Goal: Transaction & Acquisition: Purchase product/service

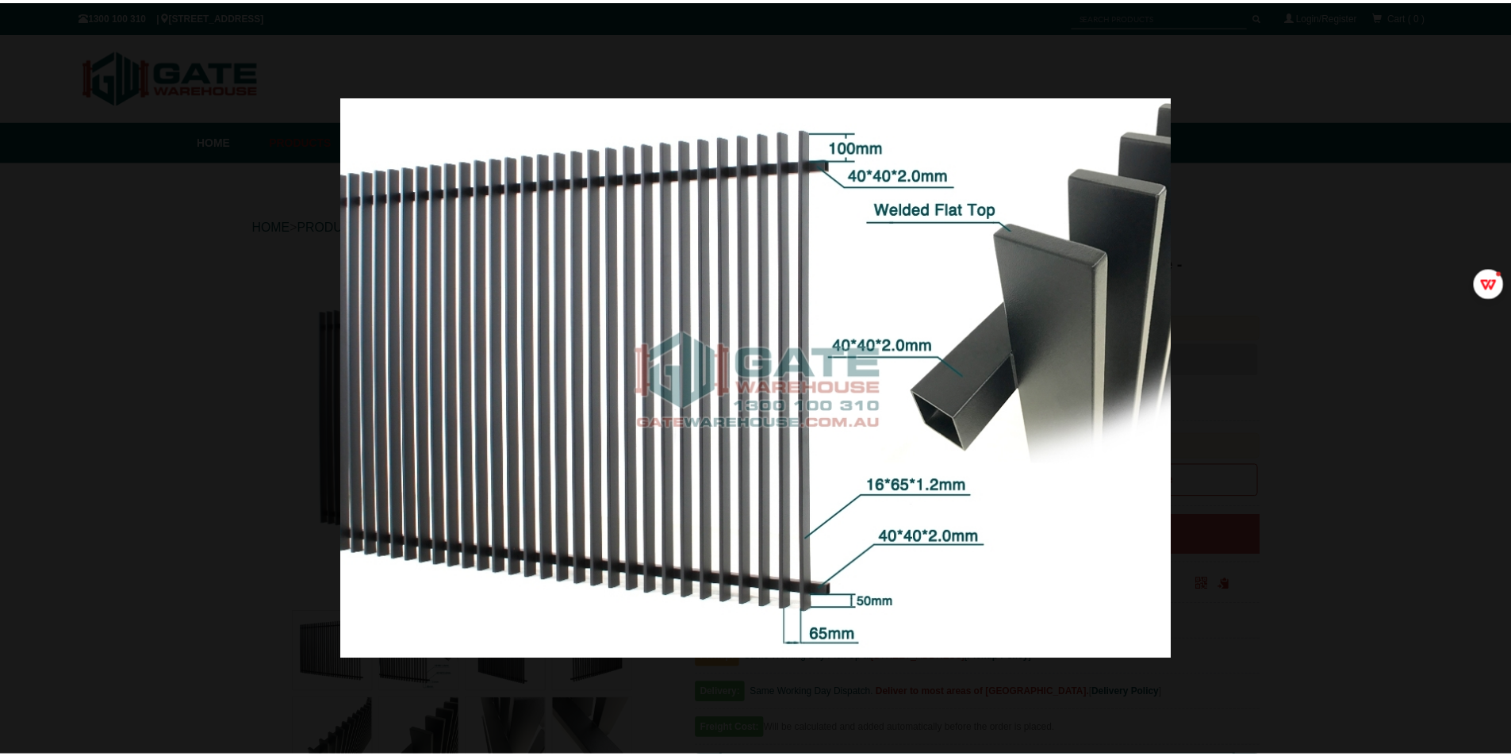
scroll to position [40, 0]
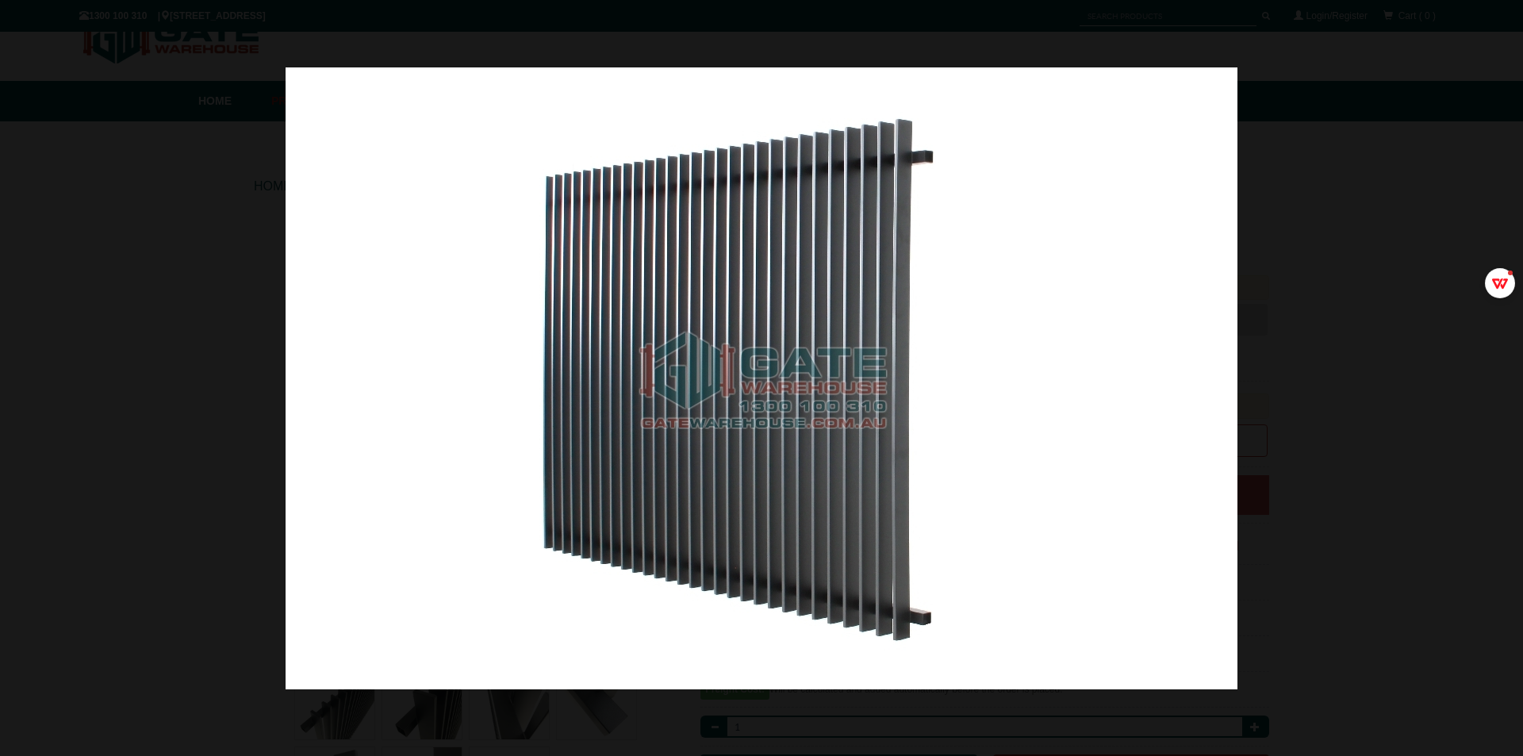
click at [1348, 261] on div at bounding box center [761, 378] width 1523 height 756
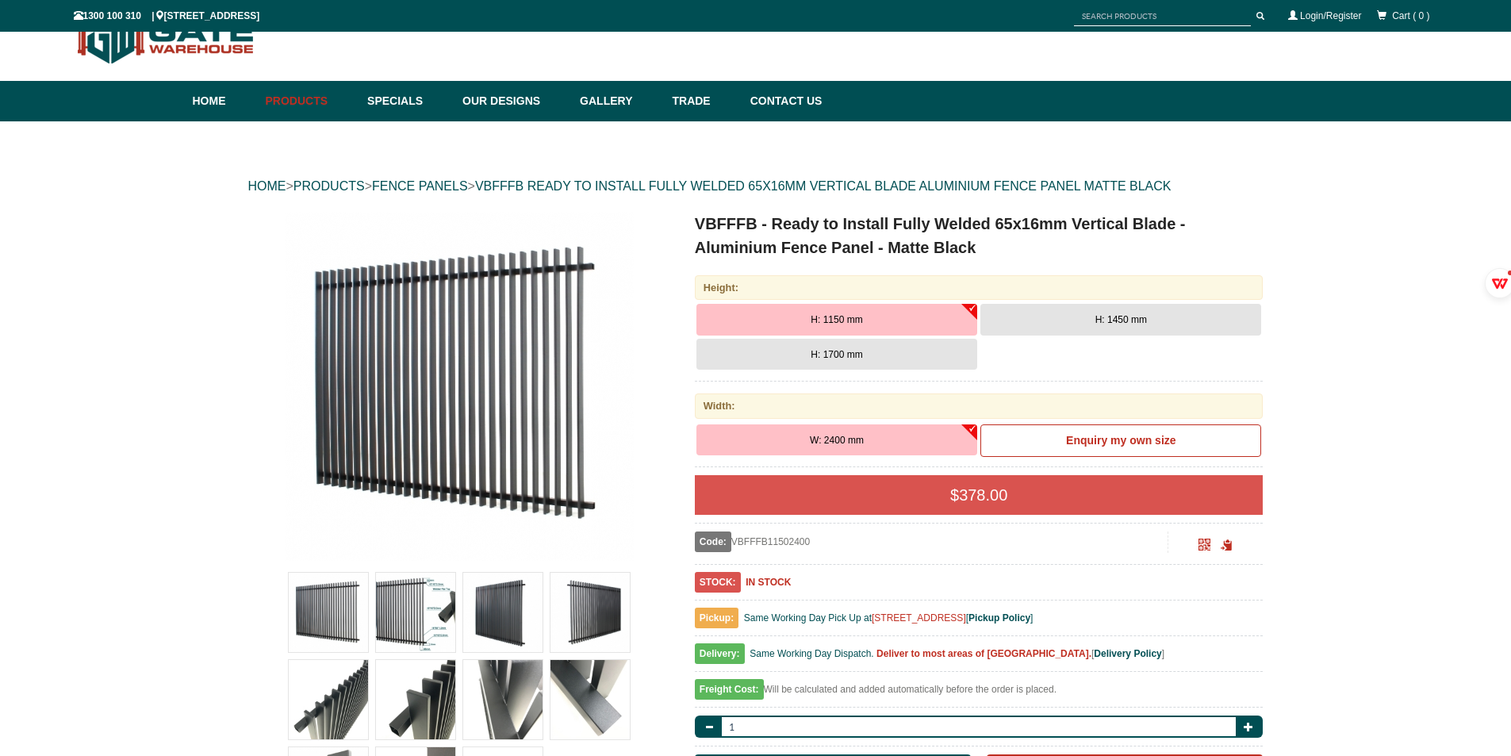
click at [526, 613] on img at bounding box center [502, 612] width 79 height 79
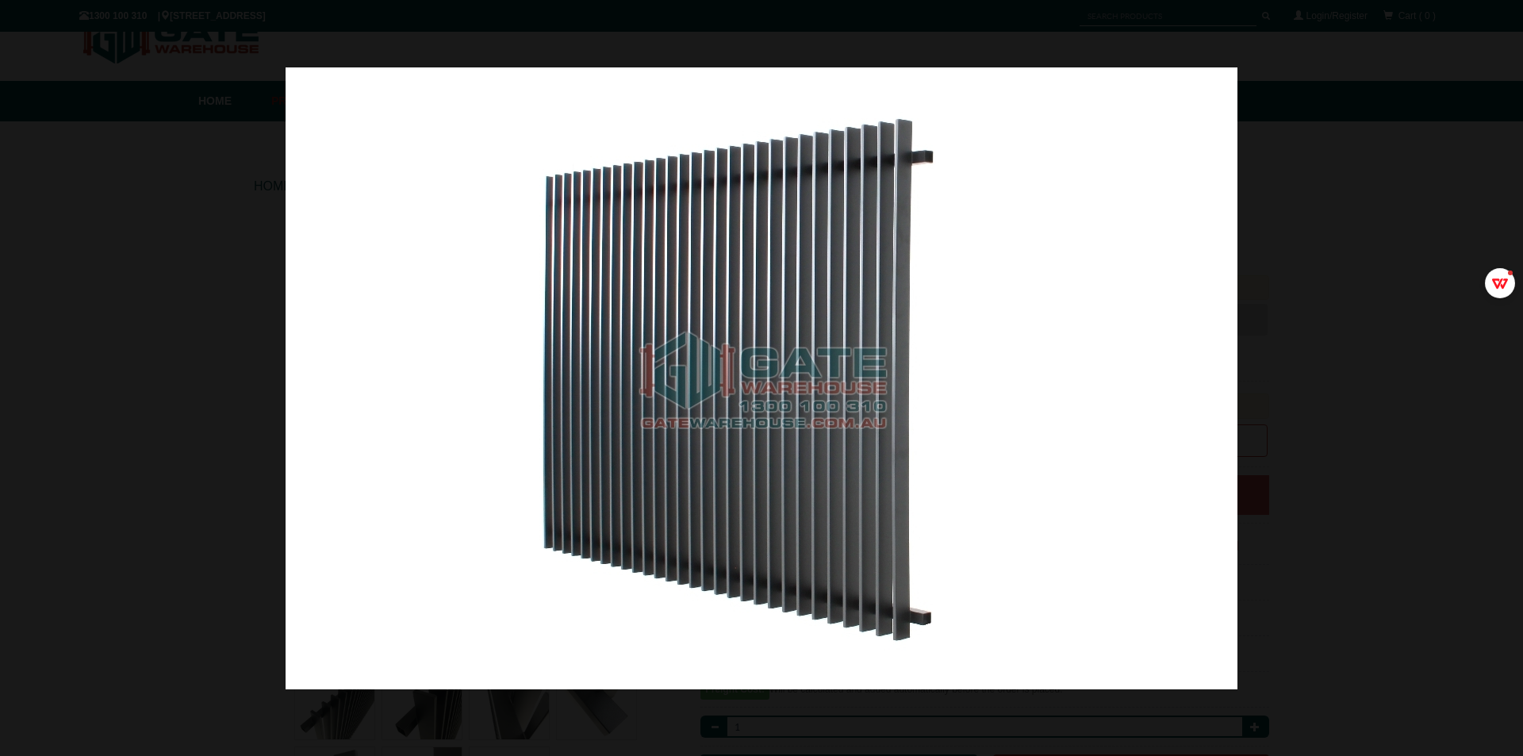
click at [1427, 200] on div at bounding box center [761, 378] width 1523 height 756
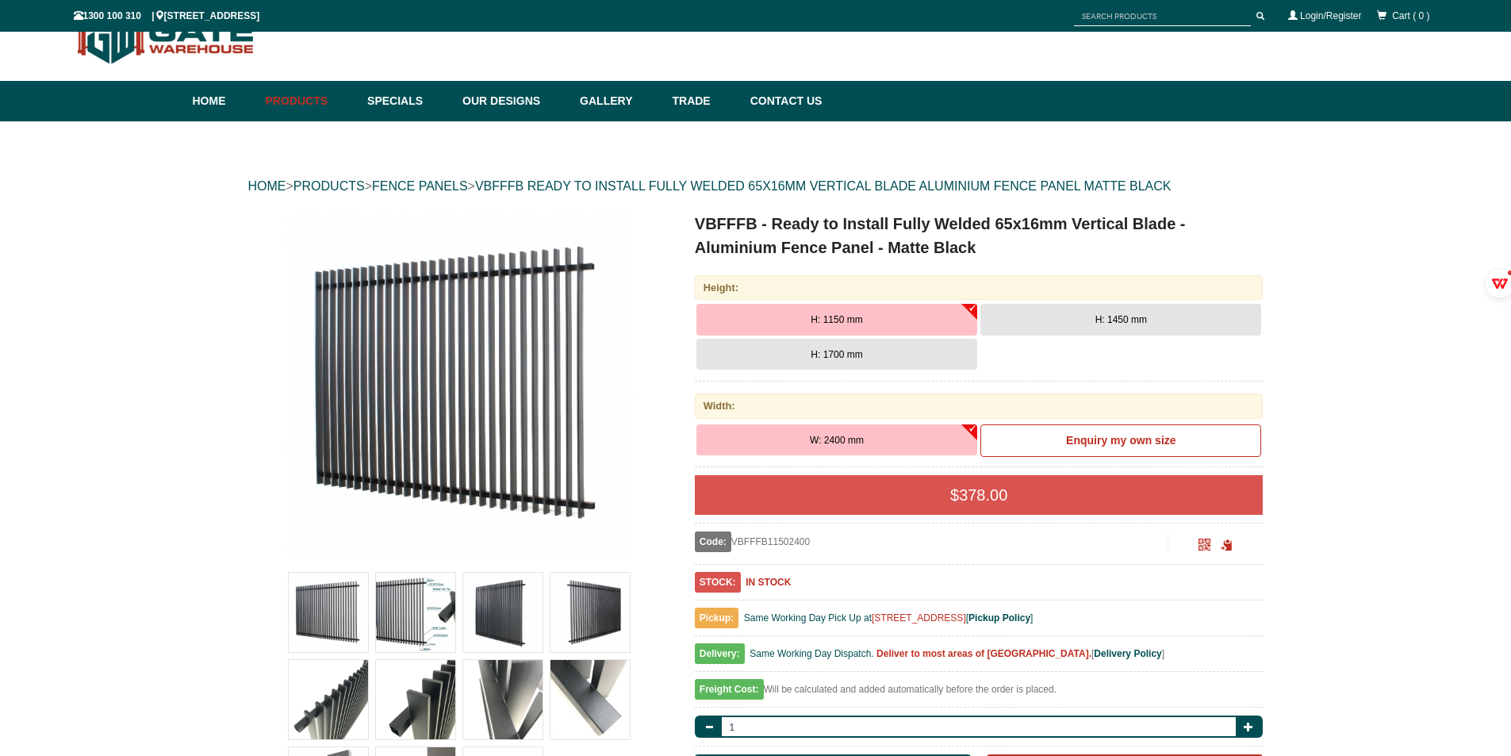
click at [584, 703] on img at bounding box center [589, 699] width 79 height 79
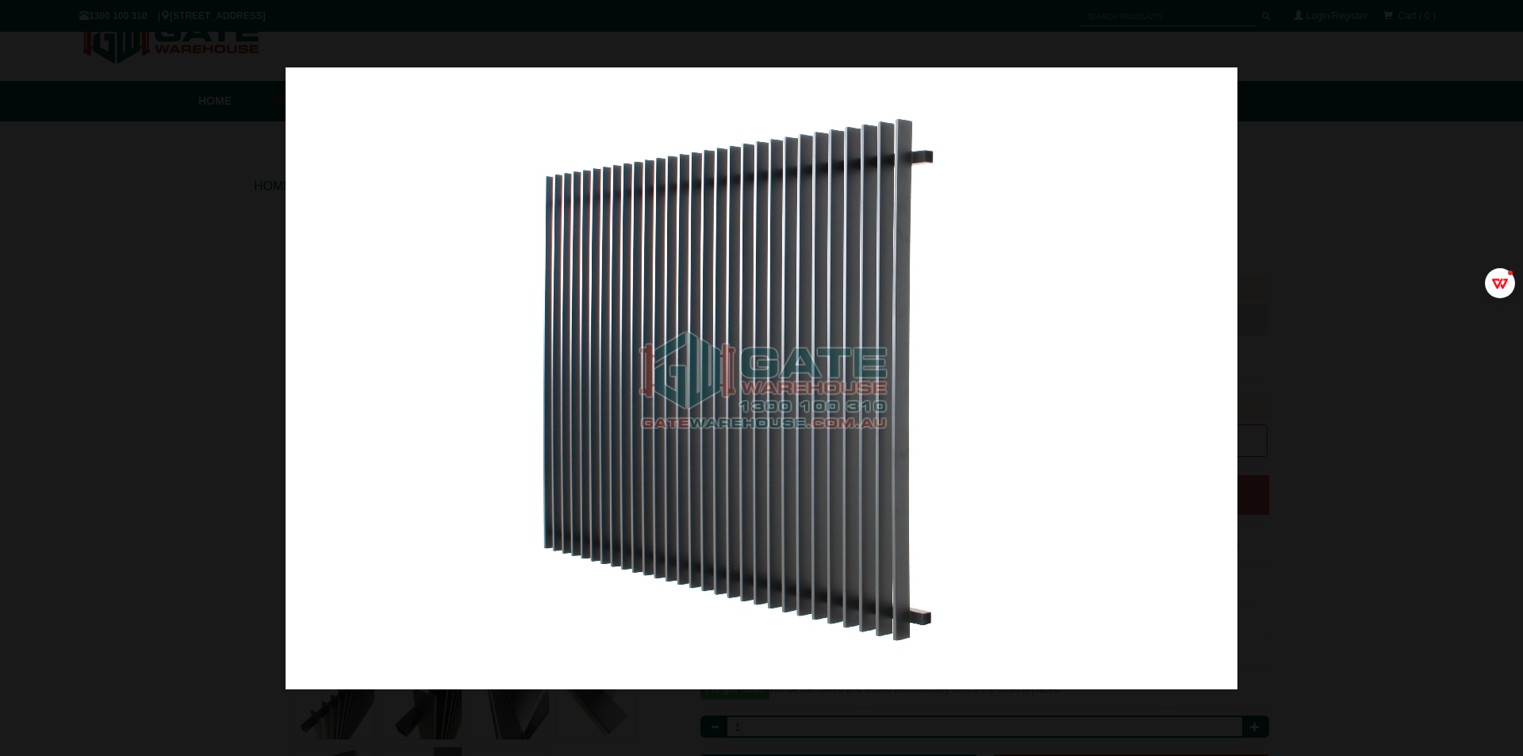
click at [1314, 337] on div at bounding box center [761, 378] width 1523 height 756
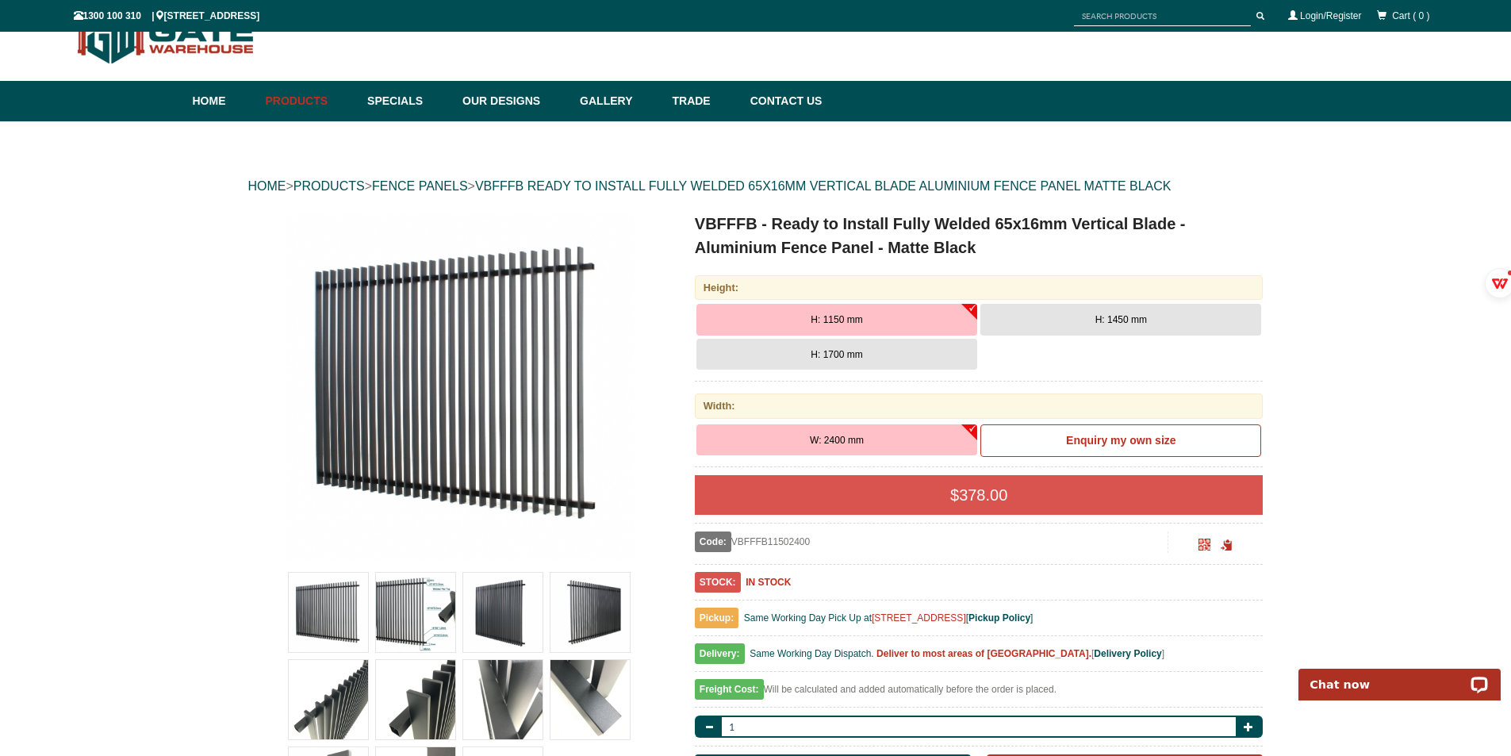
scroll to position [0, 0]
click at [429, 611] on img at bounding box center [415, 612] width 79 height 79
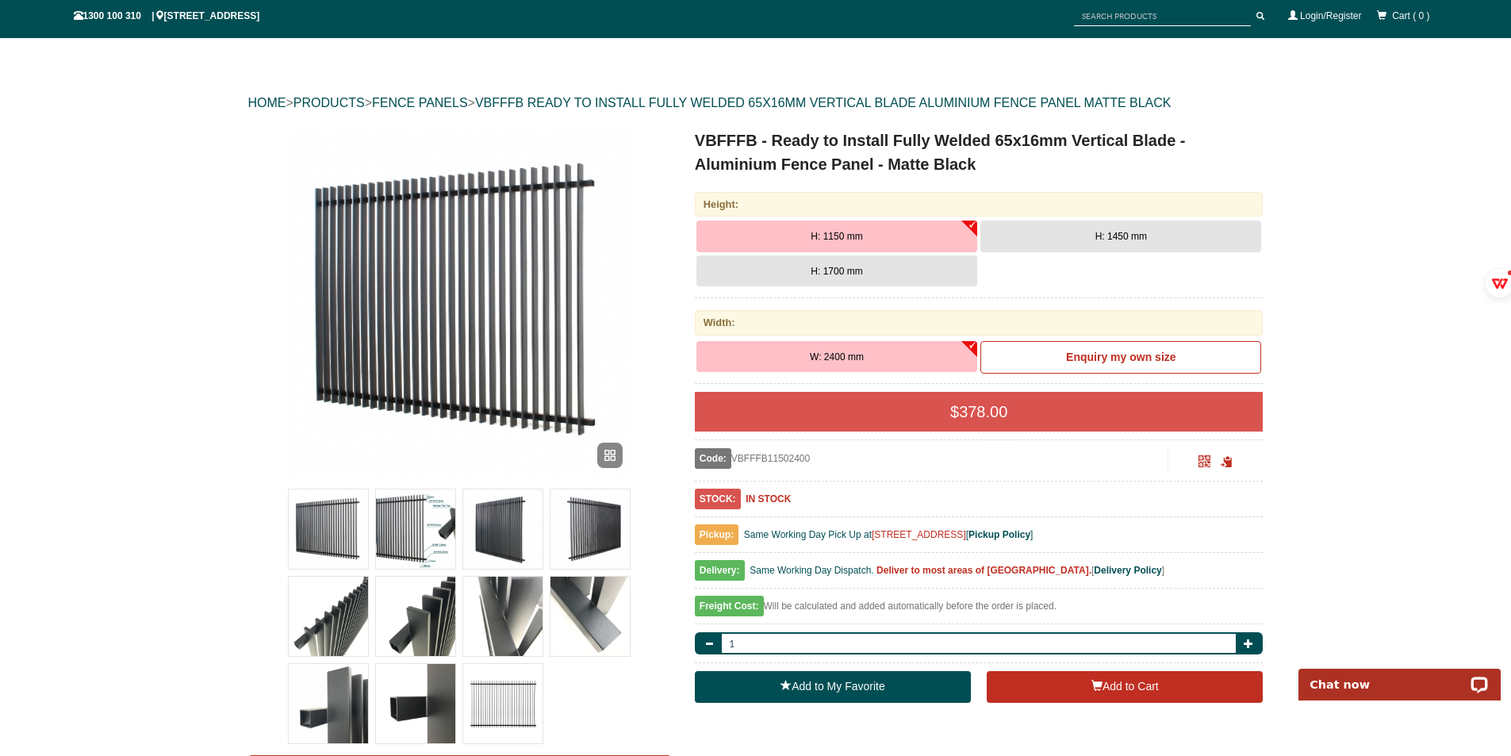
scroll to position [198, 0]
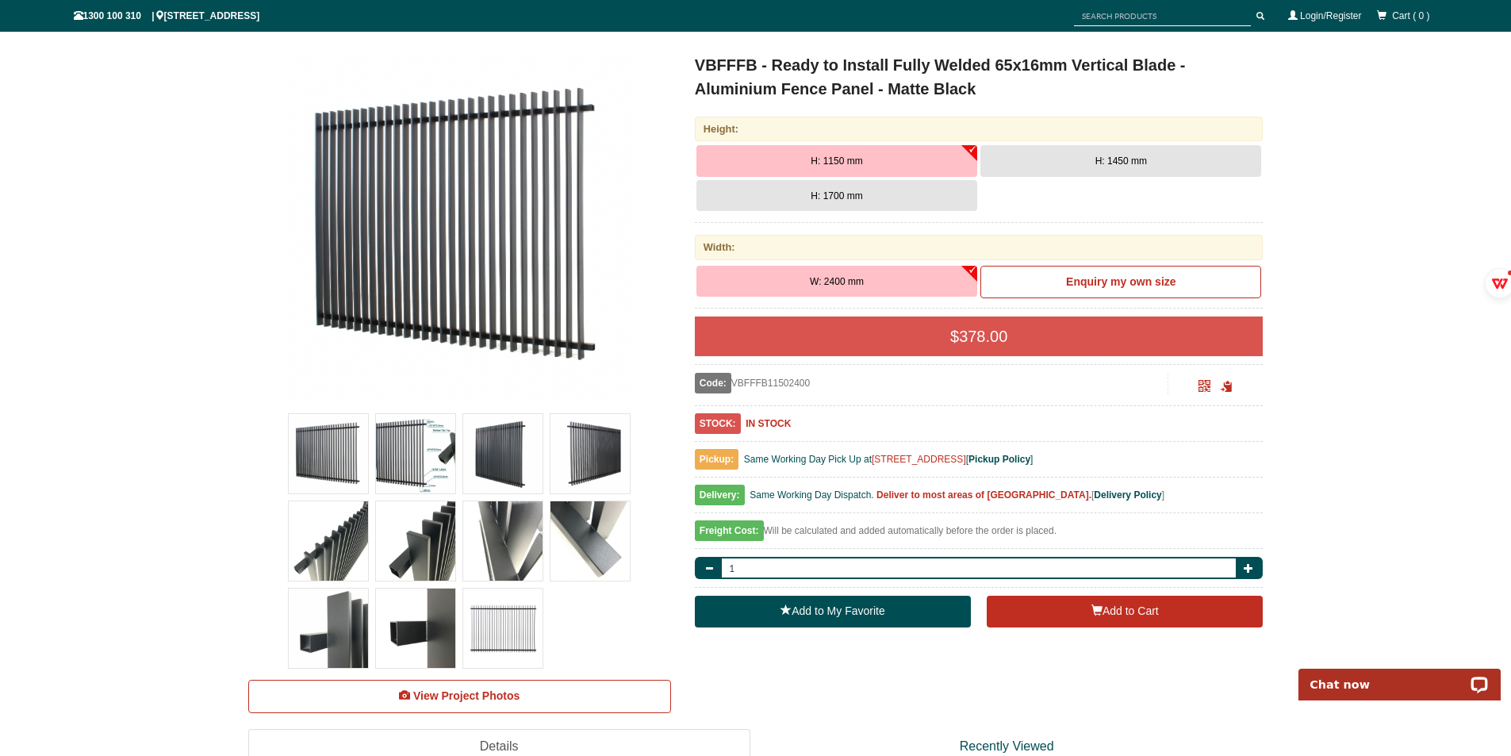
click at [320, 457] on img at bounding box center [328, 453] width 79 height 79
click at [339, 459] on img at bounding box center [328, 453] width 79 height 79
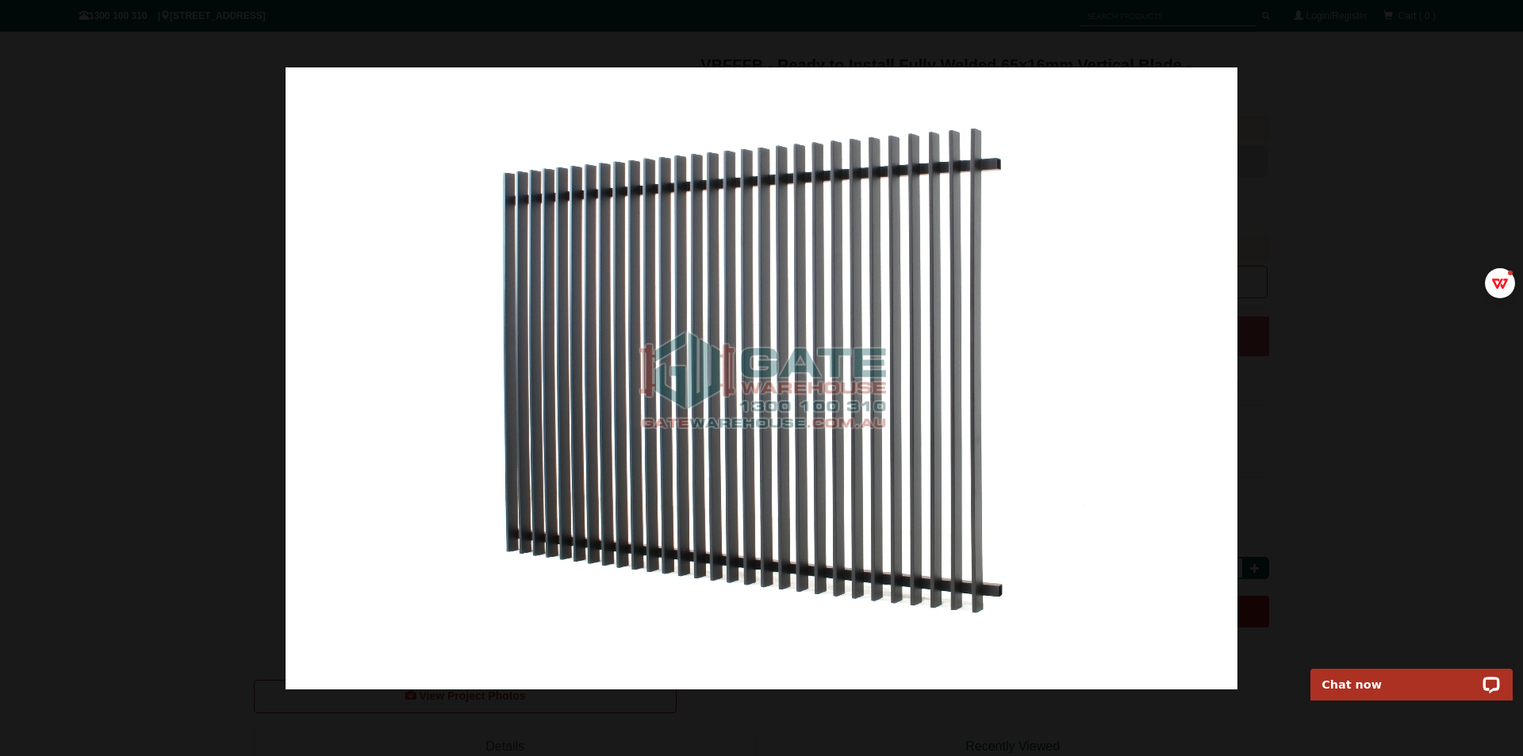
drag, startPoint x: 646, startPoint y: 352, endPoint x: 584, endPoint y: 370, distance: 64.5
click at [584, 370] on img at bounding box center [762, 378] width 952 height 622
click at [1413, 187] on div at bounding box center [761, 378] width 1523 height 756
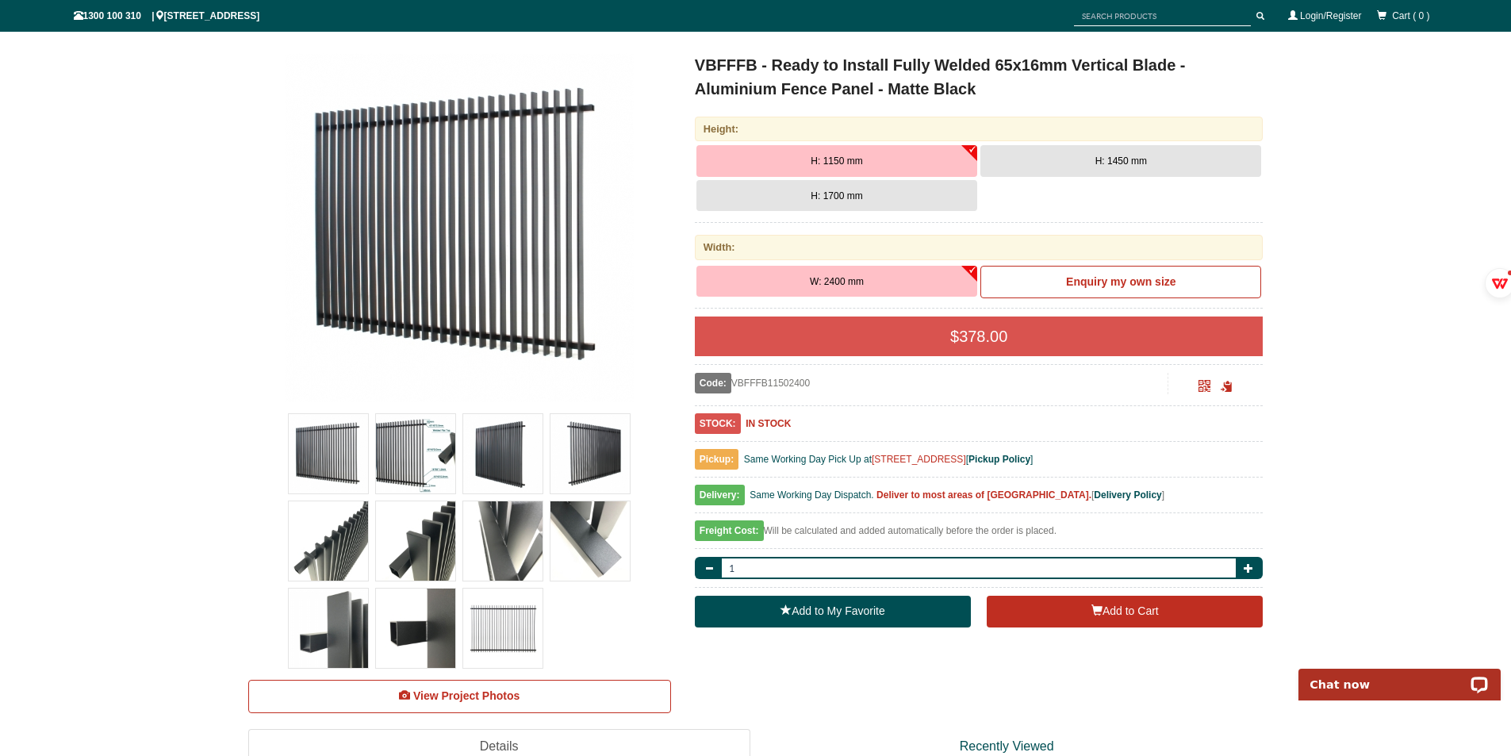
click at [512, 627] on img at bounding box center [502, 628] width 79 height 79
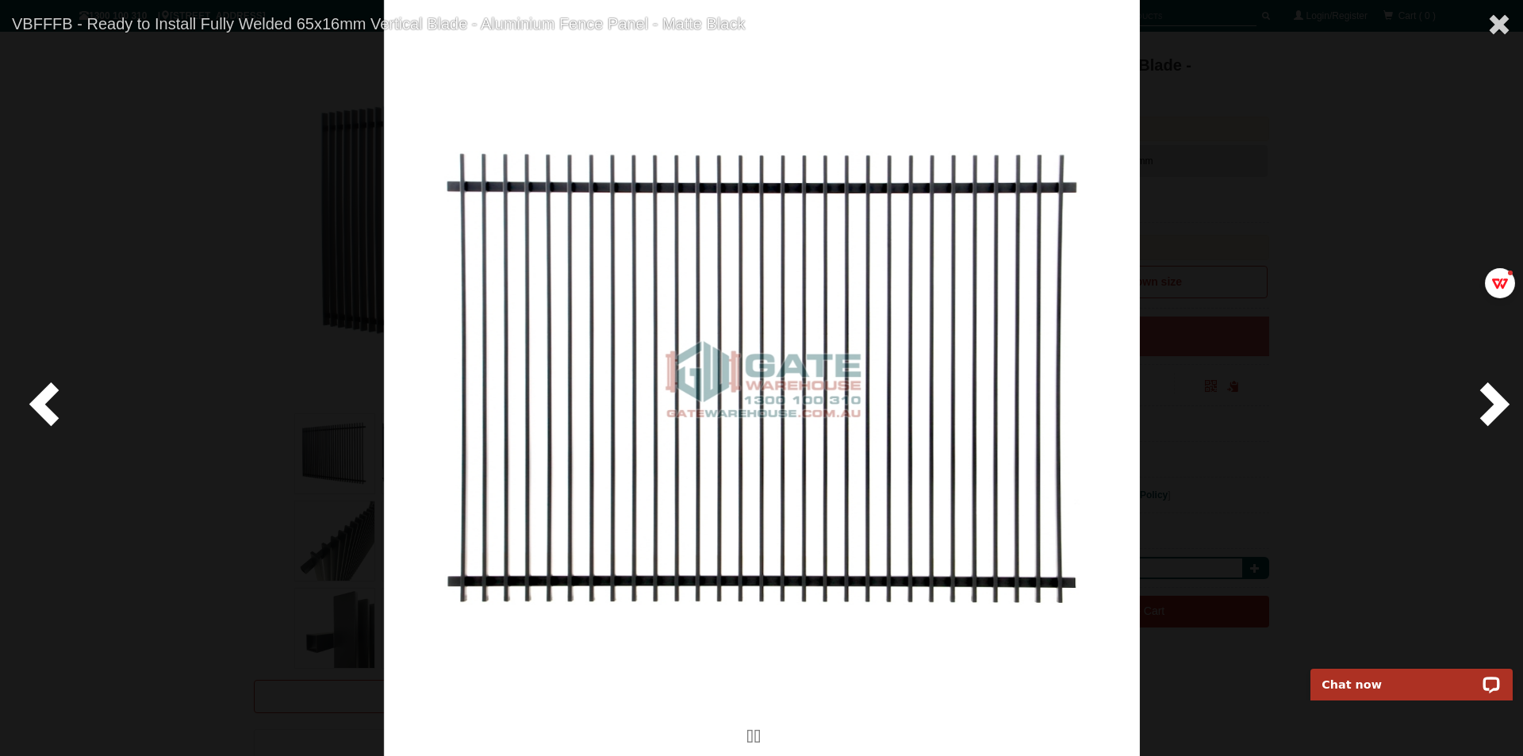
click at [267, 366] on div at bounding box center [761, 378] width 1523 height 756
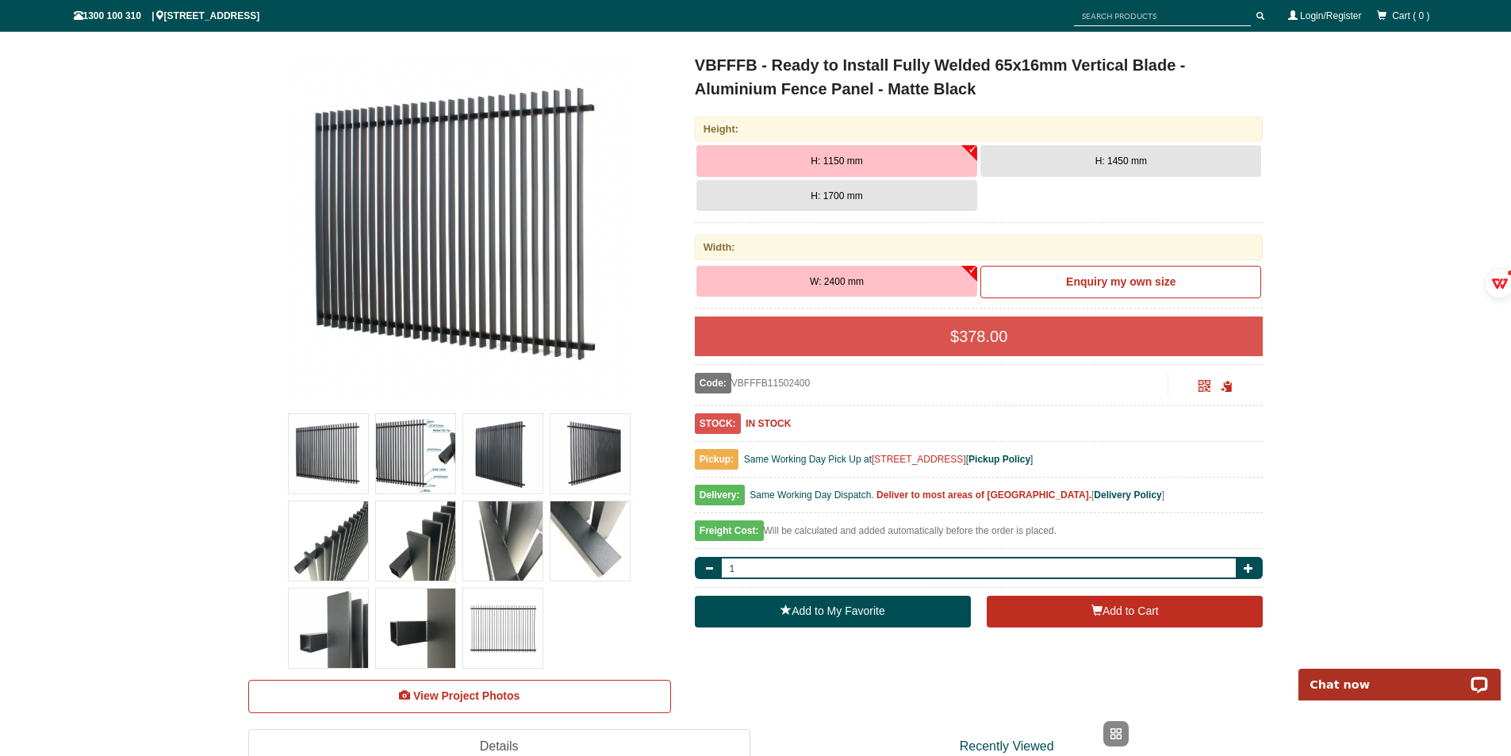
click at [495, 462] on img at bounding box center [502, 453] width 79 height 79
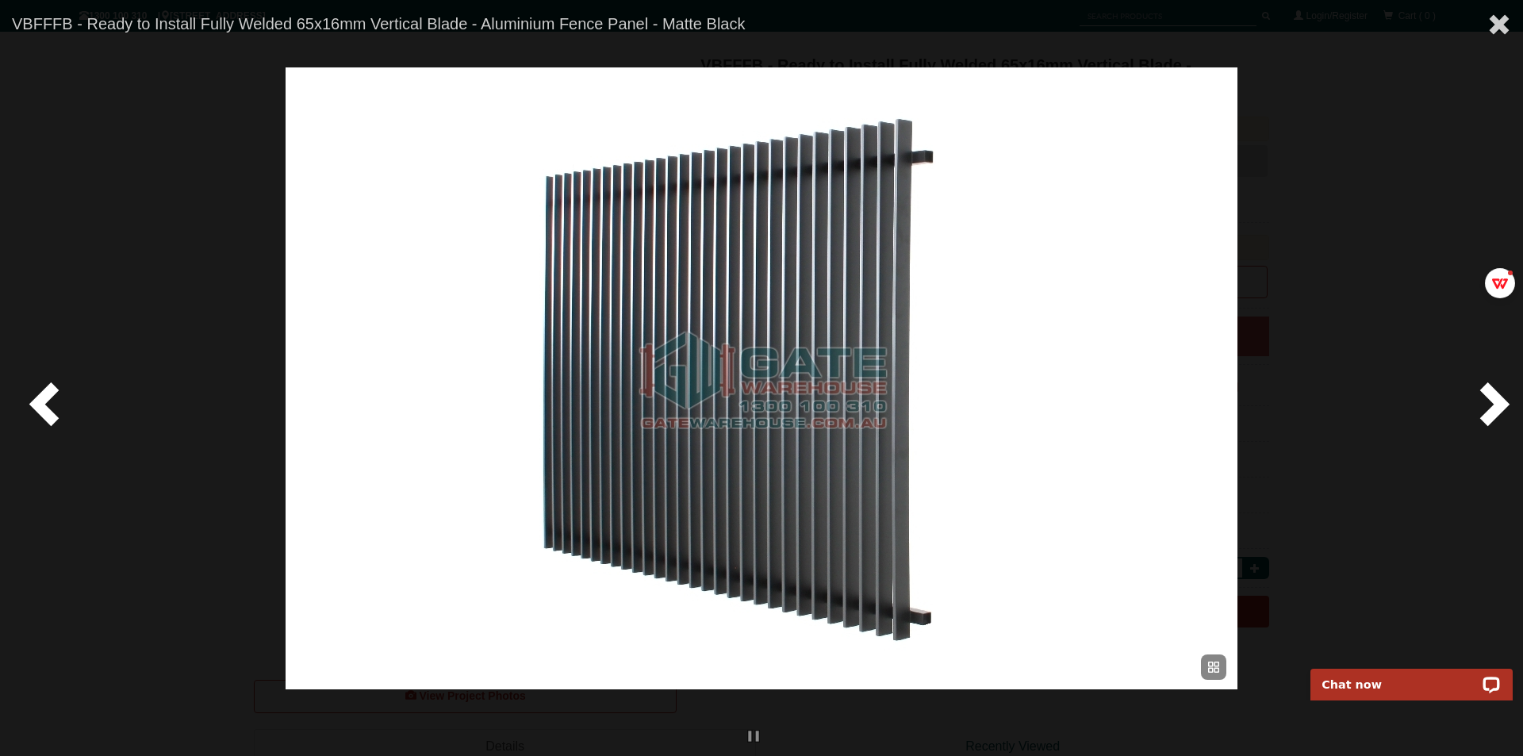
click at [209, 421] on div at bounding box center [761, 378] width 1523 height 756
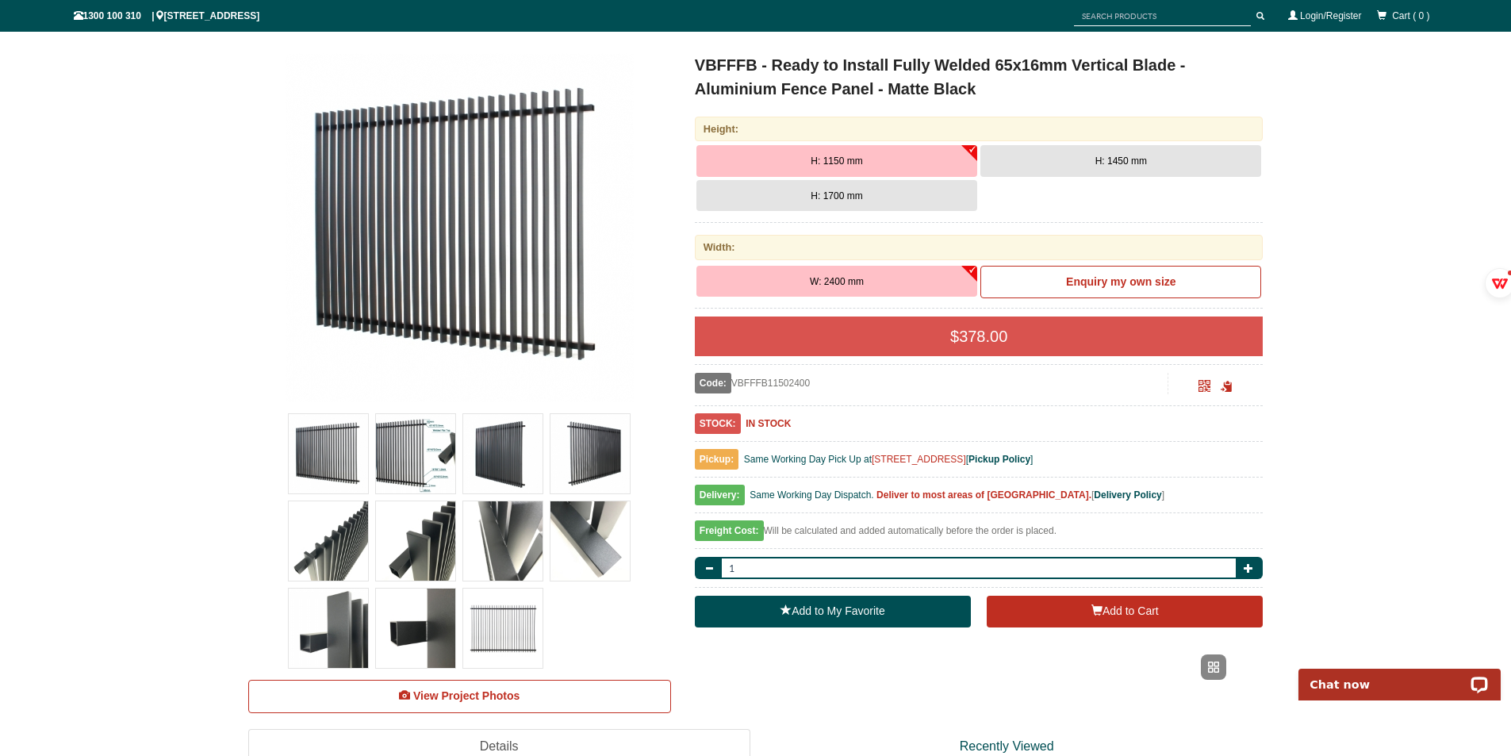
click at [299, 563] on img at bounding box center [328, 540] width 79 height 79
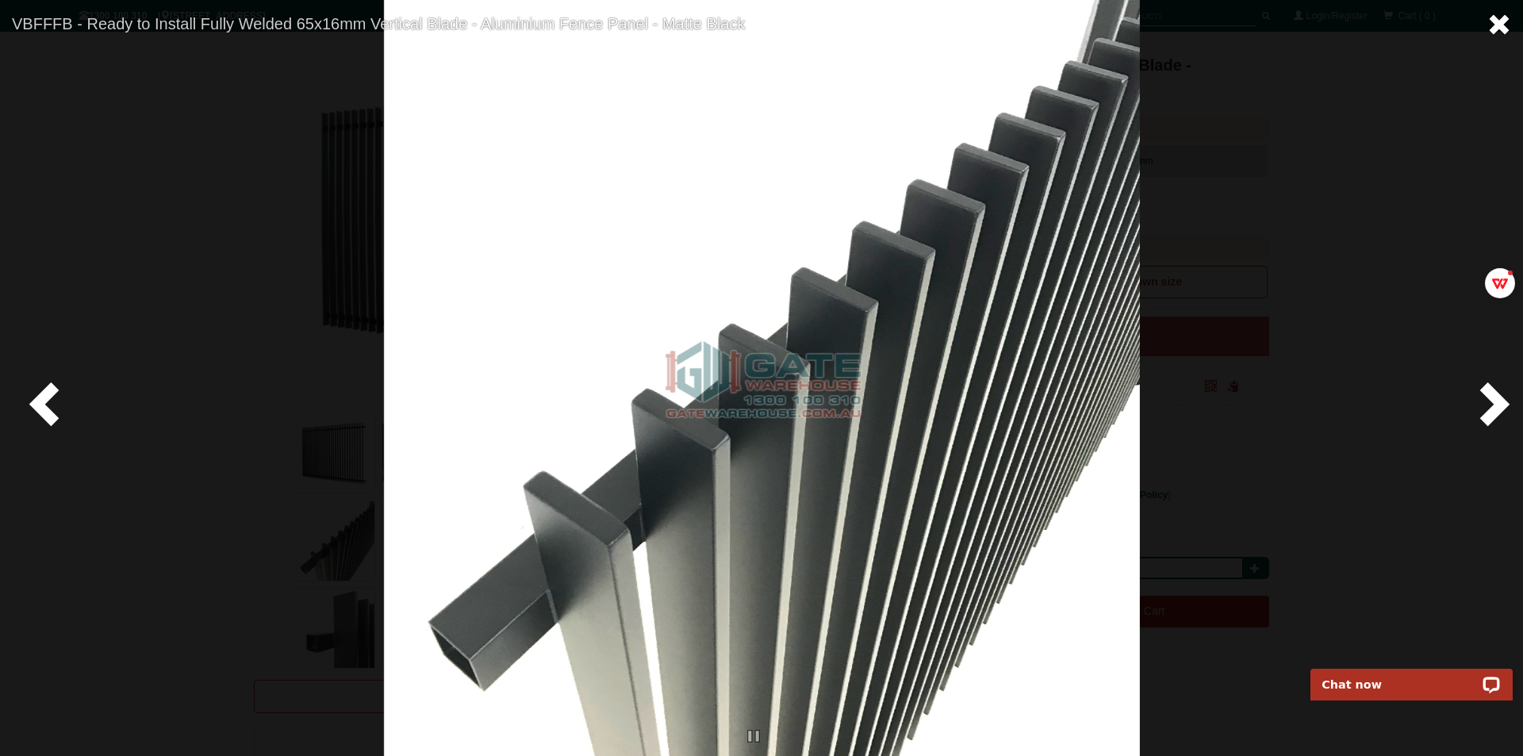
click at [1505, 19] on span at bounding box center [1499, 25] width 24 height 24
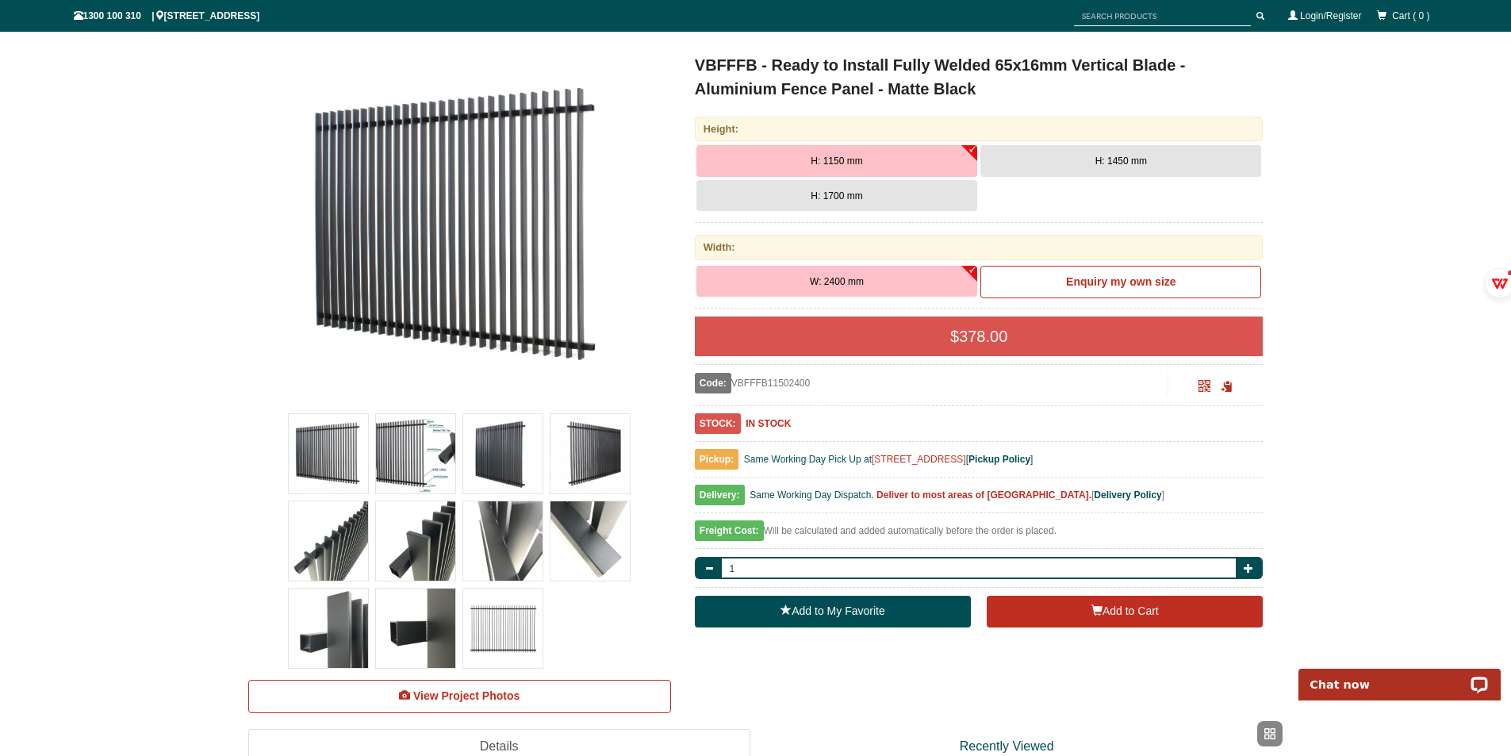
click at [414, 542] on img at bounding box center [415, 540] width 79 height 79
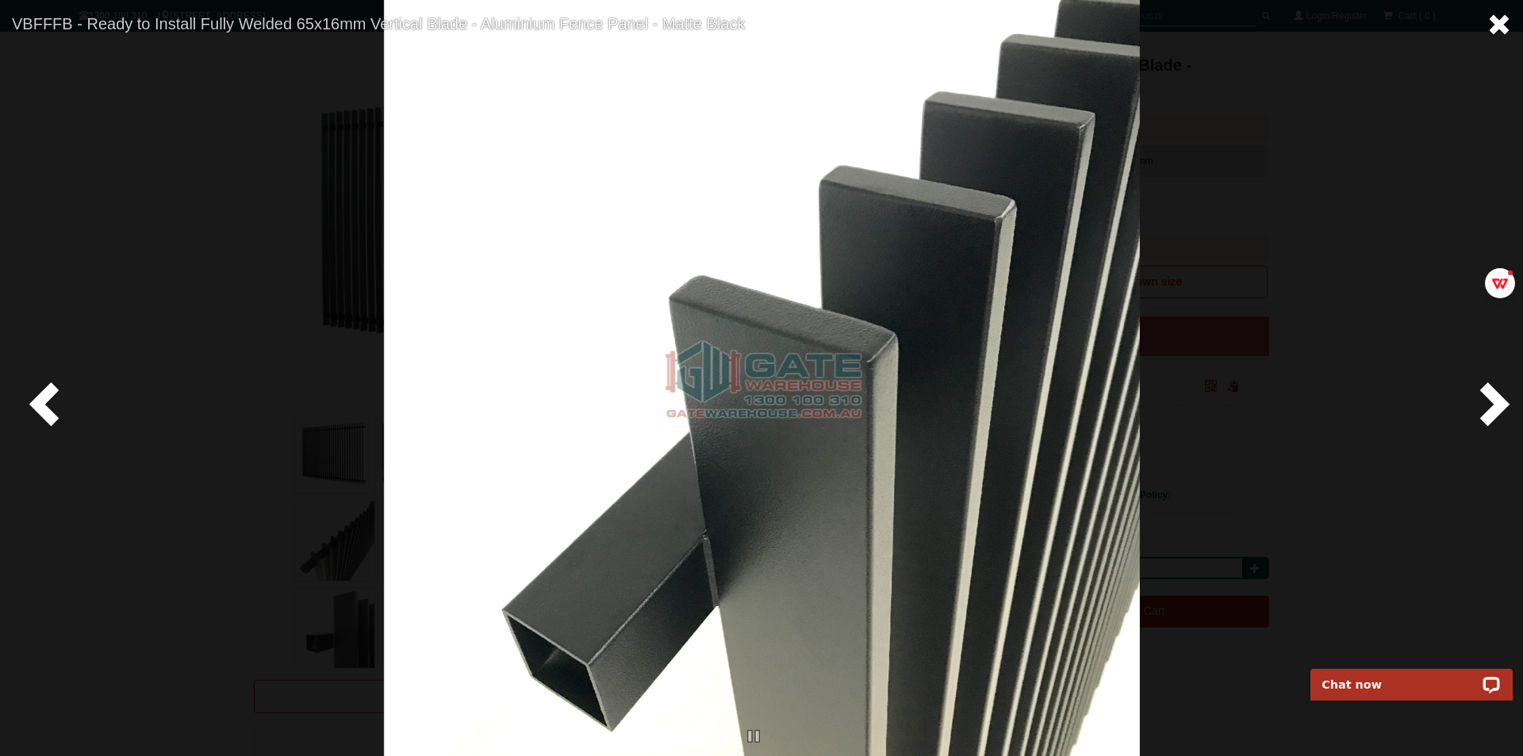
click at [1501, 28] on span at bounding box center [1499, 25] width 24 height 24
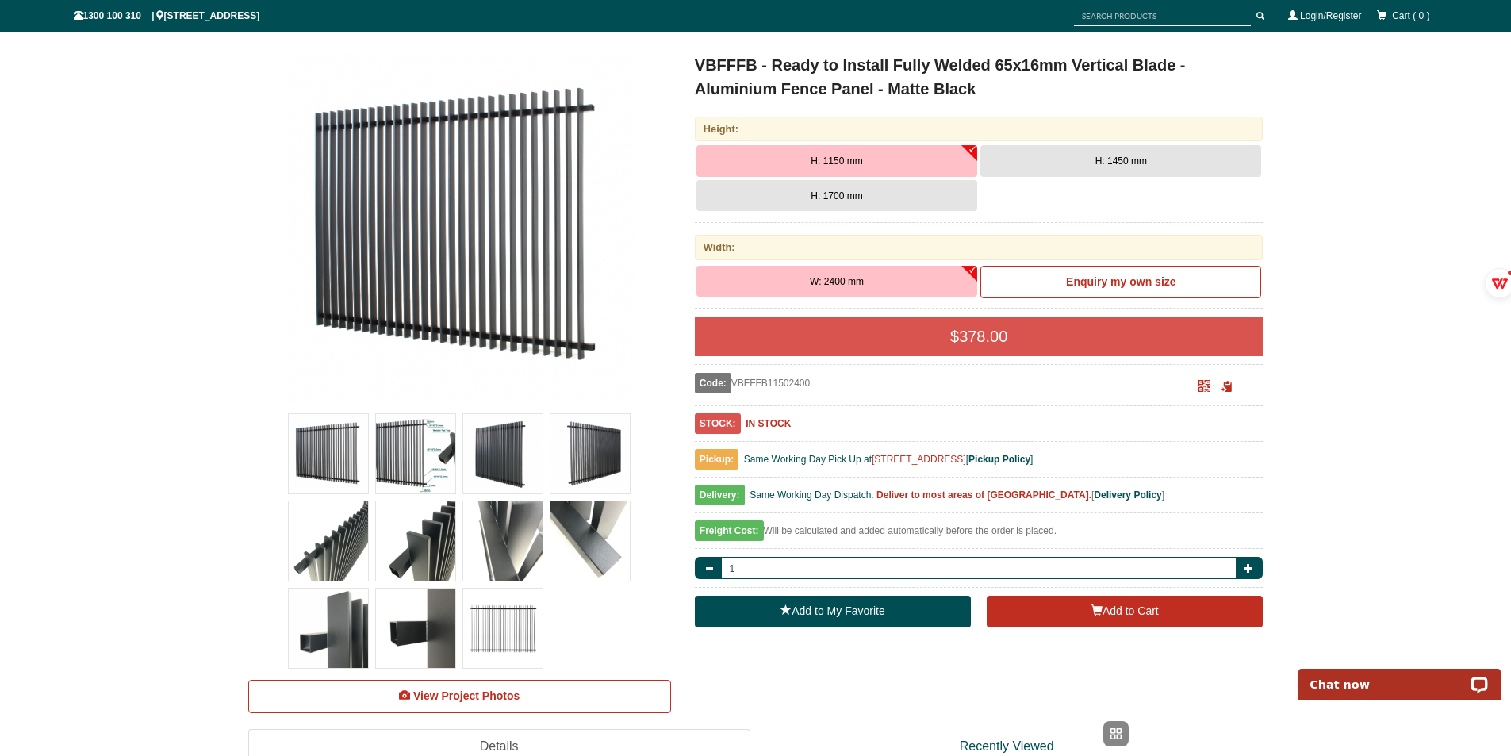
click at [495, 550] on img at bounding box center [502, 540] width 79 height 79
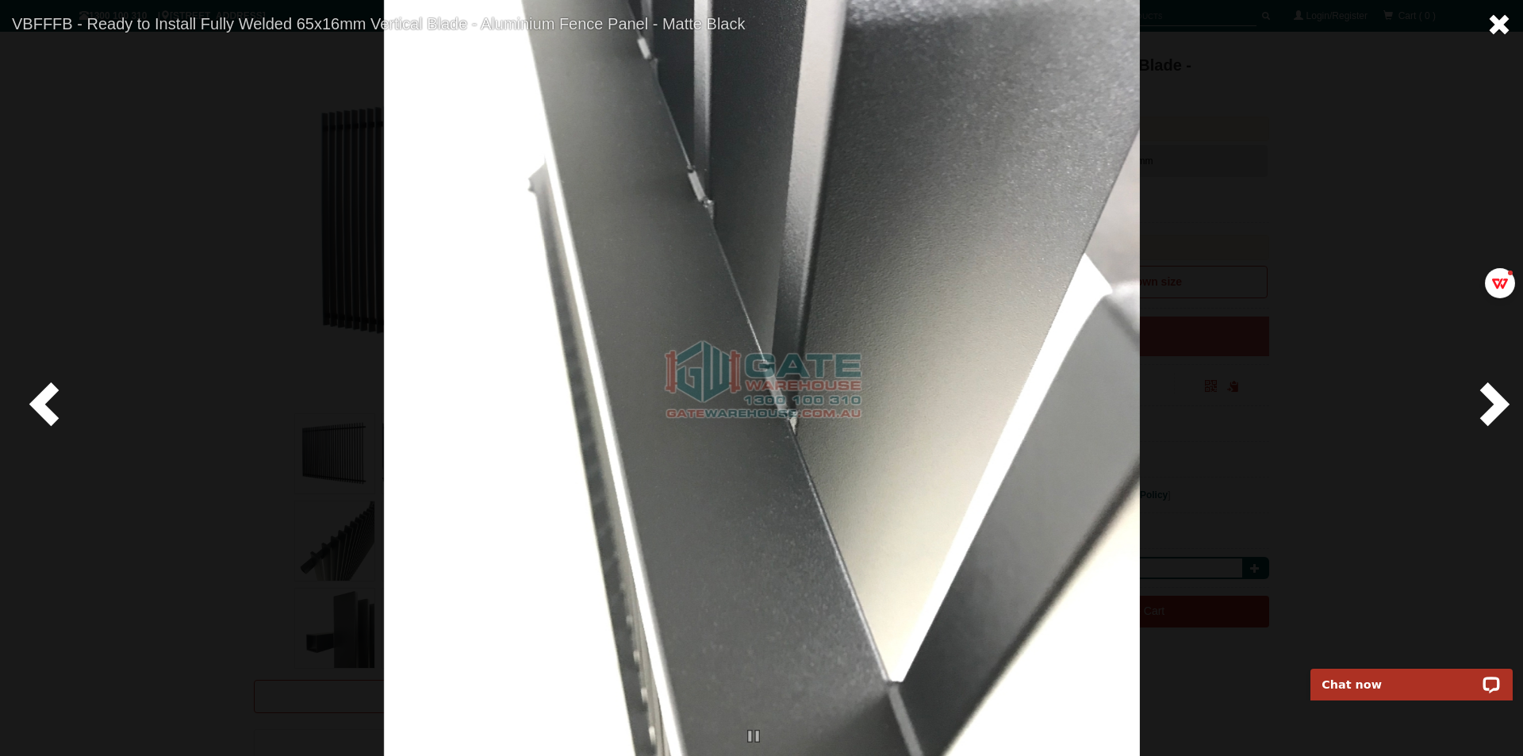
click at [1496, 19] on span at bounding box center [1499, 25] width 24 height 24
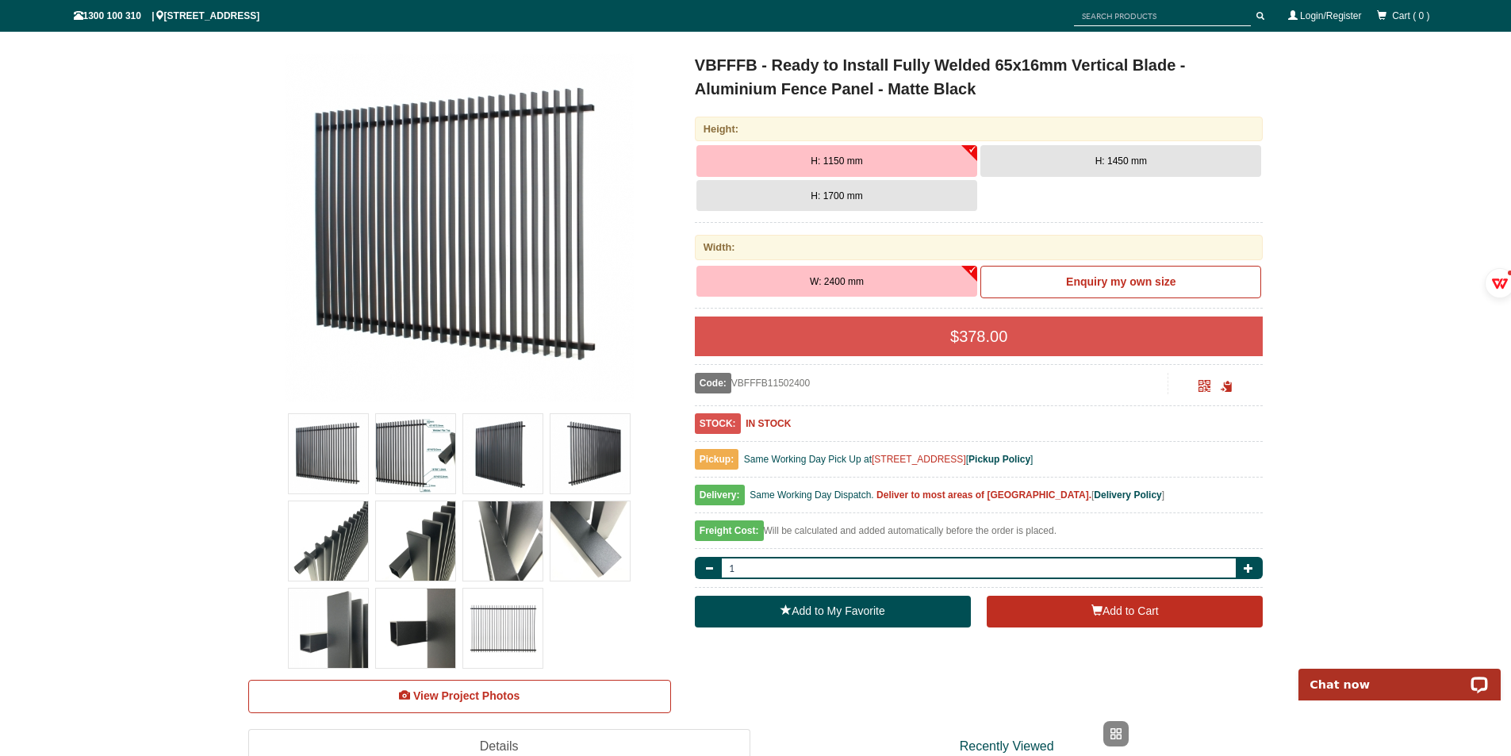
click at [561, 548] on img at bounding box center [589, 540] width 79 height 79
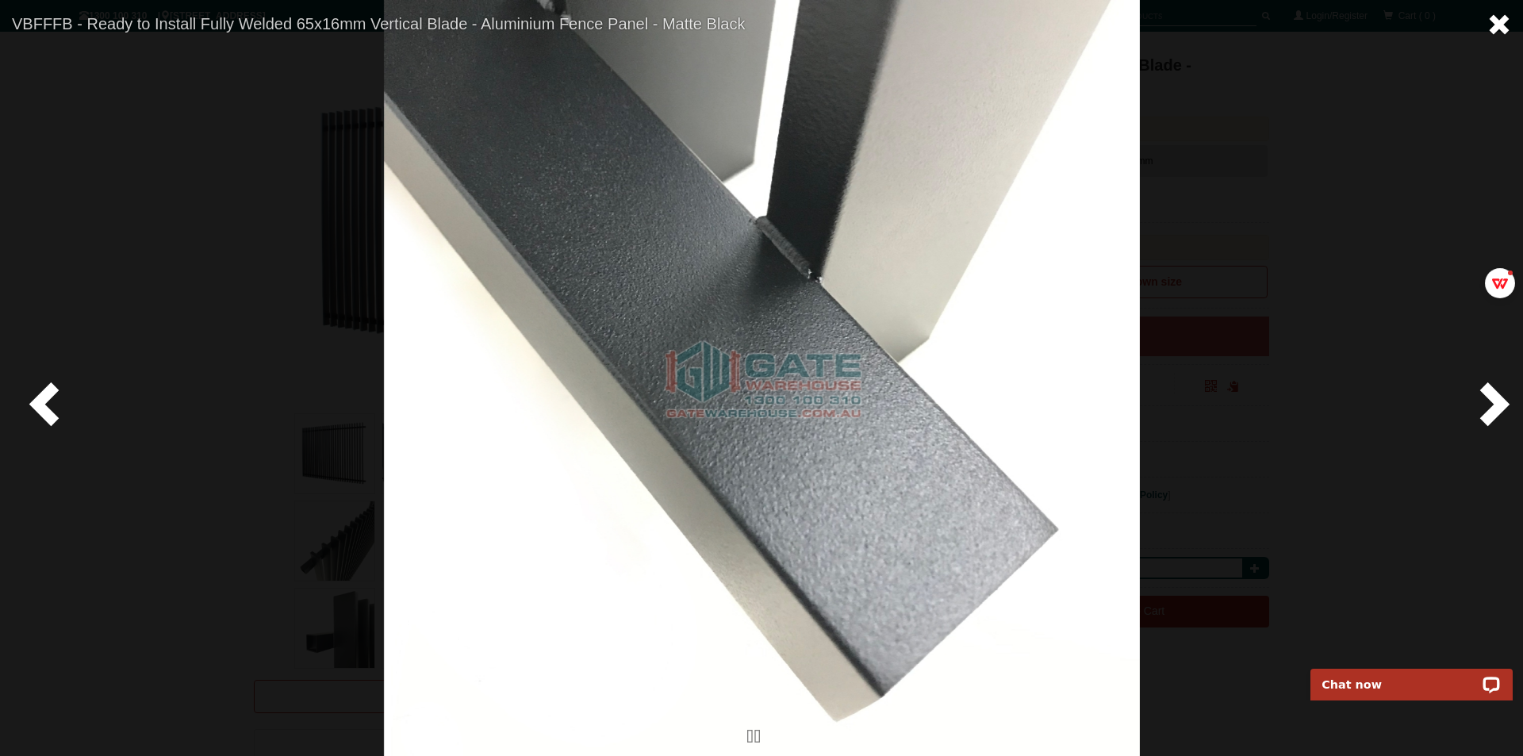
click at [1502, 29] on span at bounding box center [1499, 25] width 24 height 24
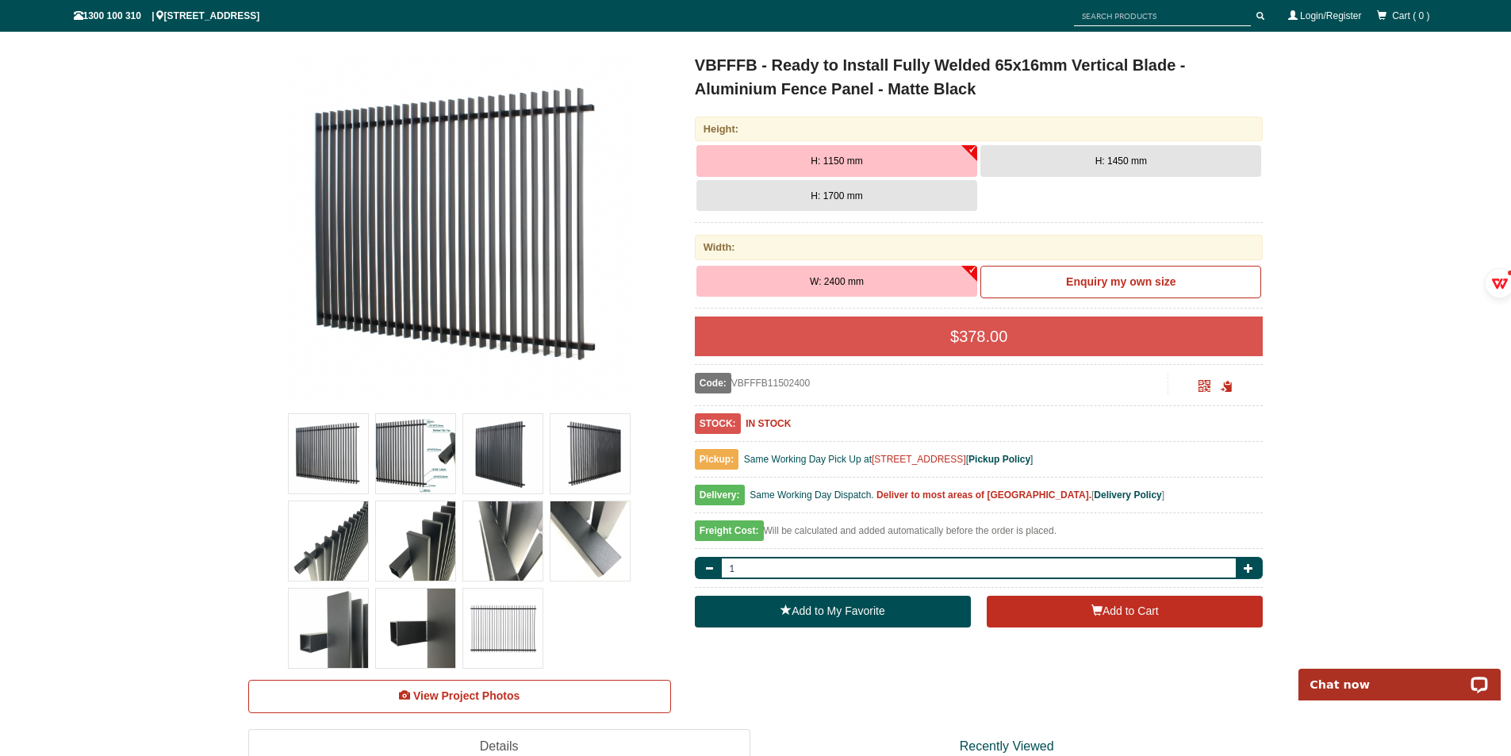
click at [352, 643] on img at bounding box center [328, 628] width 79 height 79
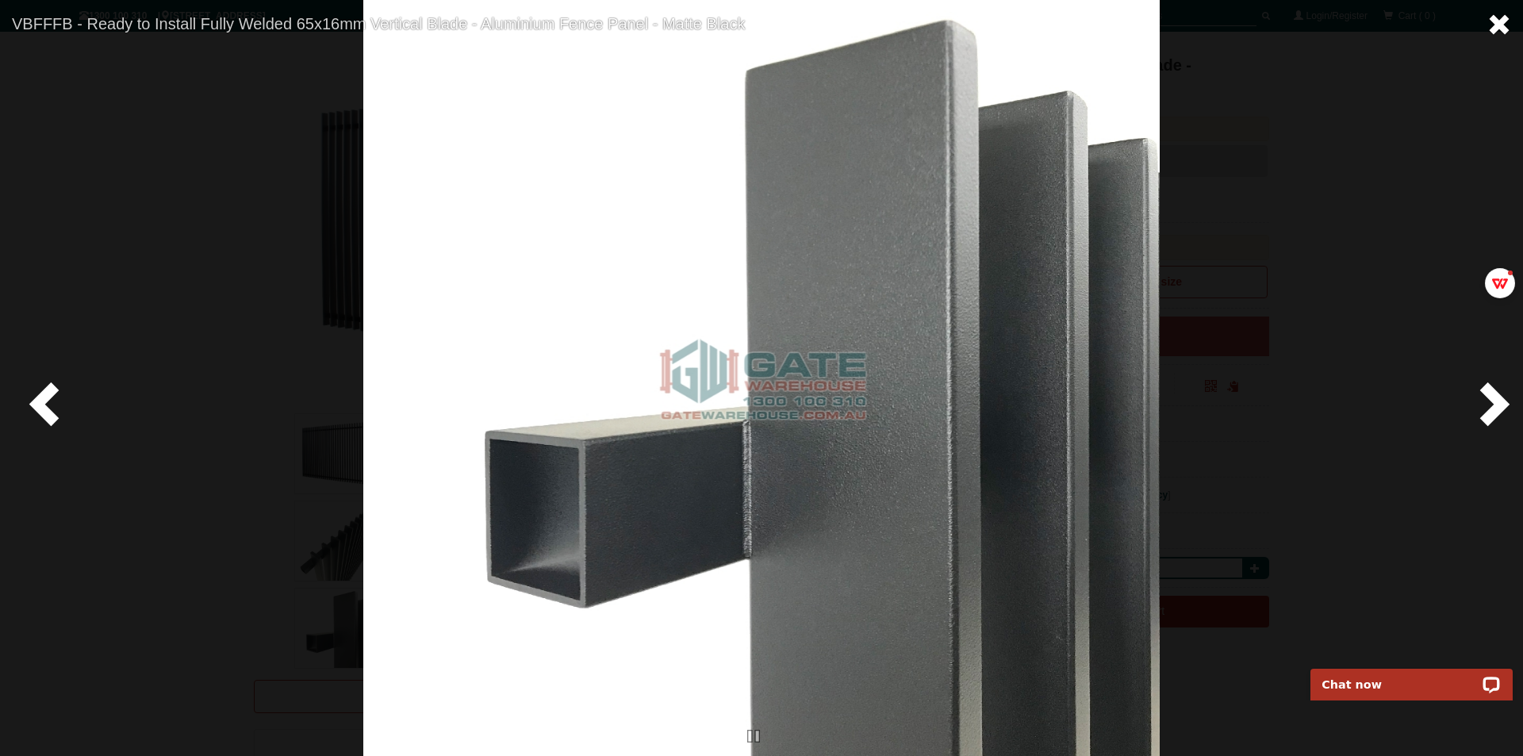
click at [1505, 26] on span at bounding box center [1499, 25] width 24 height 24
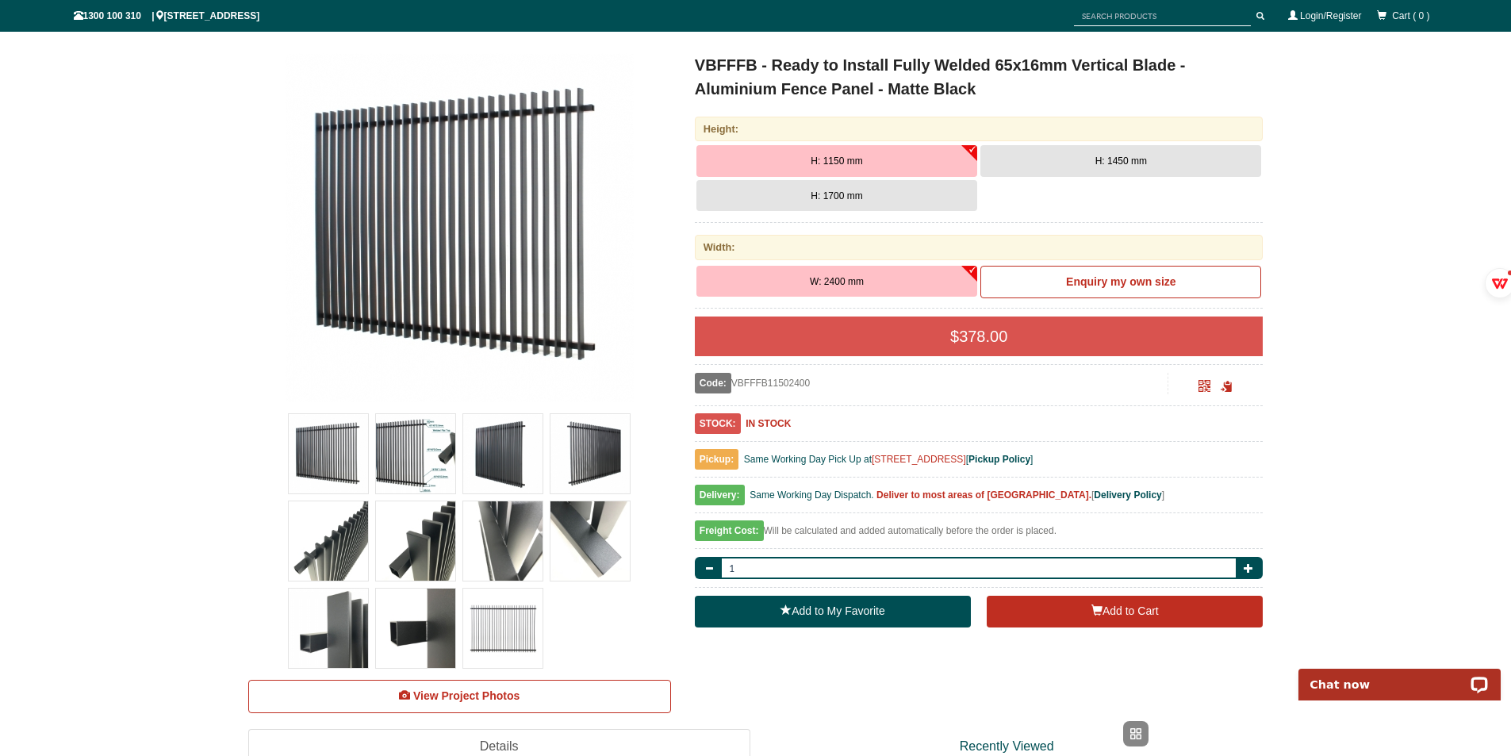
click at [418, 622] on img at bounding box center [415, 628] width 79 height 79
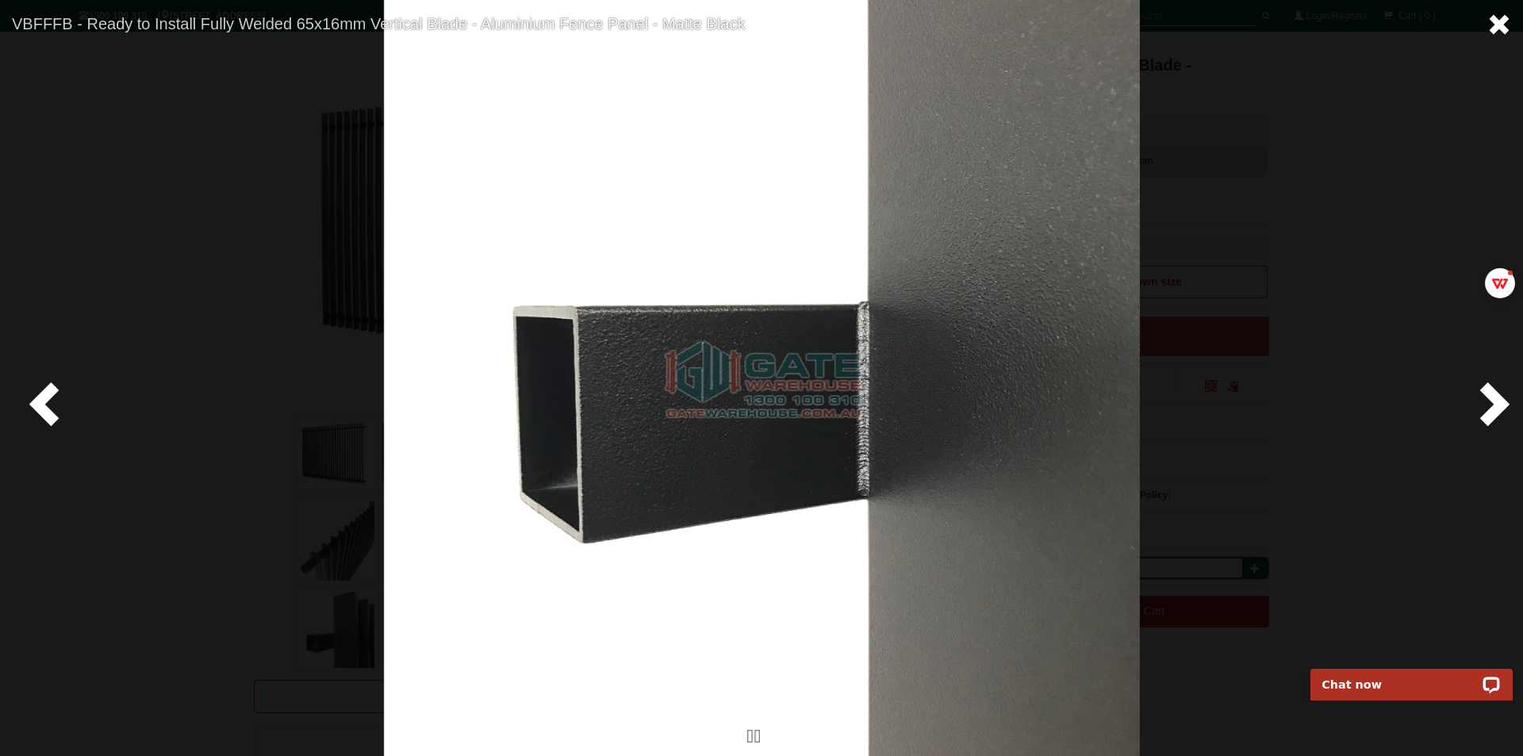
click at [1491, 19] on span at bounding box center [1499, 25] width 24 height 24
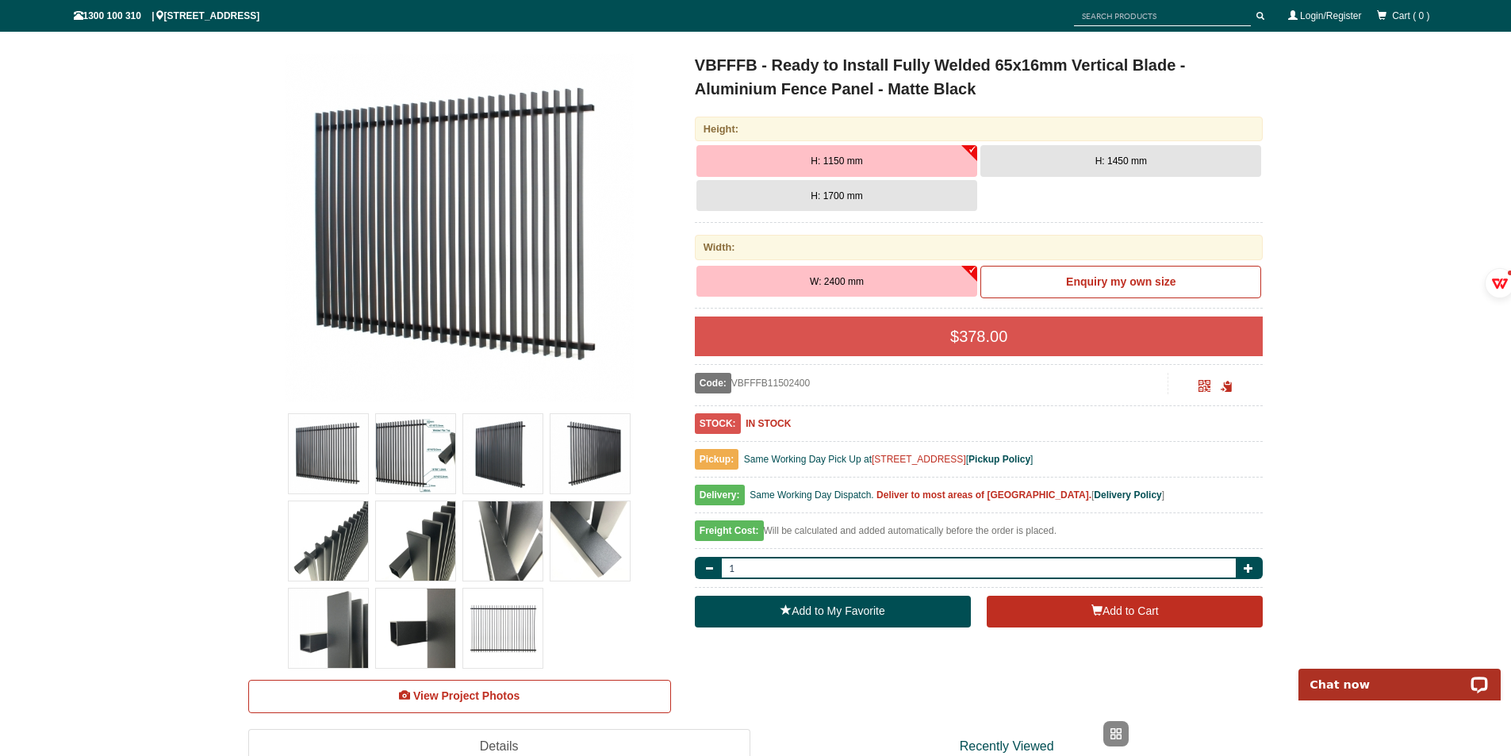
click at [520, 633] on img at bounding box center [502, 628] width 79 height 79
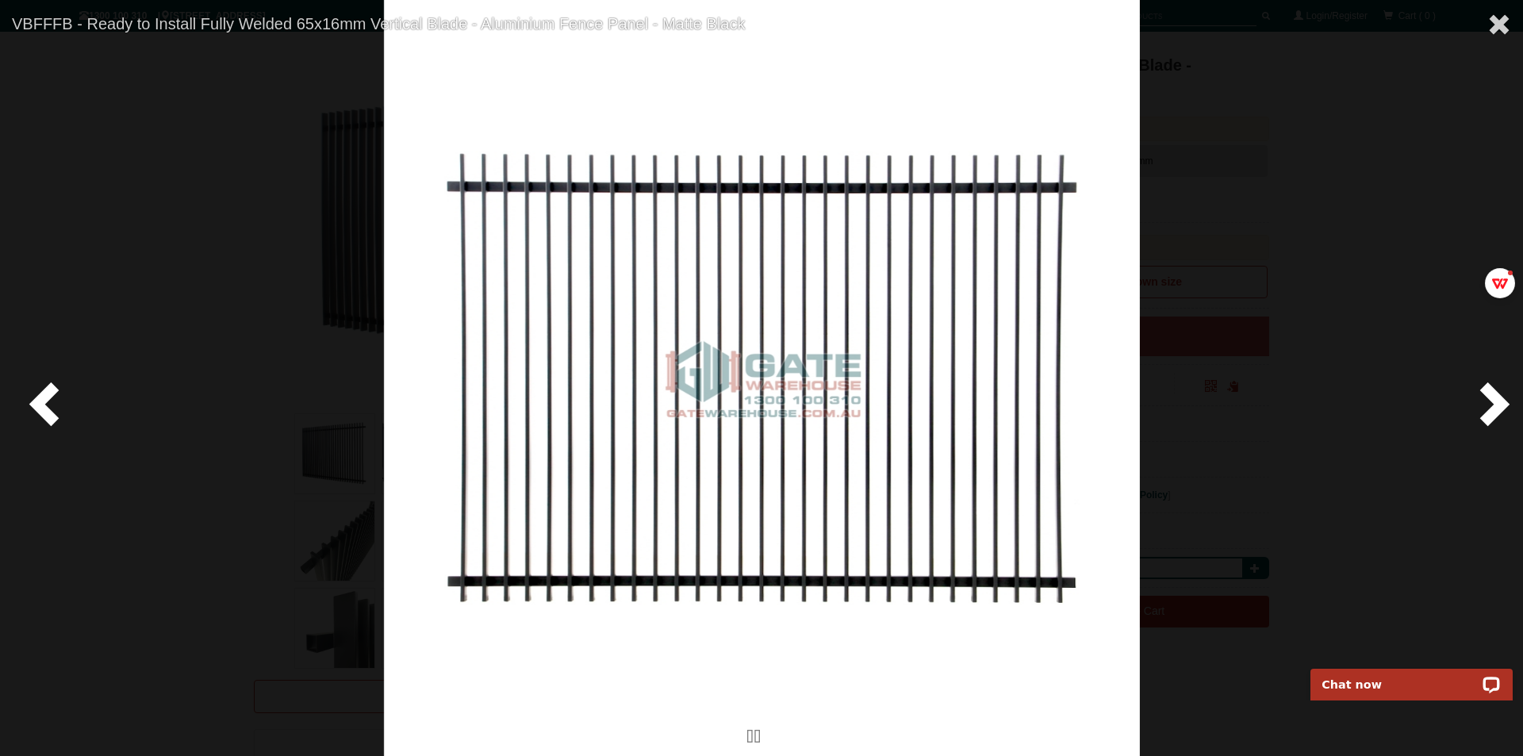
click at [190, 599] on div at bounding box center [761, 378] width 1523 height 756
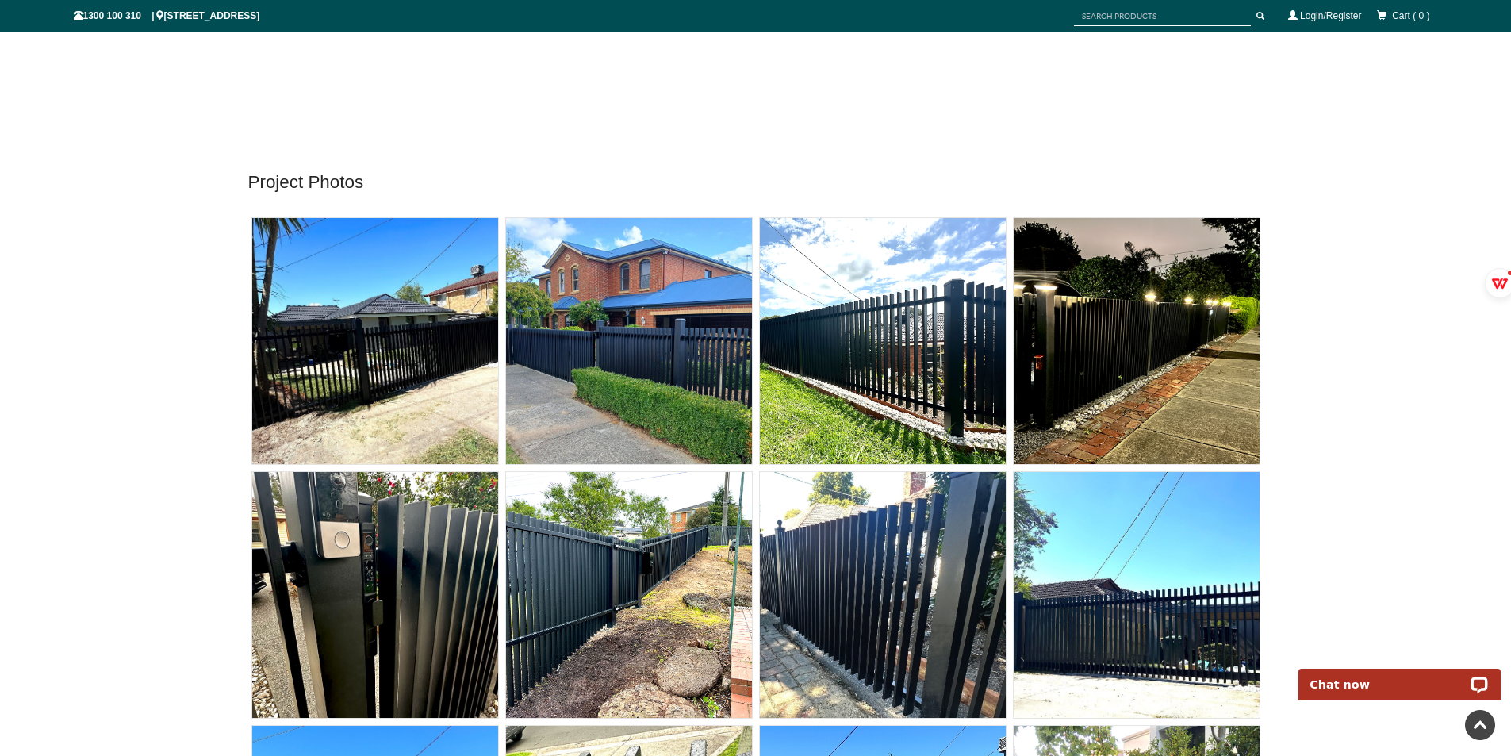
scroll to position [9241, 0]
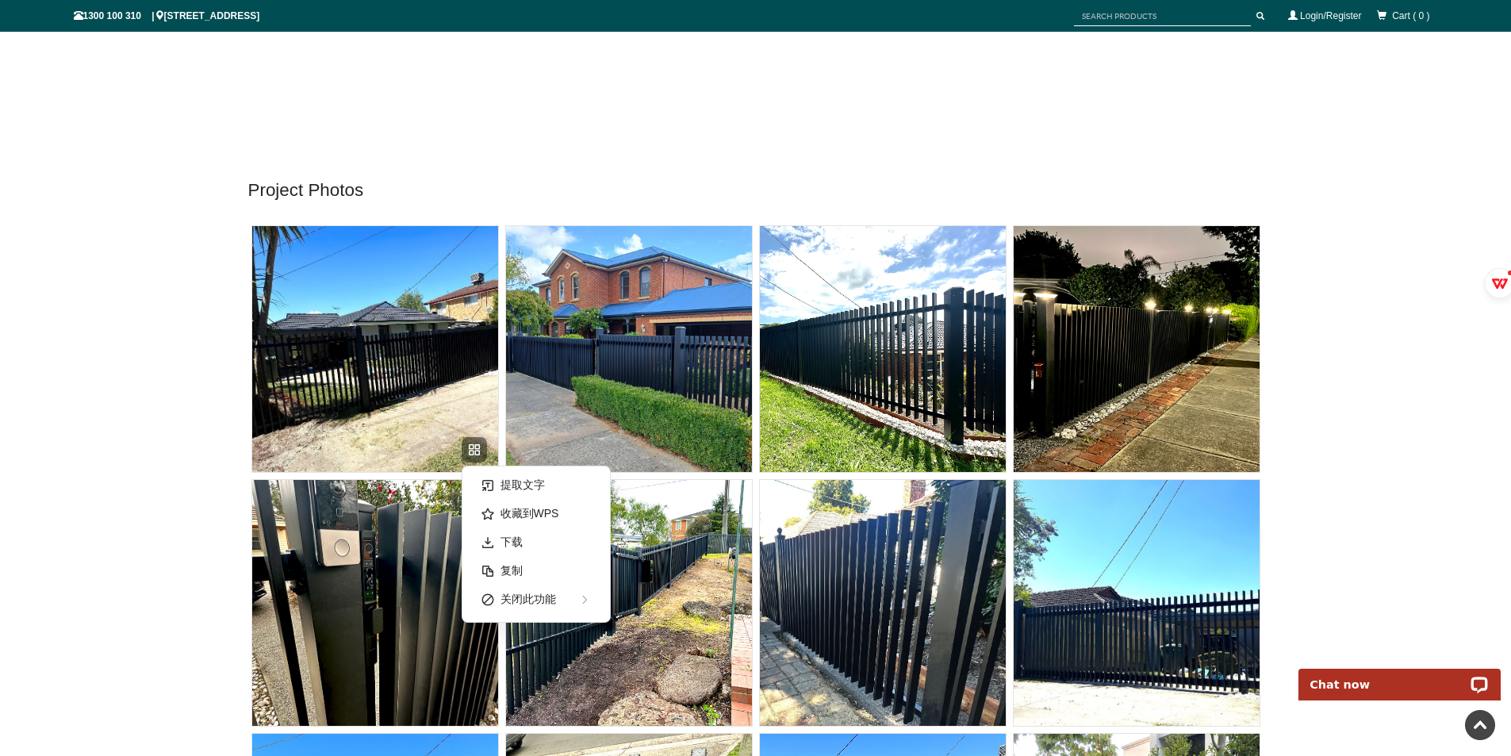
click at [374, 380] on img at bounding box center [375, 349] width 246 height 246
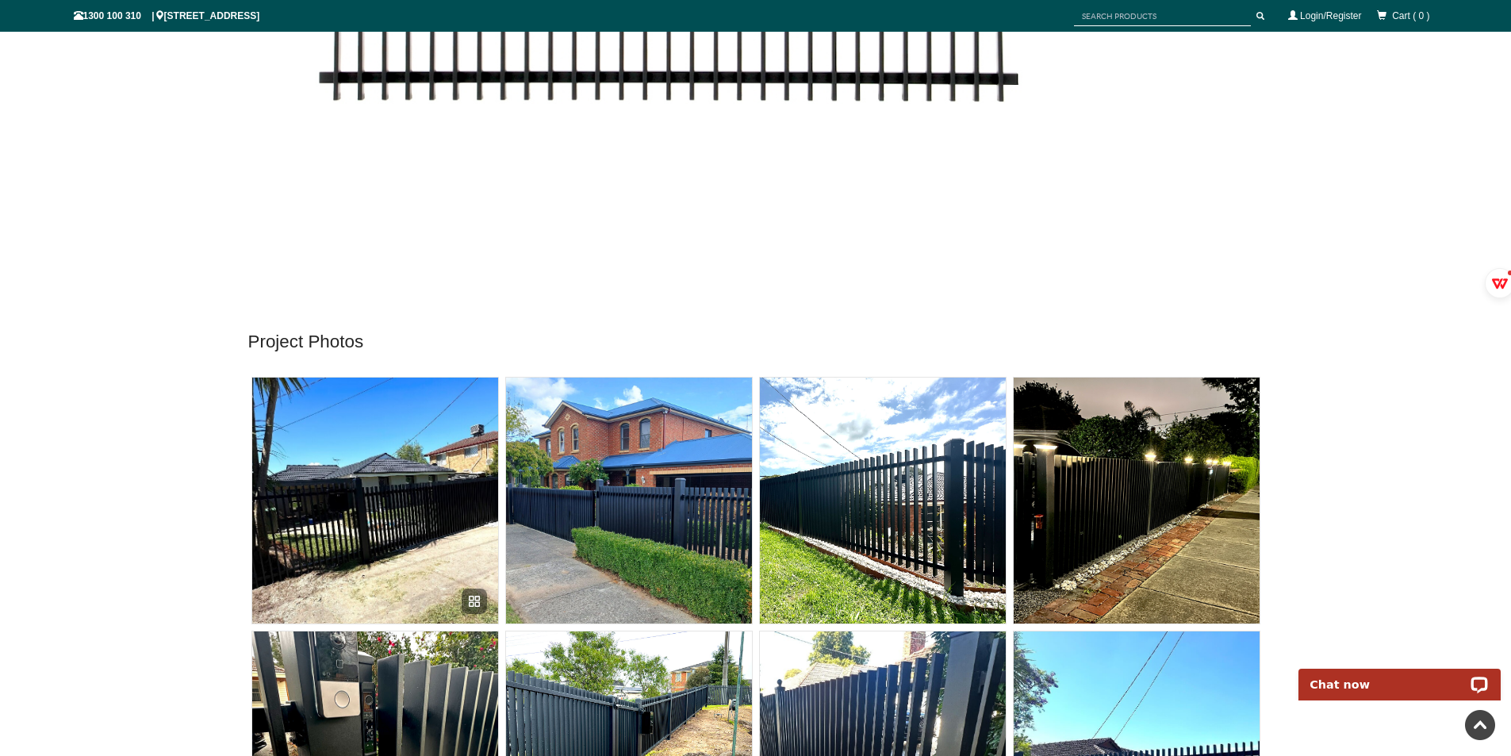
scroll to position [9082, 0]
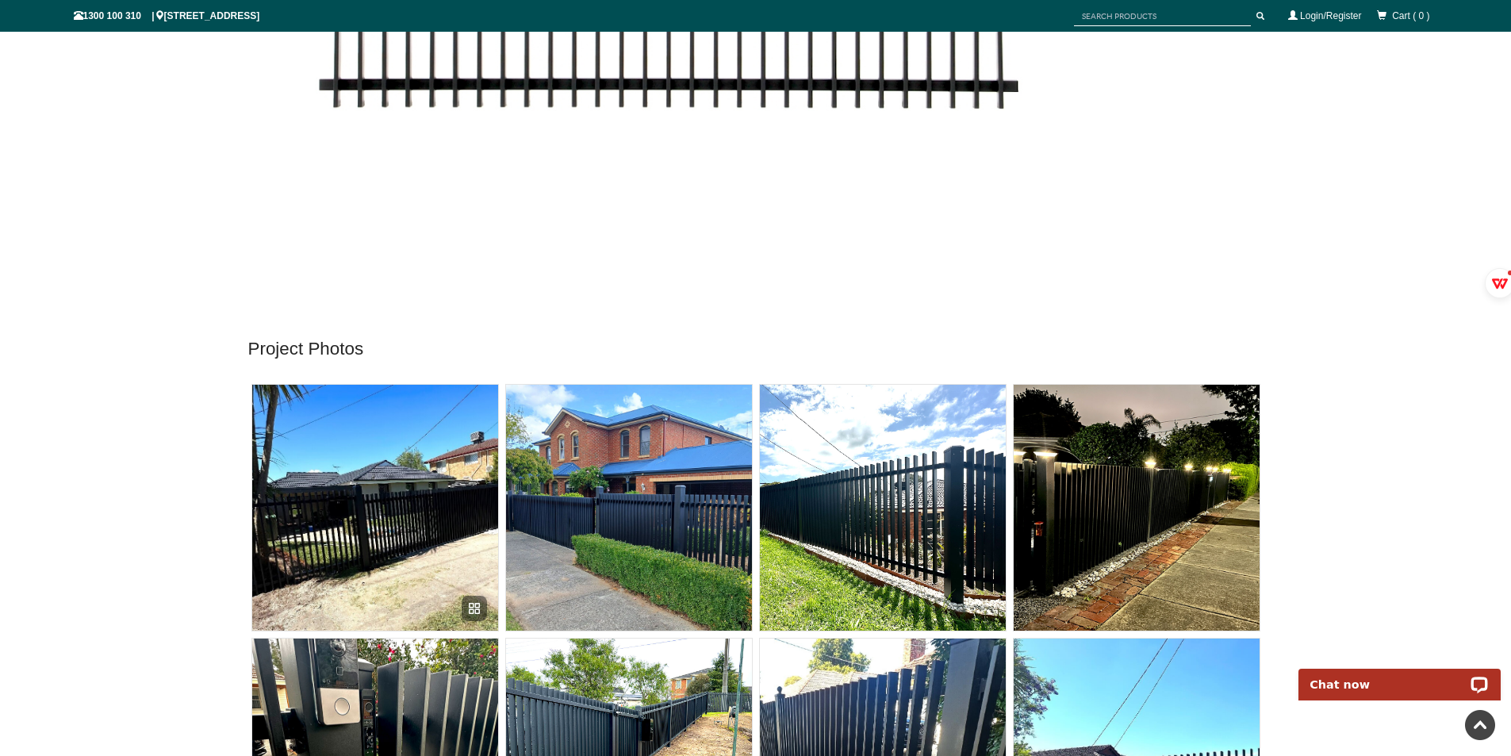
click at [386, 498] on img at bounding box center [375, 508] width 246 height 246
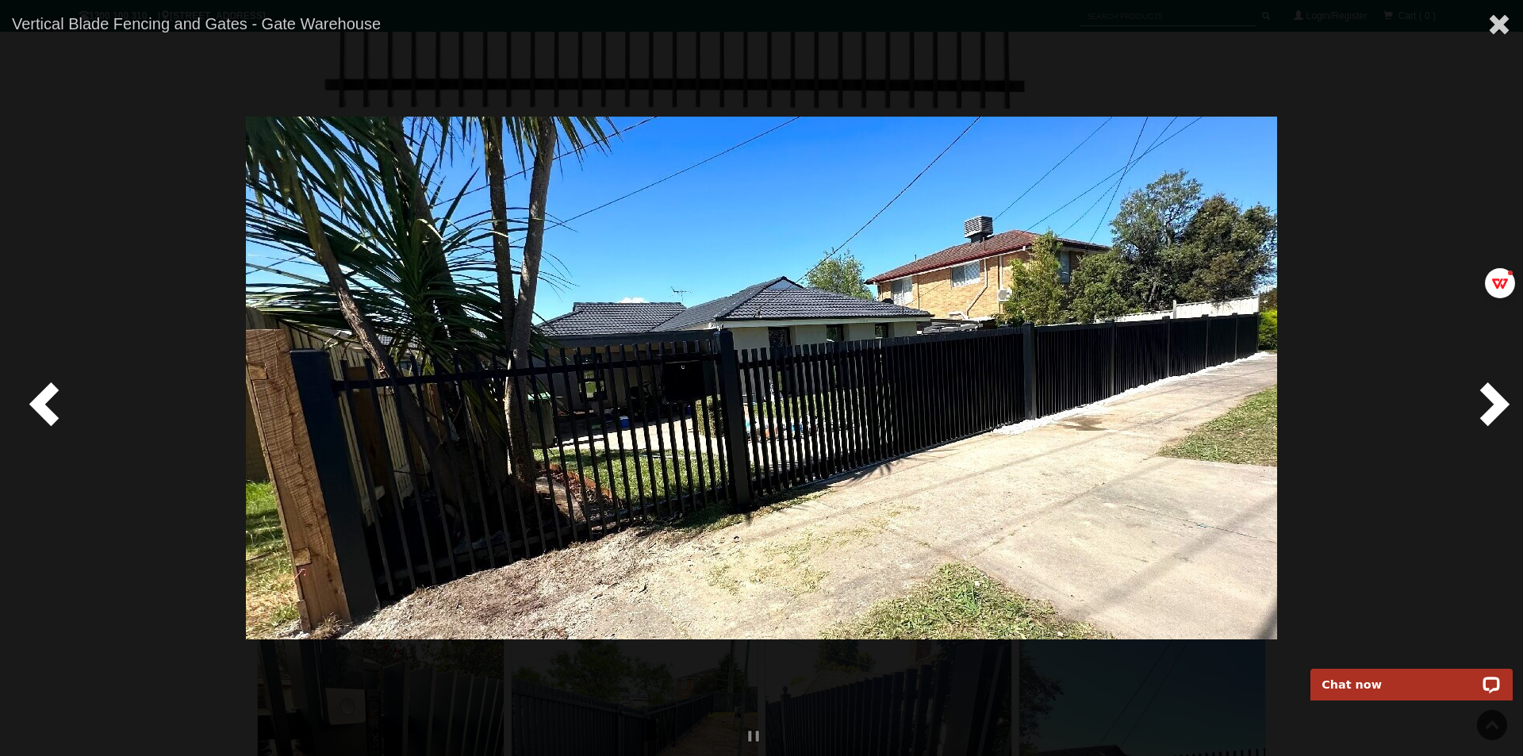
click at [1404, 186] on div at bounding box center [761, 378] width 1523 height 756
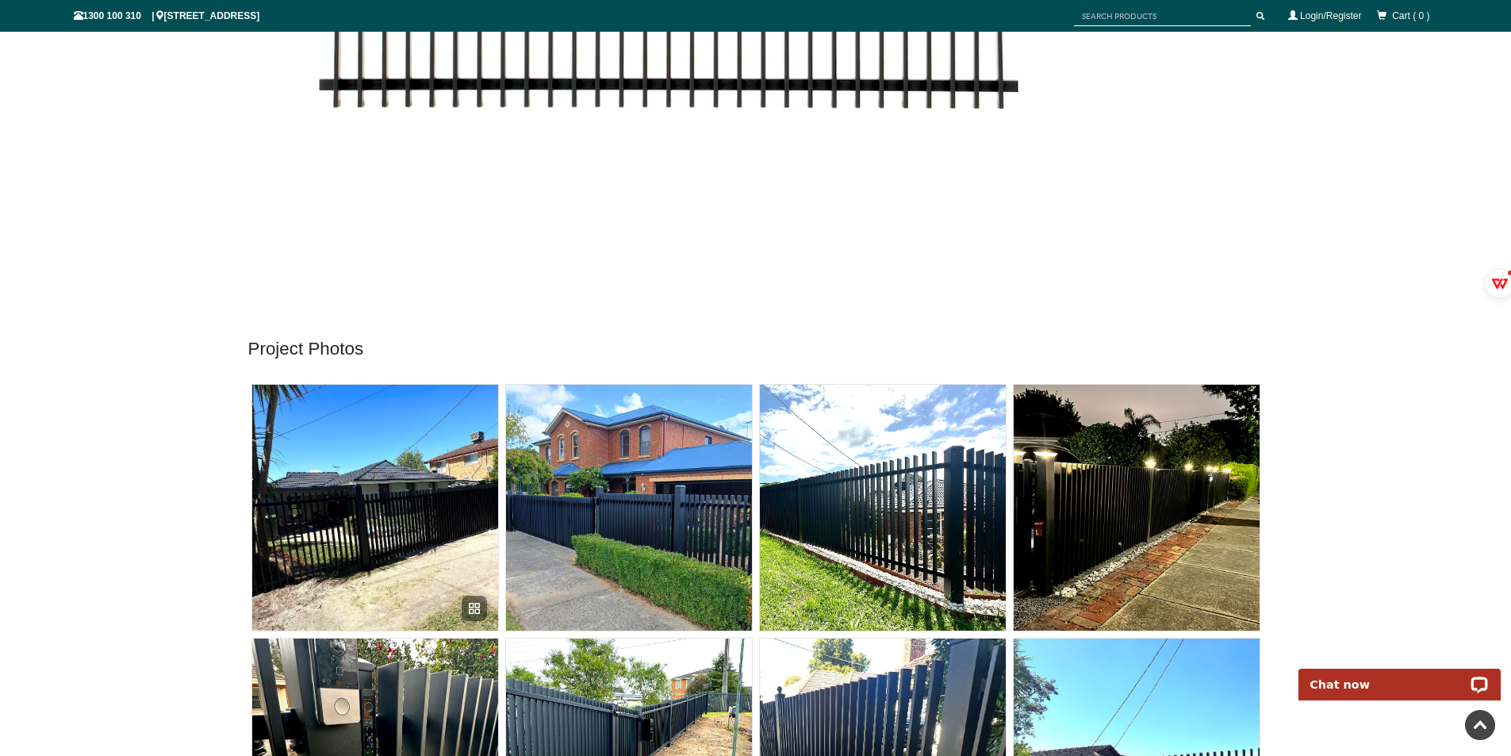
click at [432, 472] on img at bounding box center [375, 508] width 246 height 246
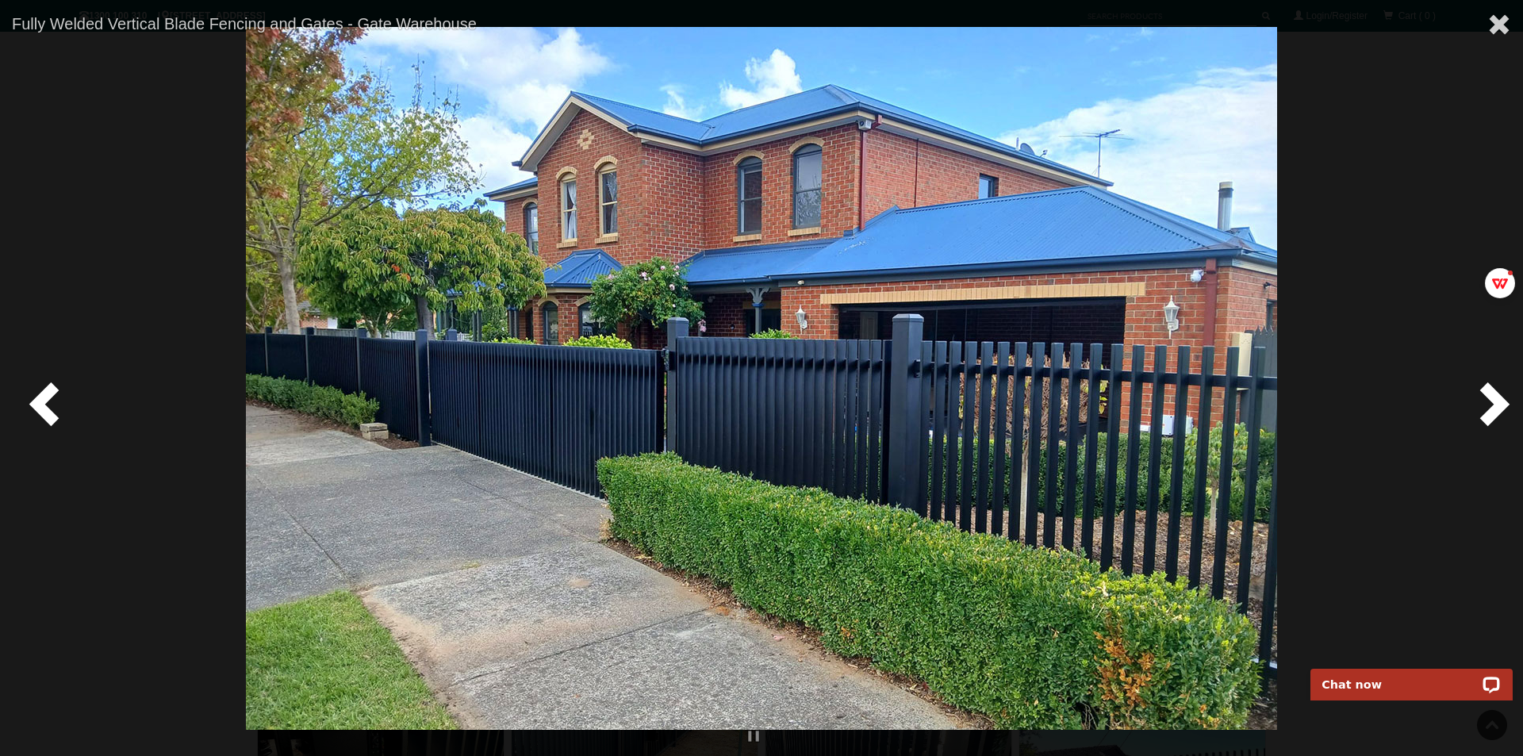
click at [17, 410] on div at bounding box center [761, 378] width 1523 height 756
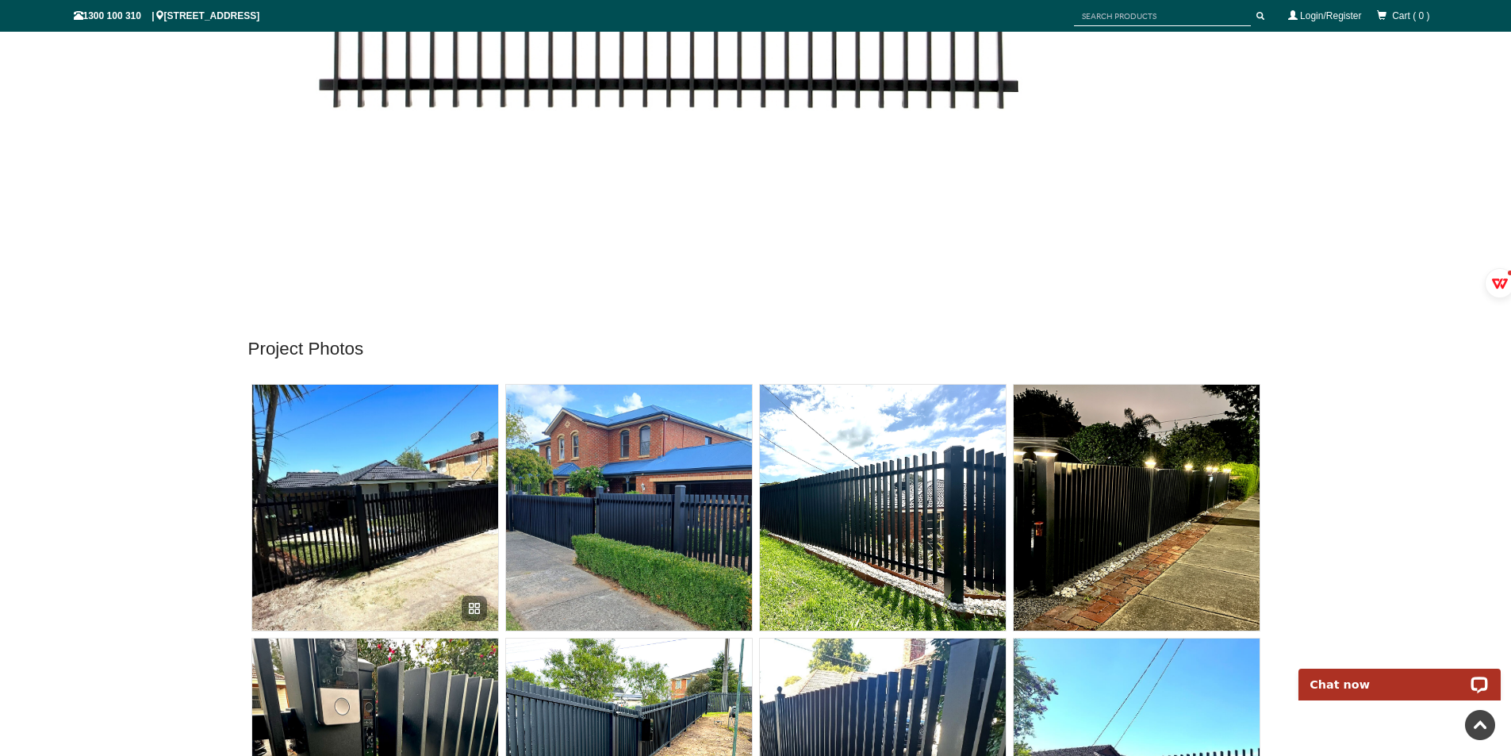
click at [381, 491] on img at bounding box center [375, 508] width 246 height 246
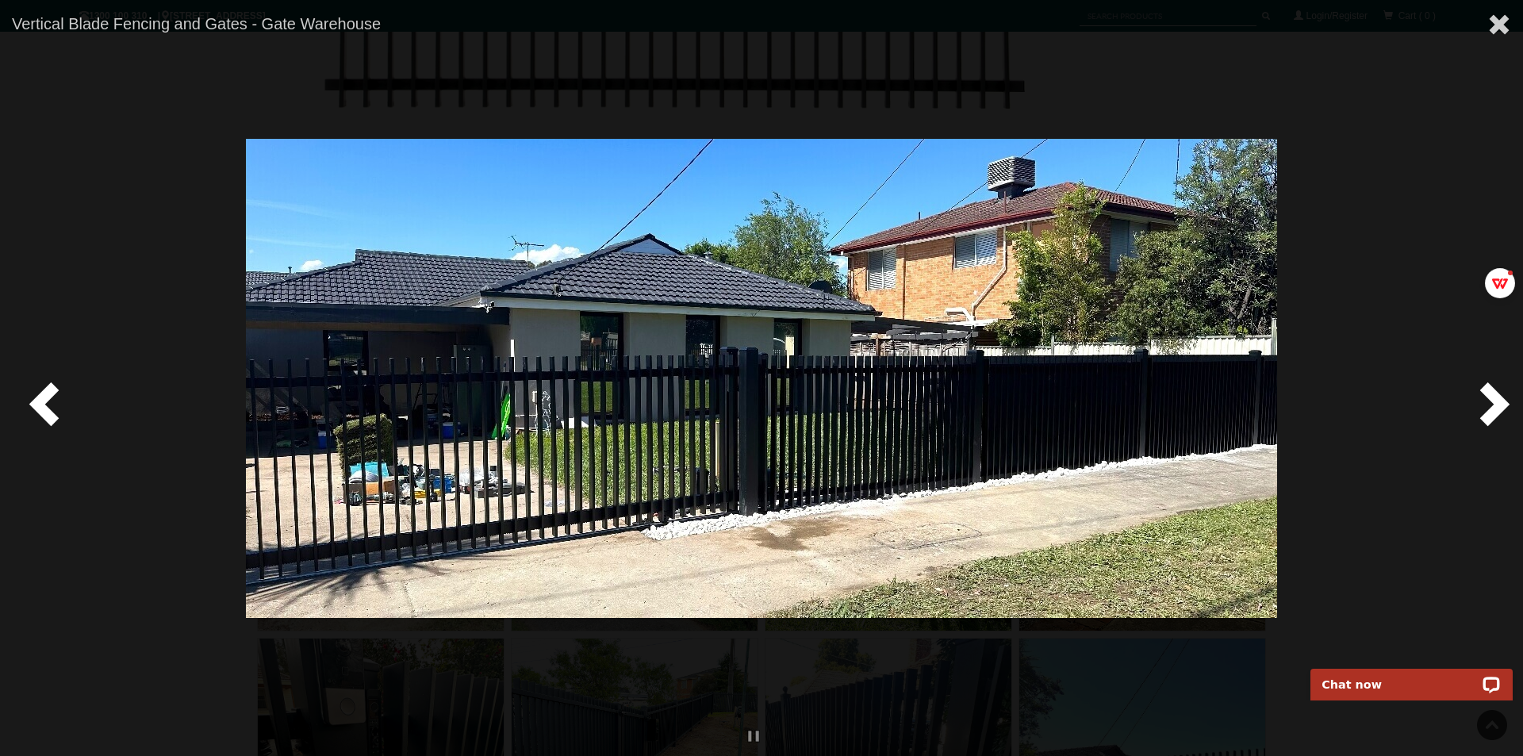
drag, startPoint x: 373, startPoint y: 126, endPoint x: 769, endPoint y: 297, distance: 432.0
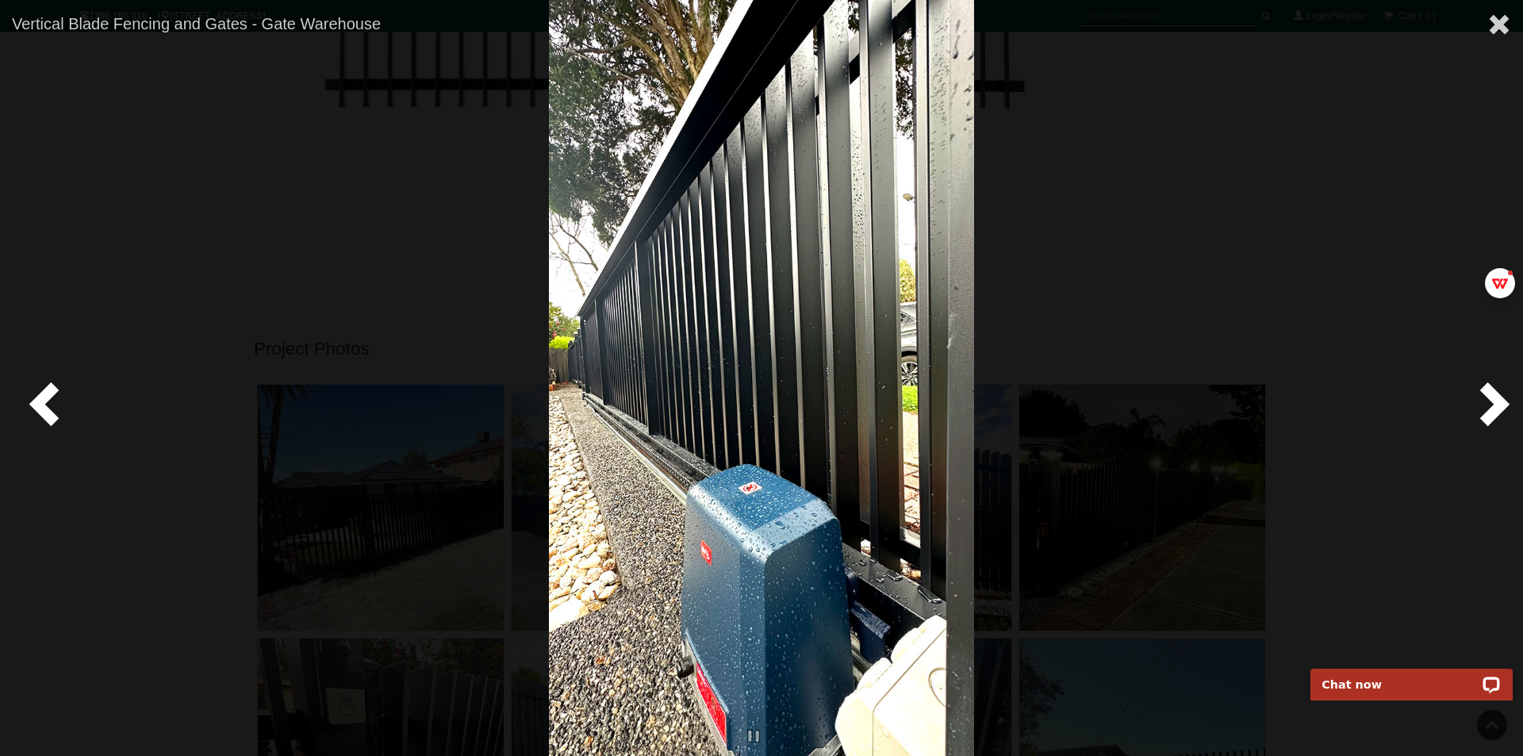
drag, startPoint x: 804, startPoint y: 326, endPoint x: 731, endPoint y: 408, distance: 109.0
click at [731, 408] on img at bounding box center [761, 378] width 425 height 756
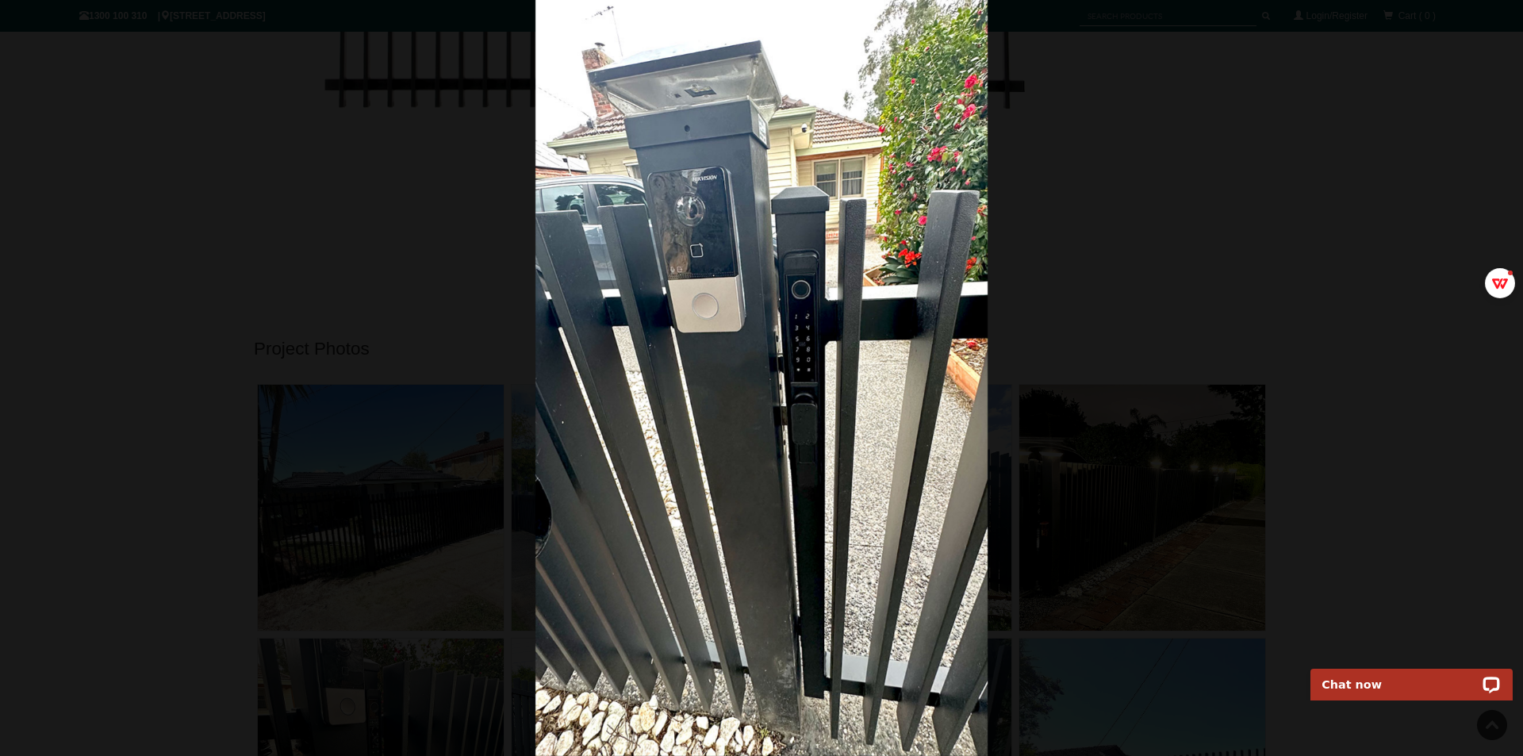
drag, startPoint x: 811, startPoint y: 332, endPoint x: 1203, endPoint y: 394, distance: 396.8
click at [1207, 393] on div at bounding box center [761, 378] width 1523 height 756
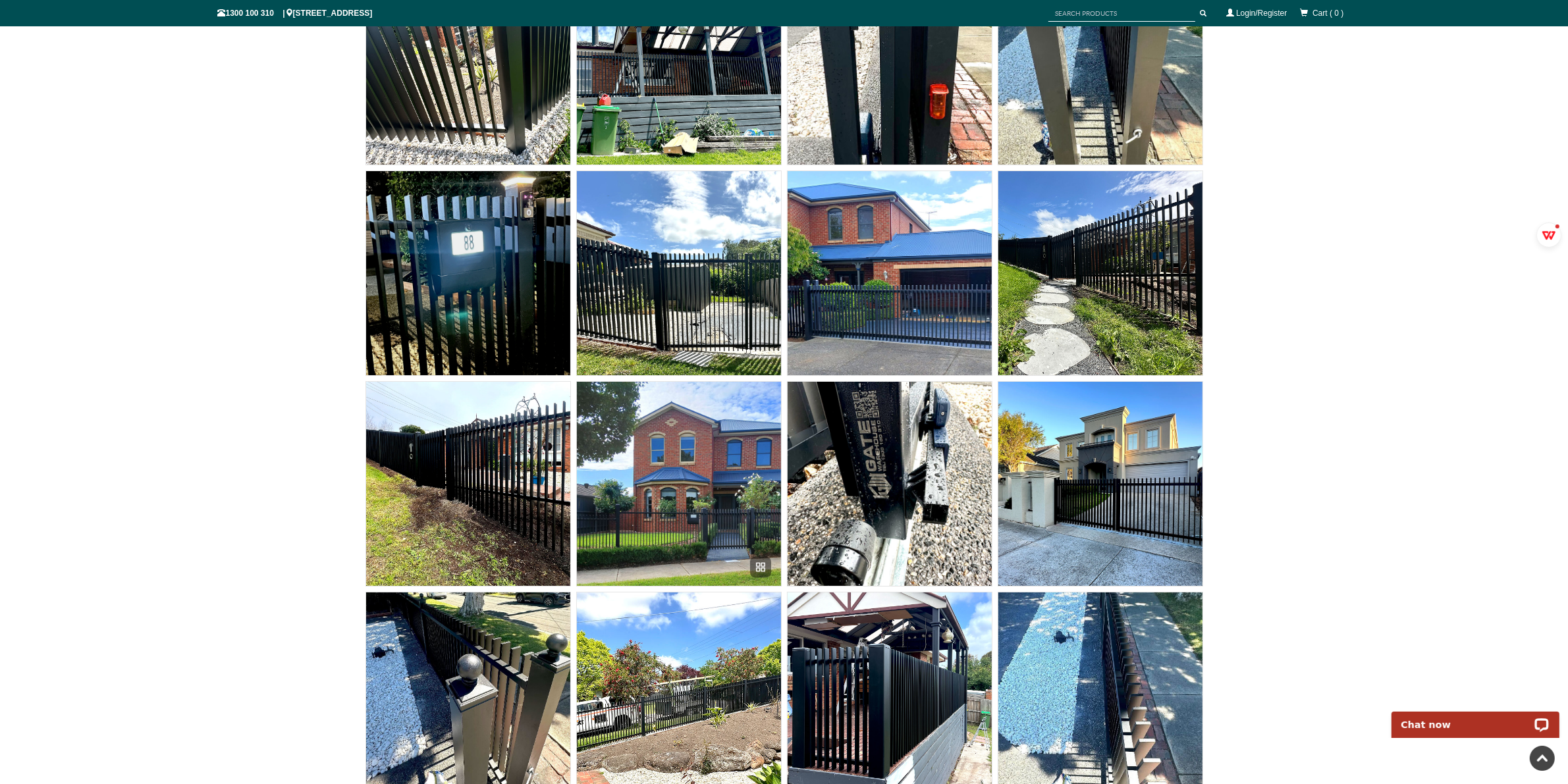
scroll to position [8950, 0]
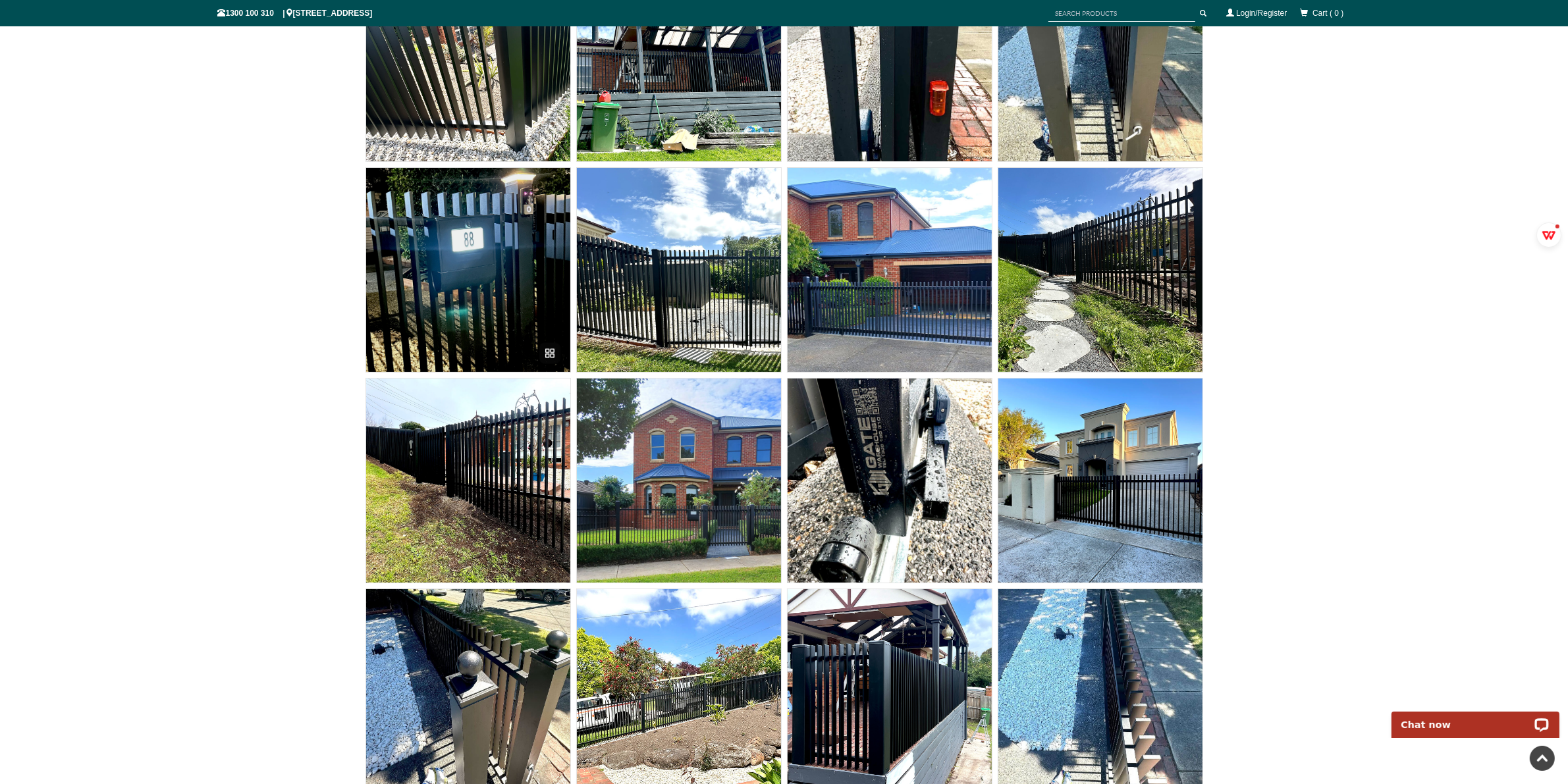
click at [444, 267] on img at bounding box center [468, 270] width 204 height 204
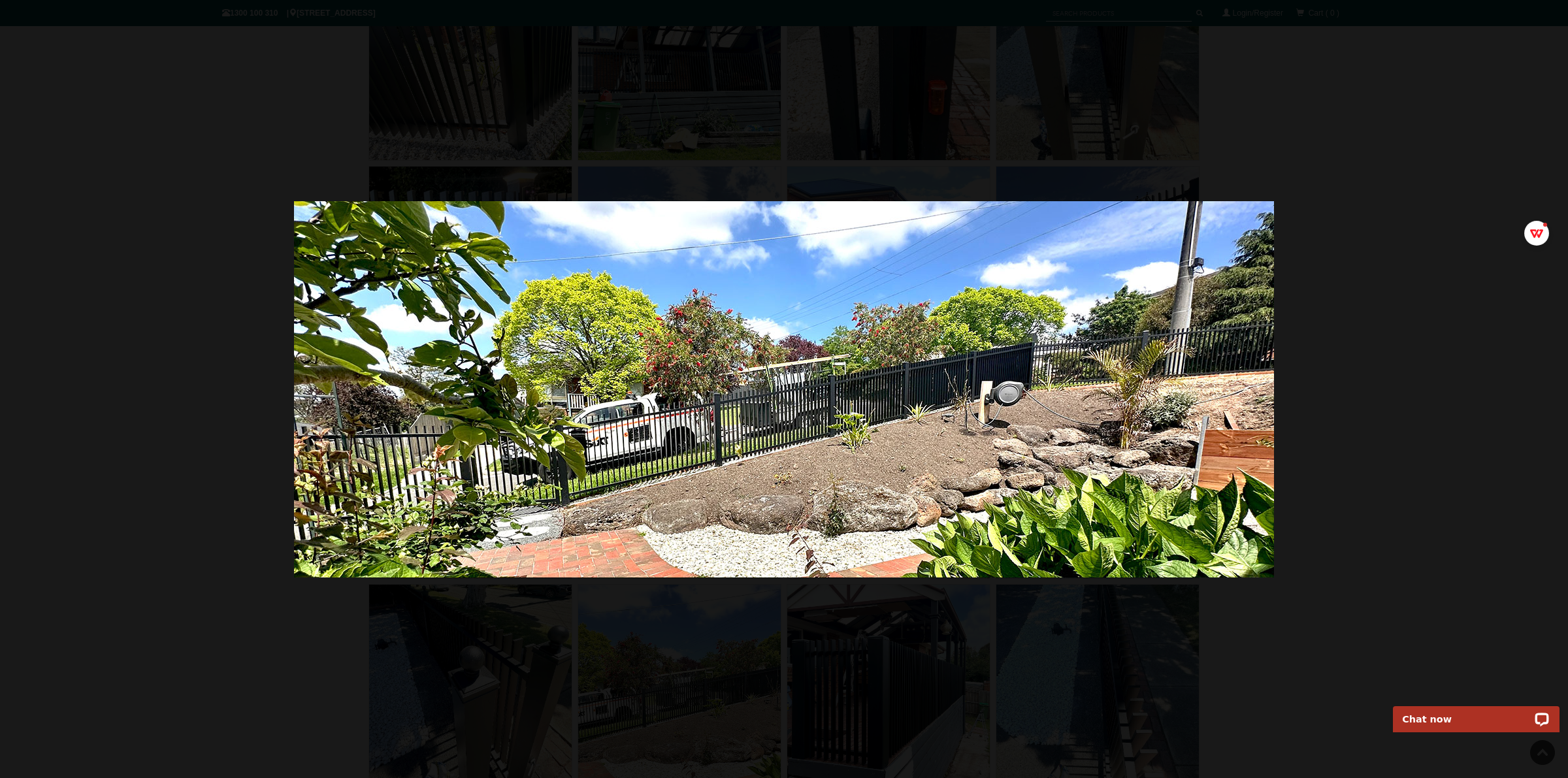
drag, startPoint x: 824, startPoint y: 362, endPoint x: 723, endPoint y: 390, distance: 104.8
click at [722, 390] on img at bounding box center [784, 389] width 980 height 376
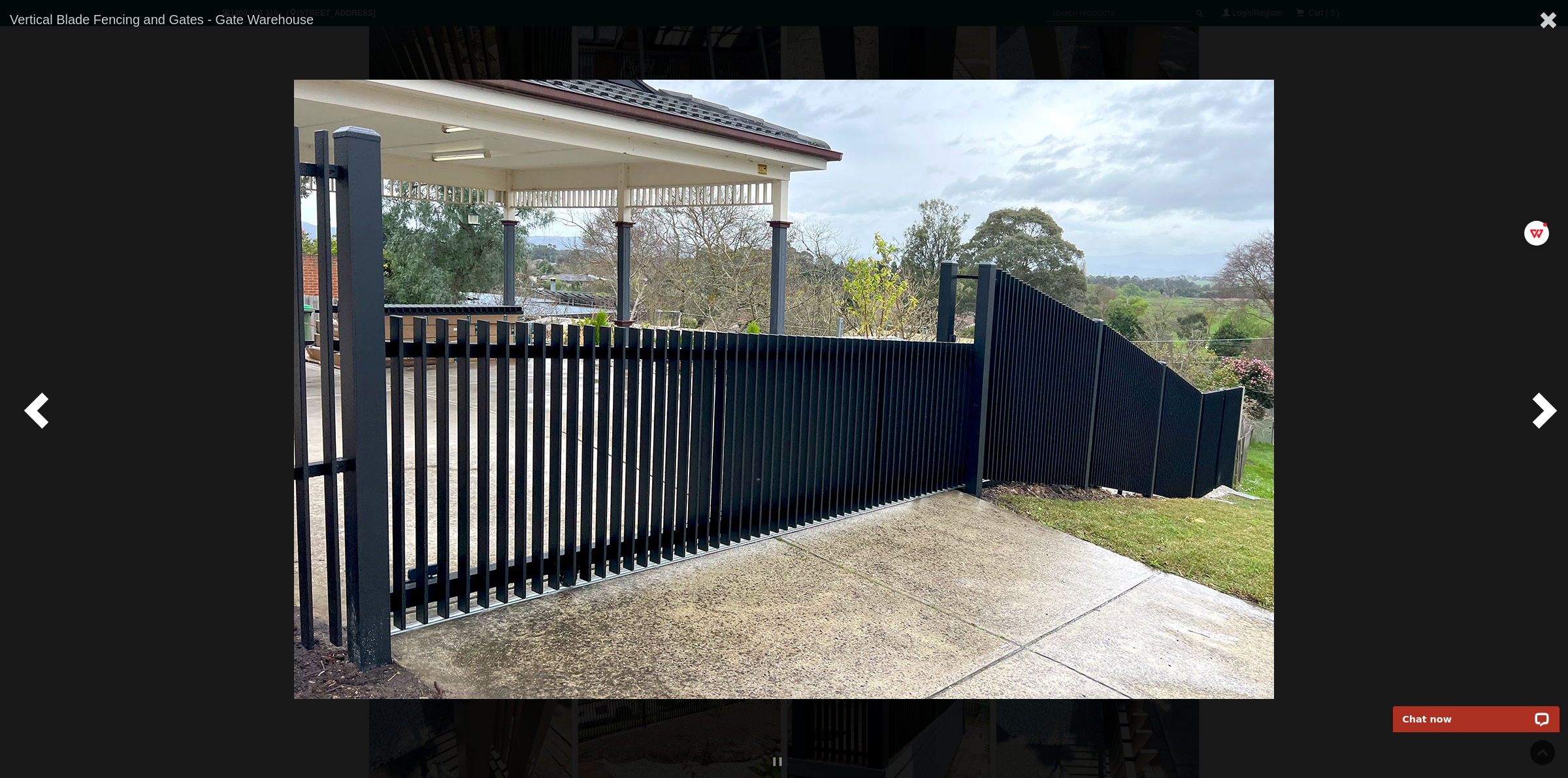
click at [1253, 412] on span at bounding box center [1542, 410] width 40 height 40
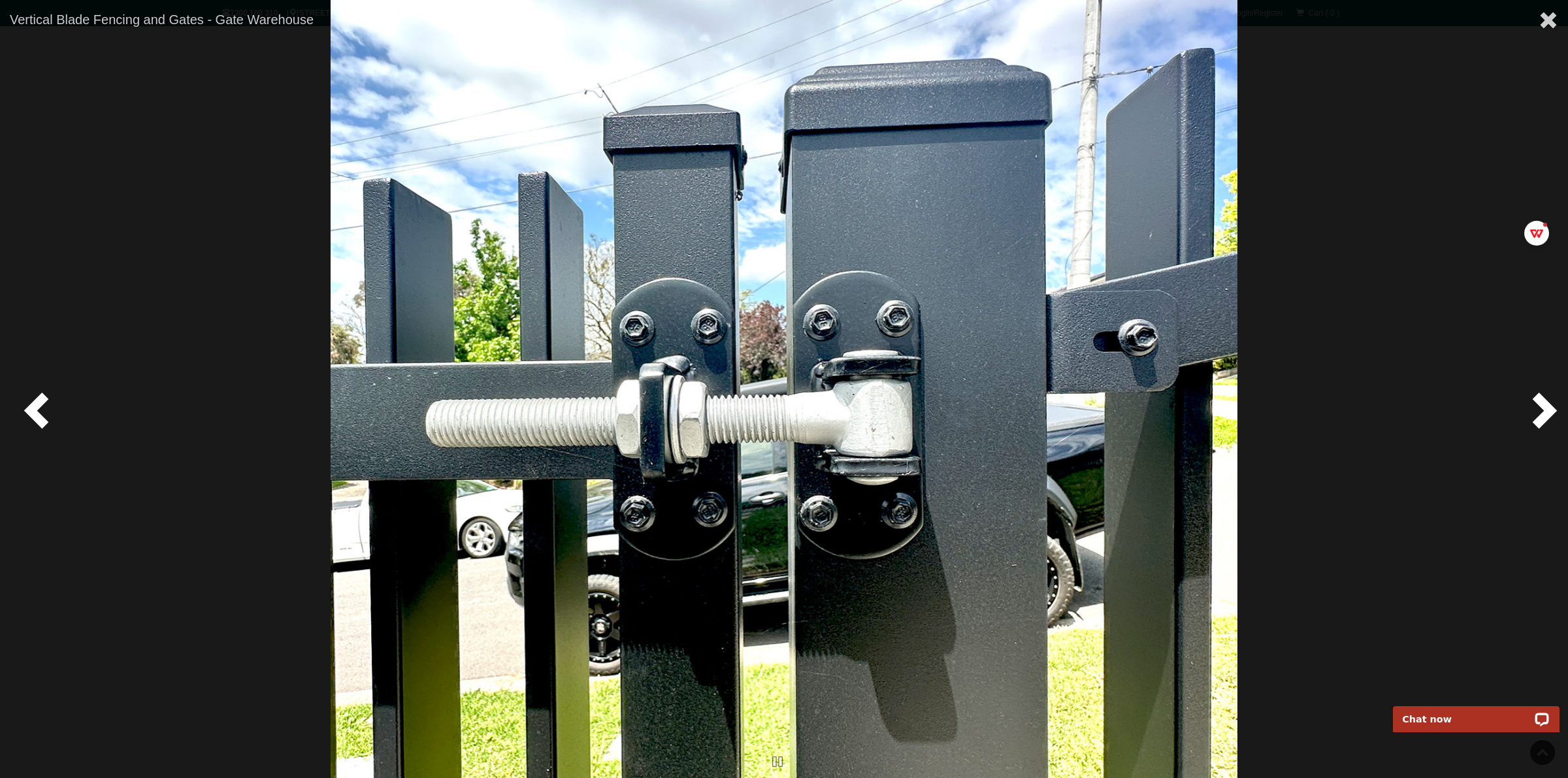
click at [991, 254] on img at bounding box center [783, 389] width 906 height 778
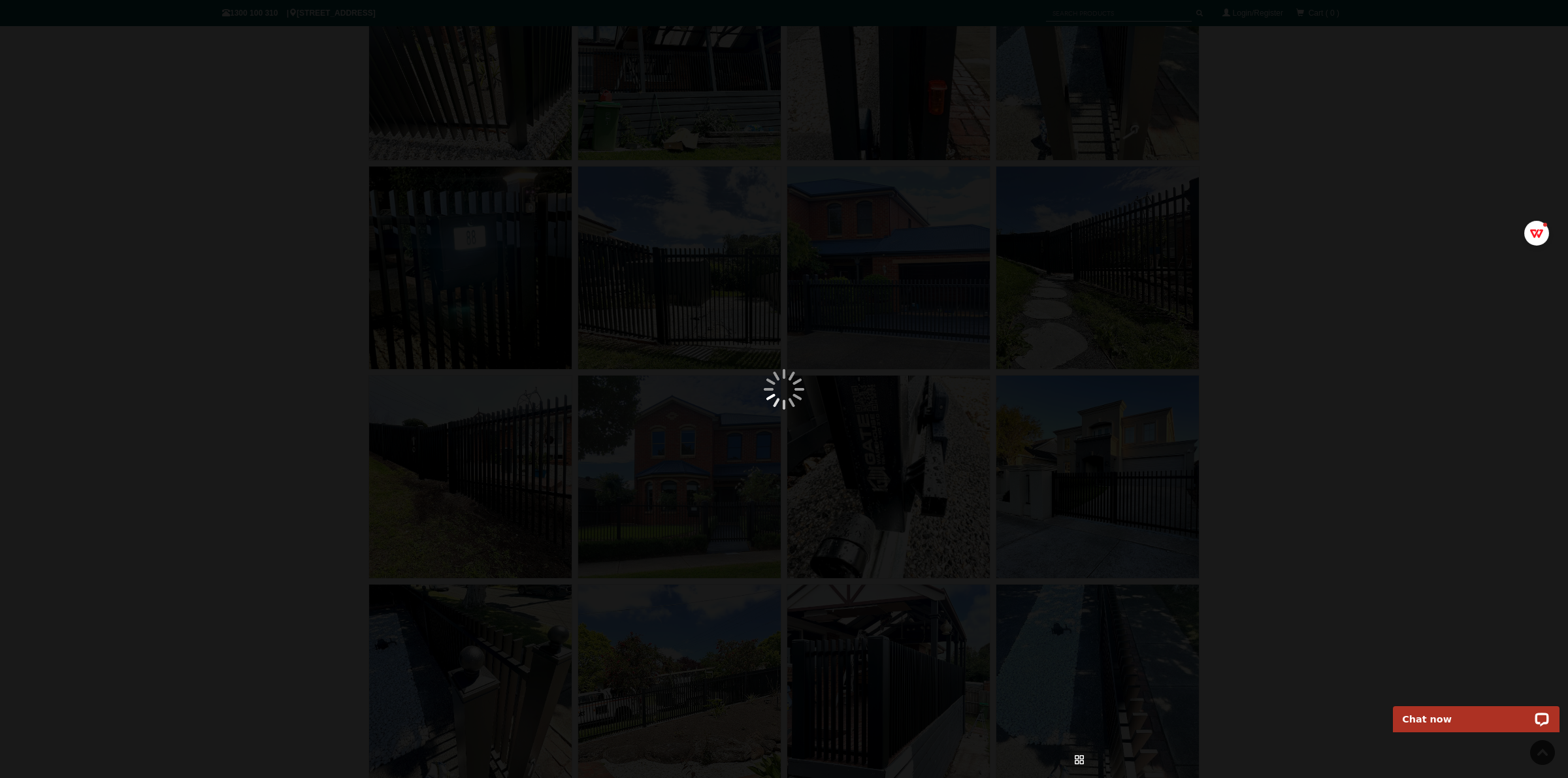
click at [744, 458] on img at bounding box center [784, 389] width 630 height 778
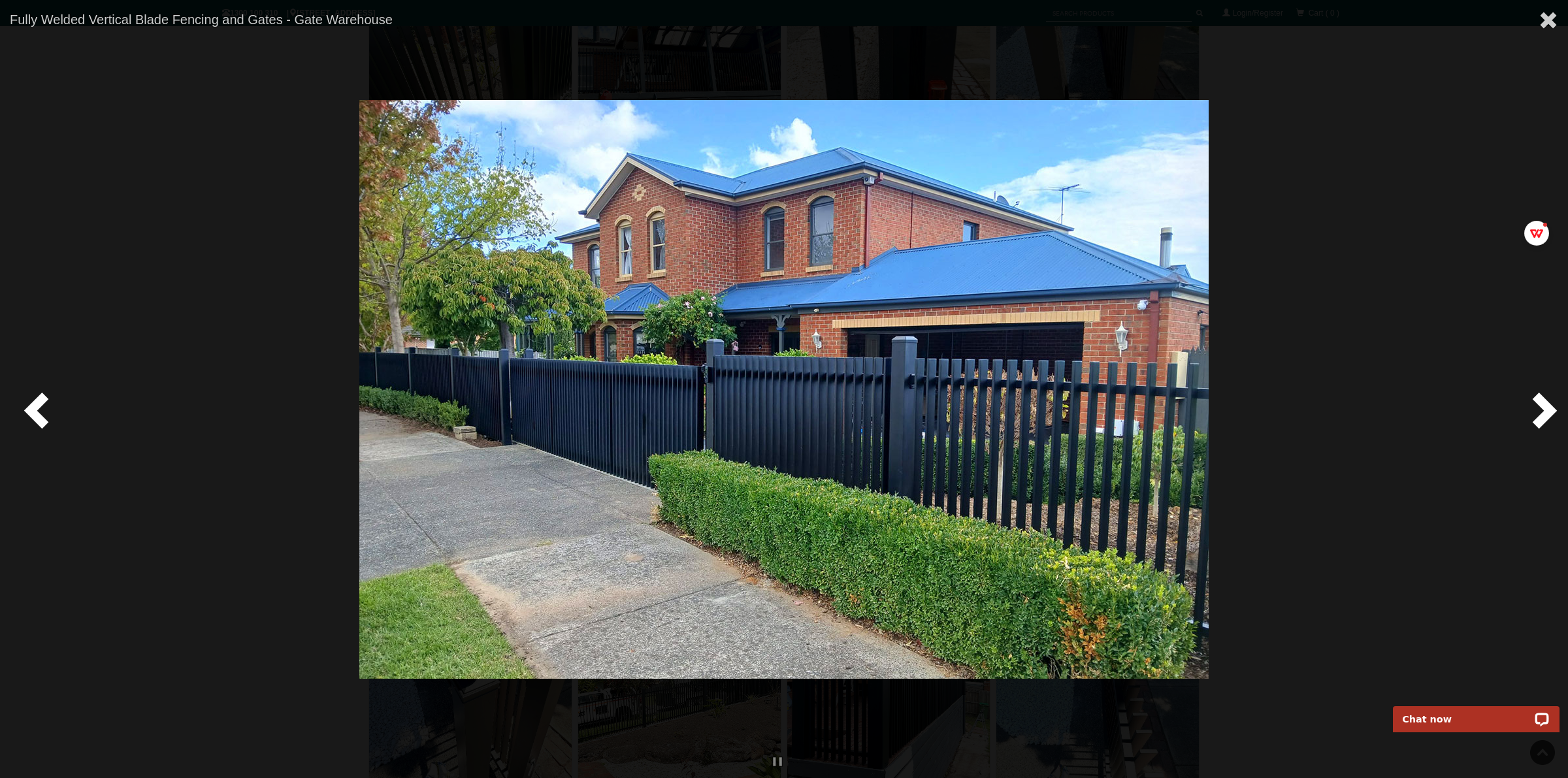
click at [1253, 420] on span at bounding box center [1542, 410] width 40 height 40
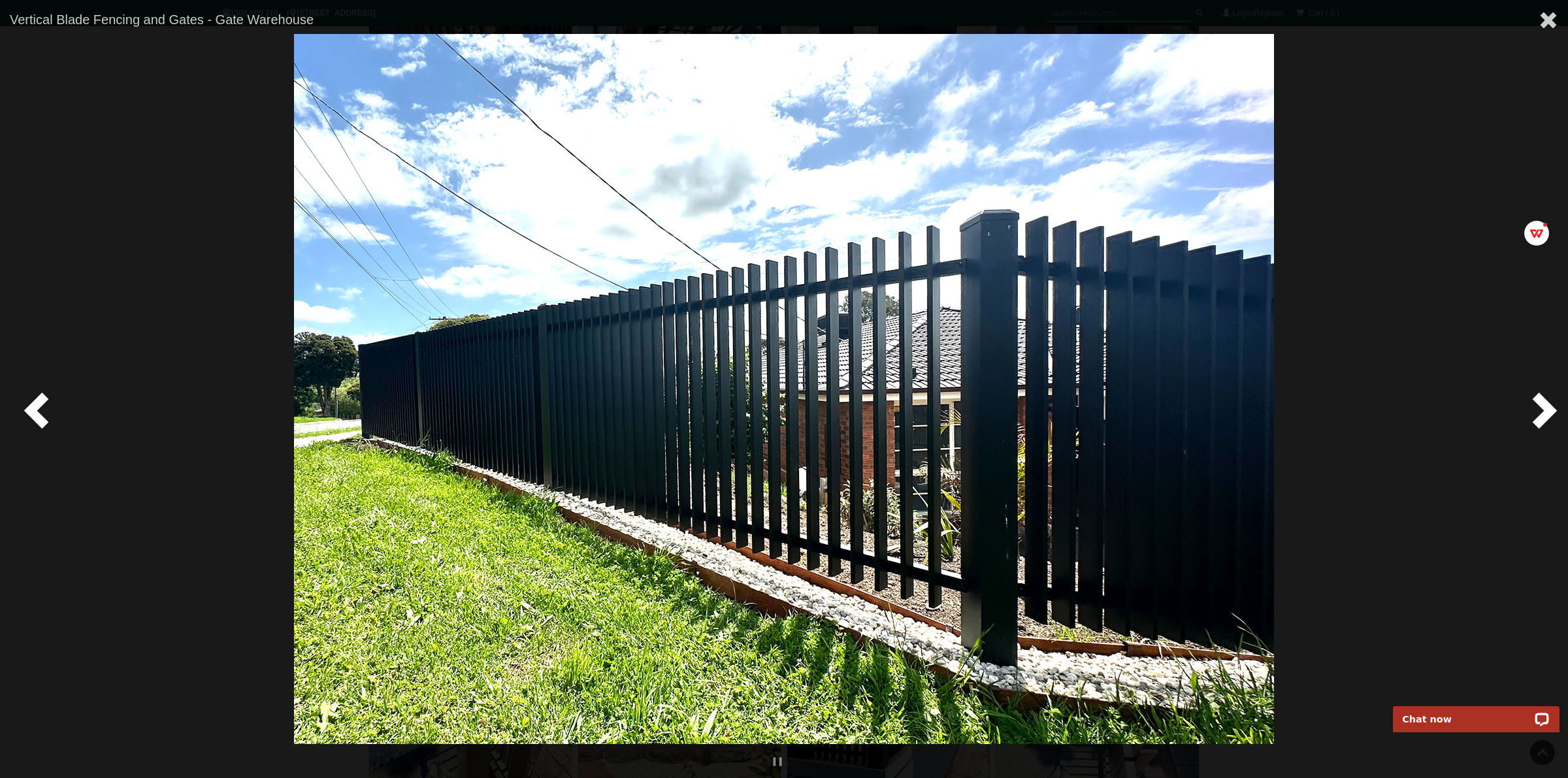
click at [1253, 415] on span at bounding box center [1542, 410] width 40 height 40
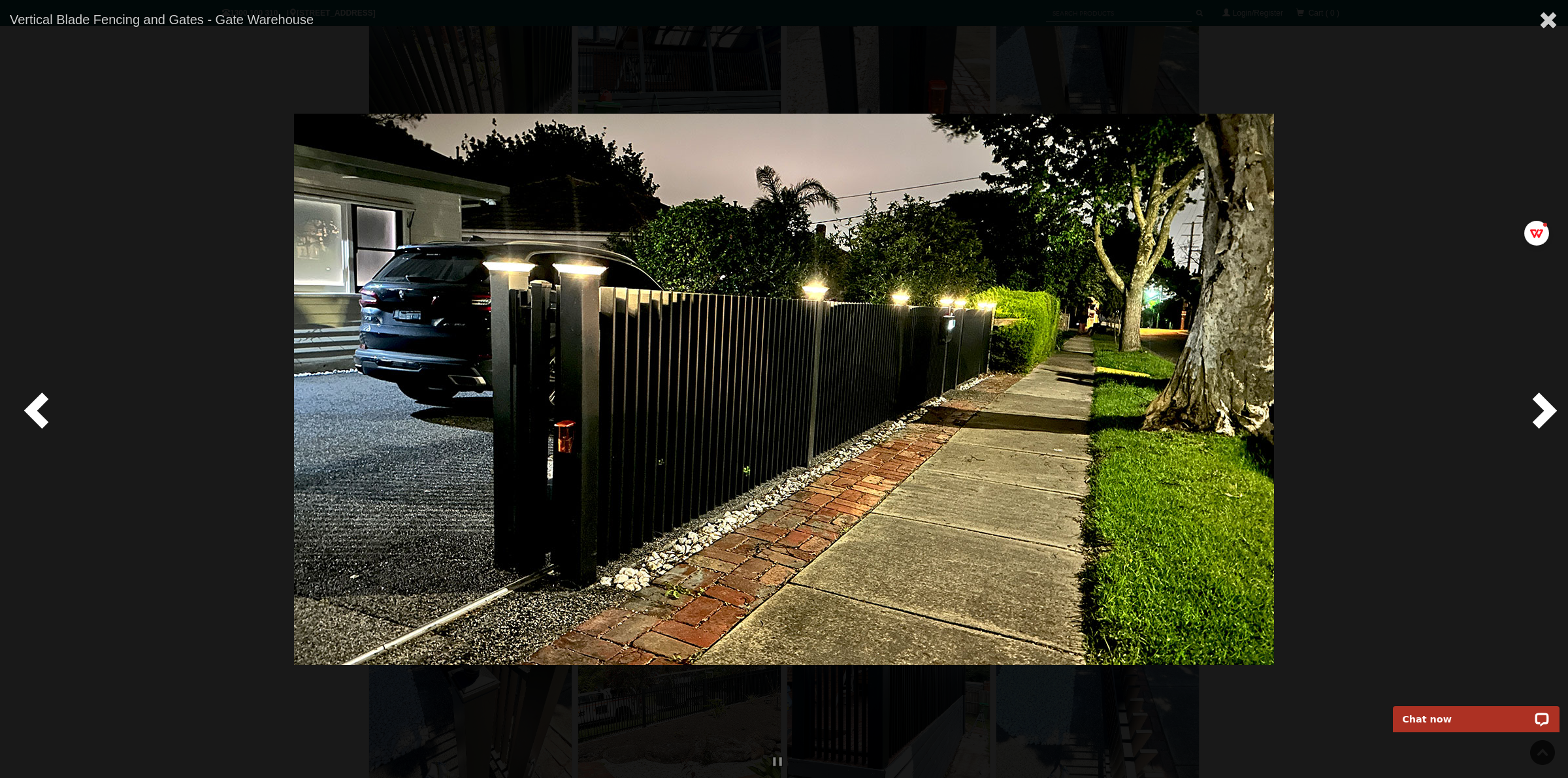
click at [1253, 415] on span at bounding box center [1542, 410] width 40 height 40
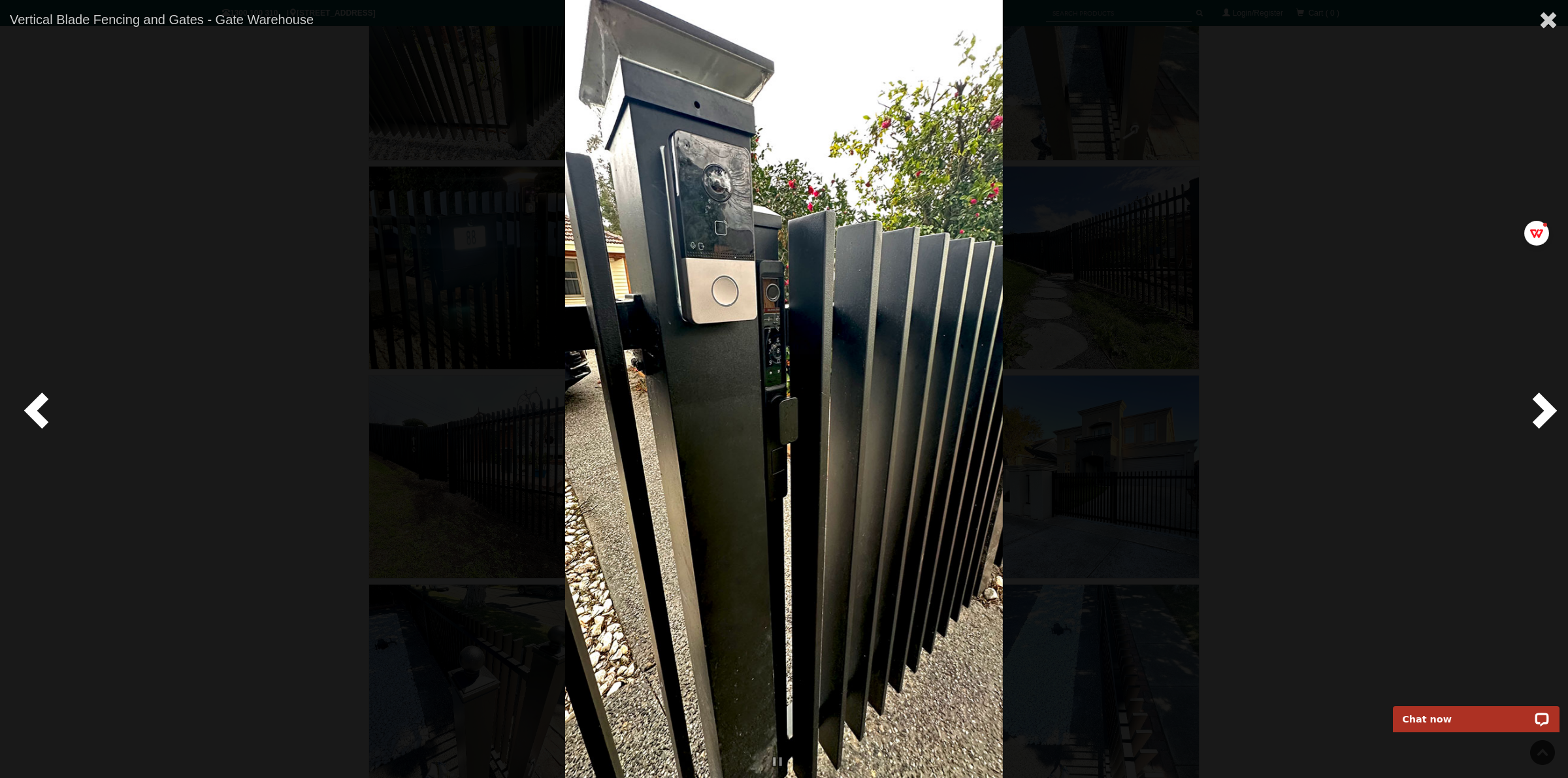
click at [1253, 415] on span at bounding box center [1542, 410] width 40 height 40
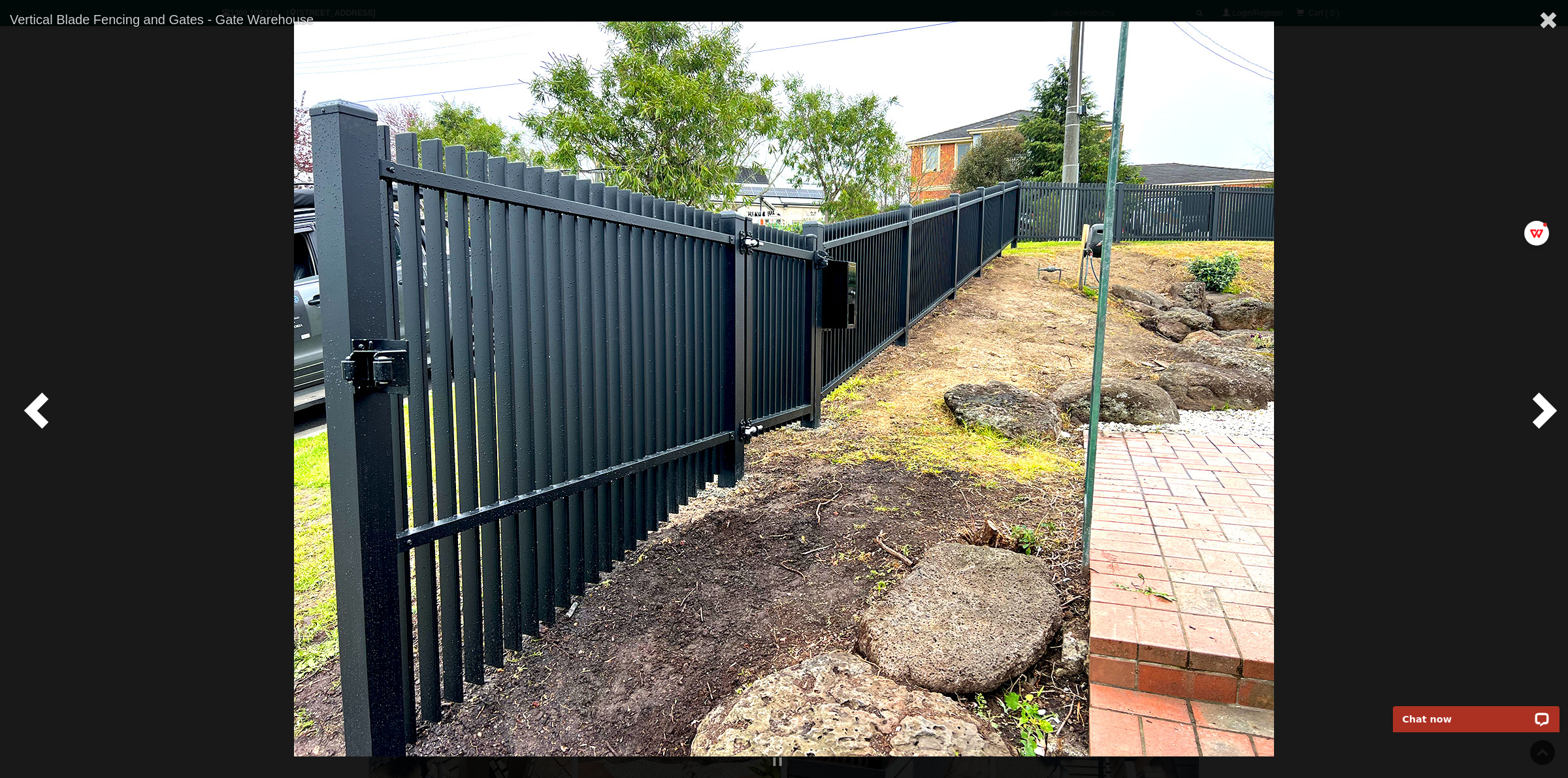
click at [1253, 415] on span at bounding box center [1542, 410] width 40 height 40
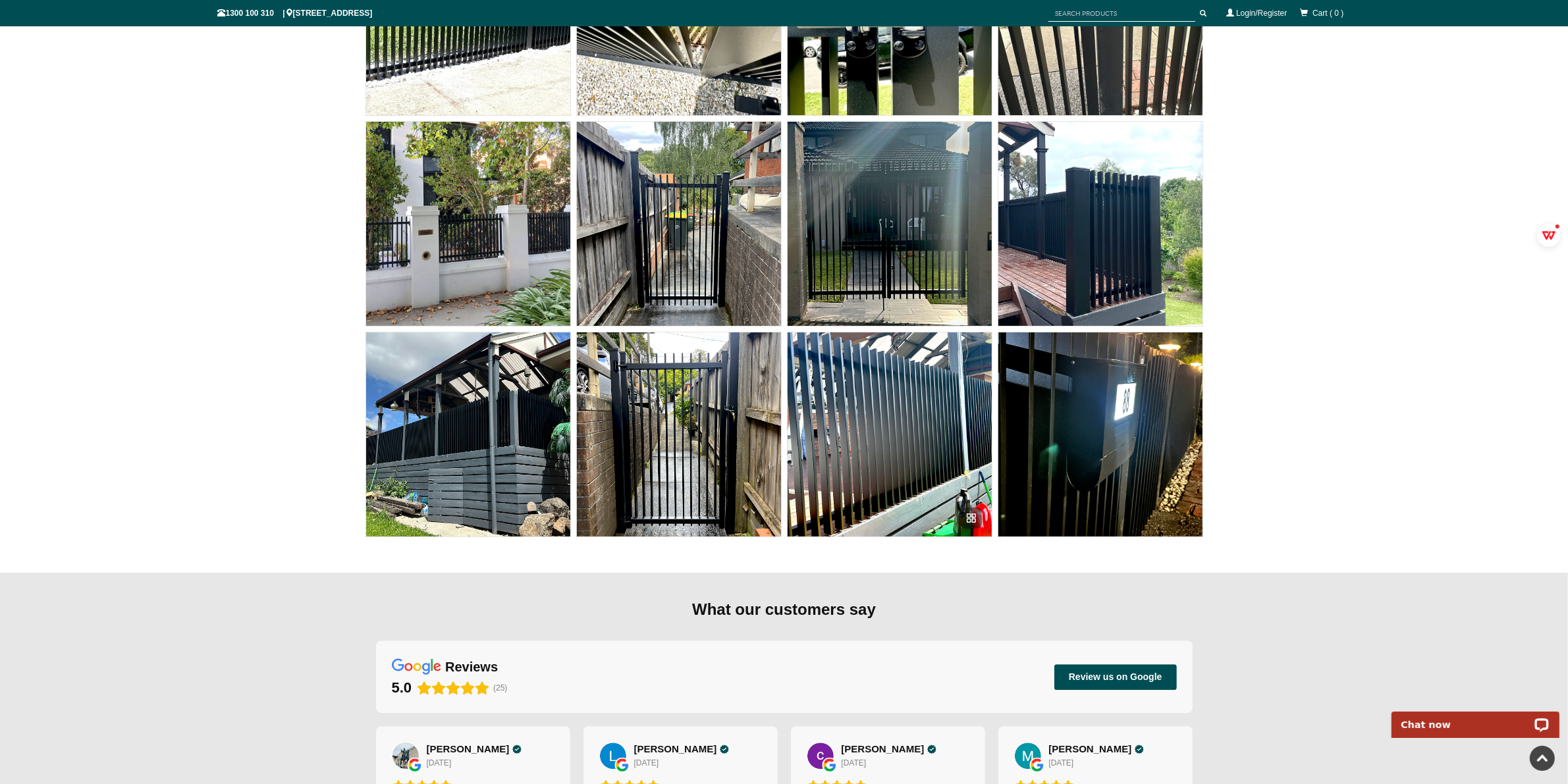
scroll to position [10677, 0]
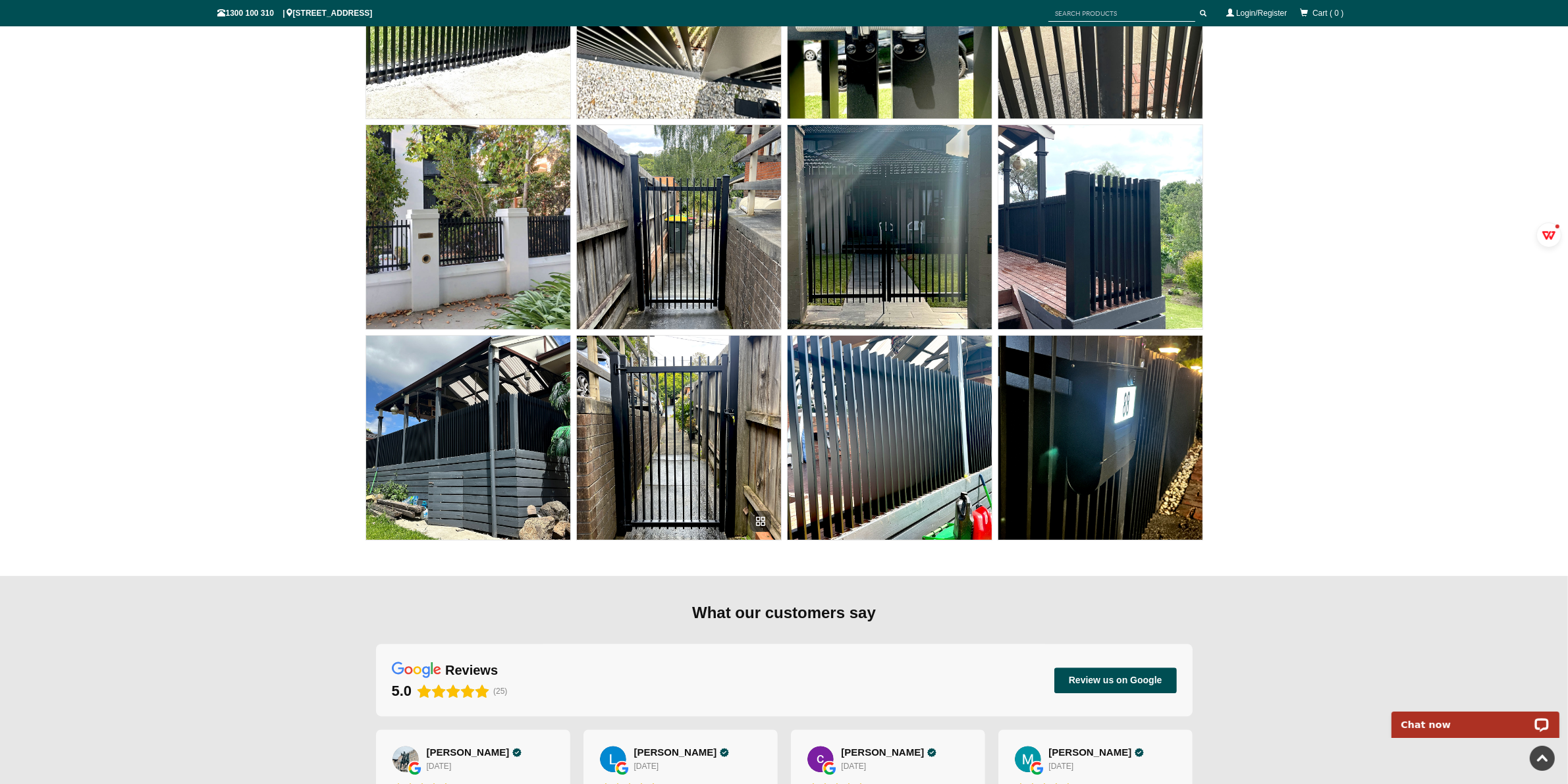
click at [652, 441] on img at bounding box center [679, 438] width 204 height 204
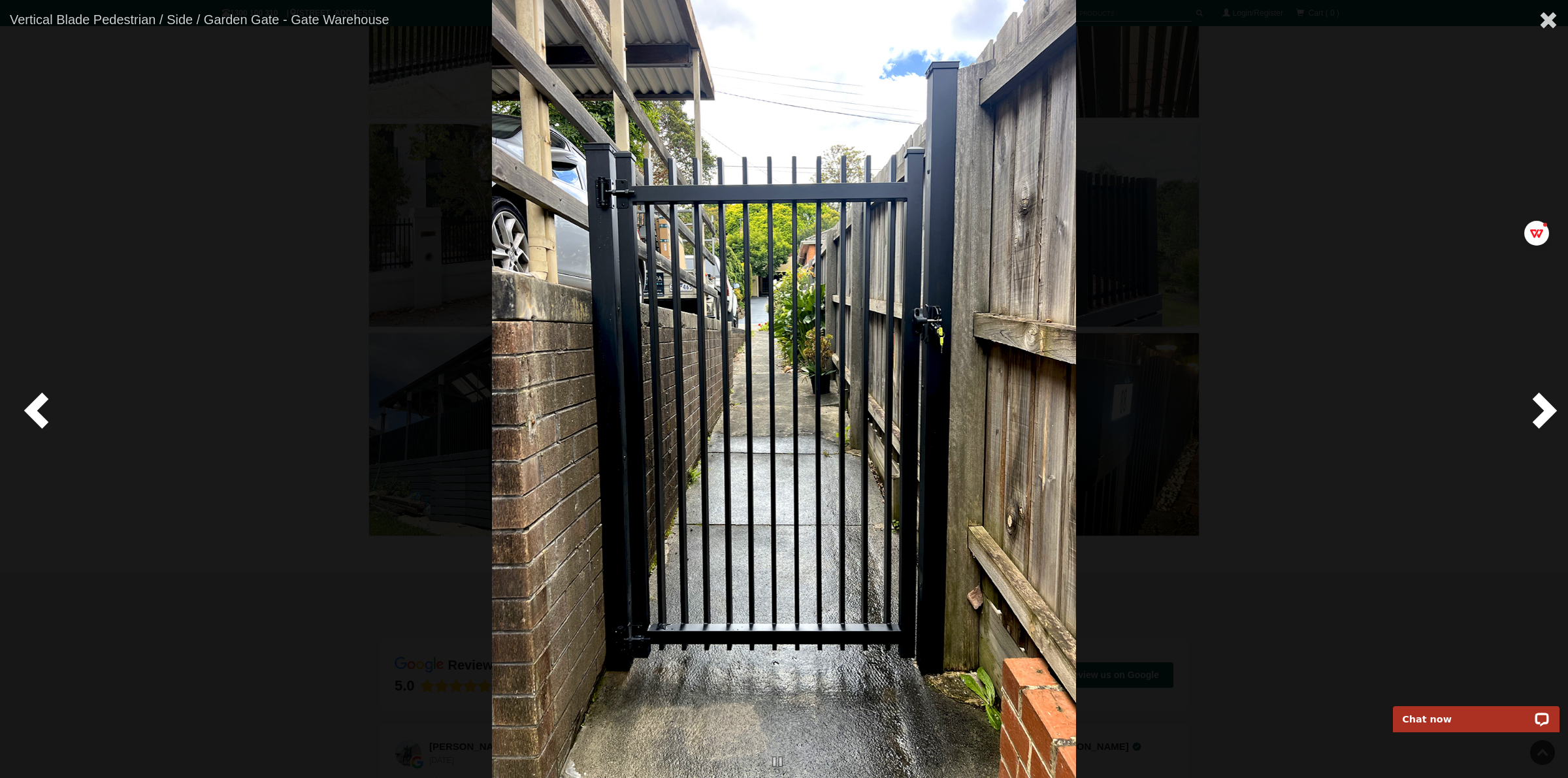
click at [18, 408] on div at bounding box center [784, 389] width 1568 height 778
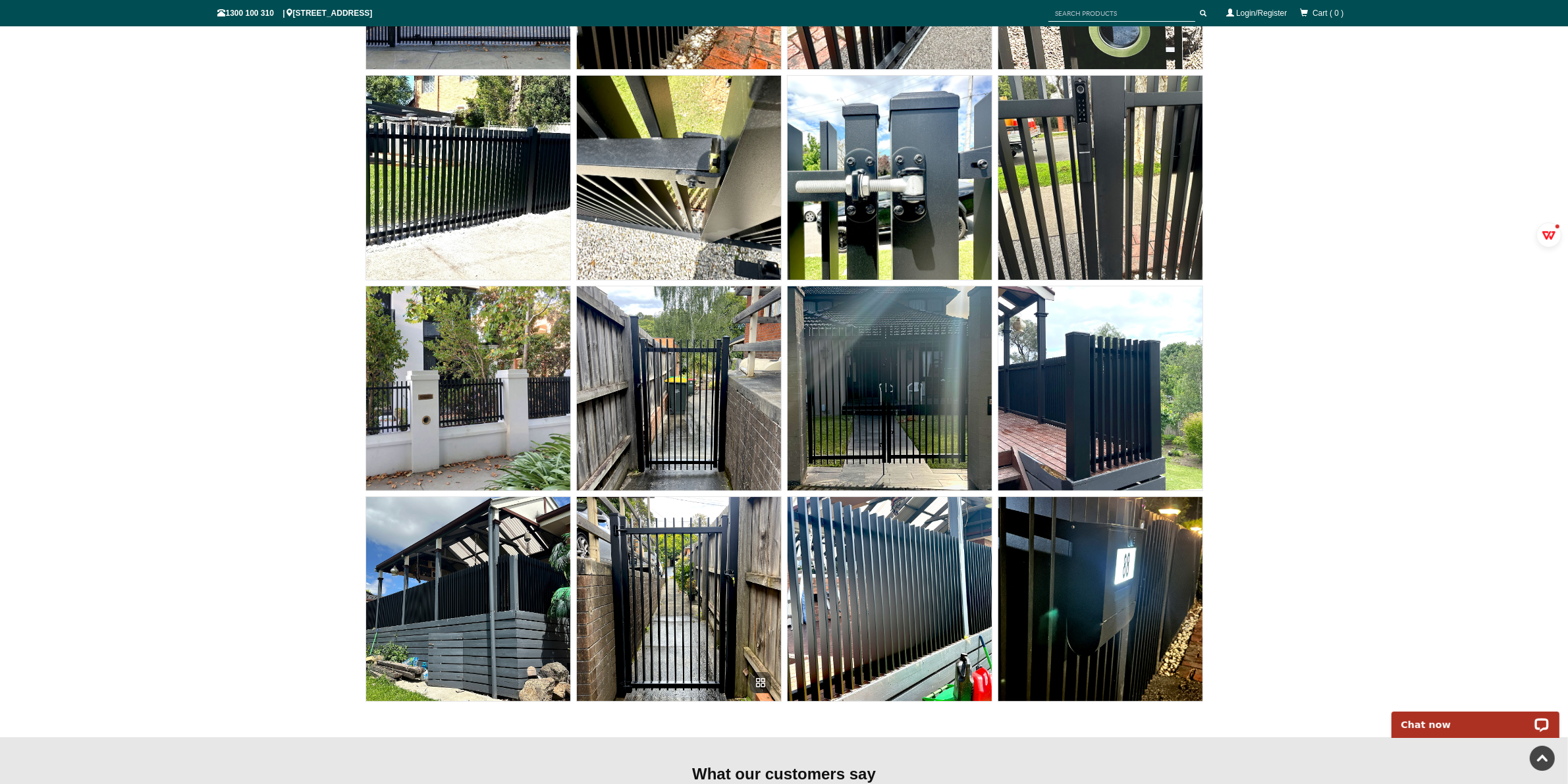
scroll to position [10513, 0]
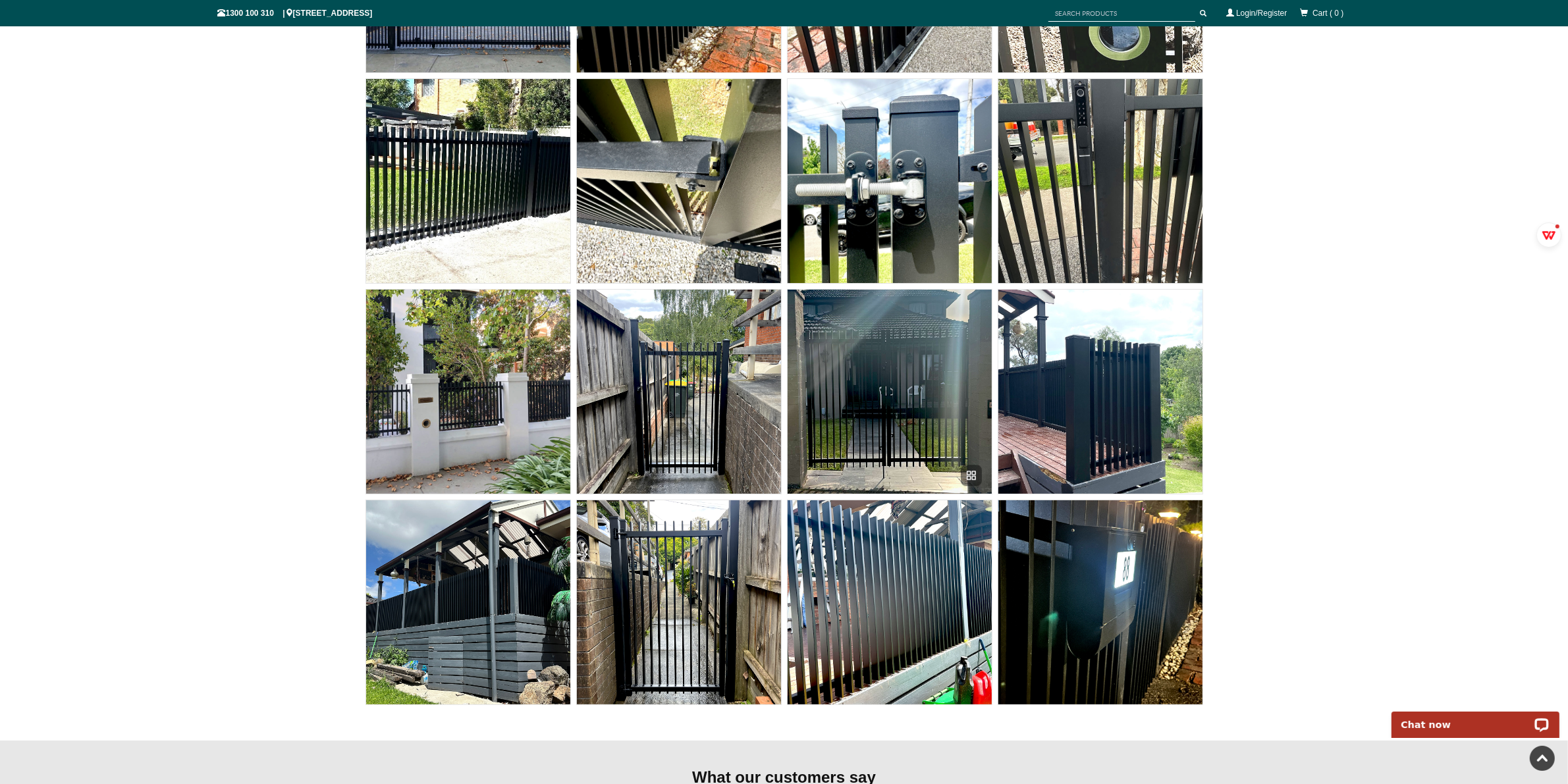
click at [828, 437] on img at bounding box center [890, 392] width 204 height 204
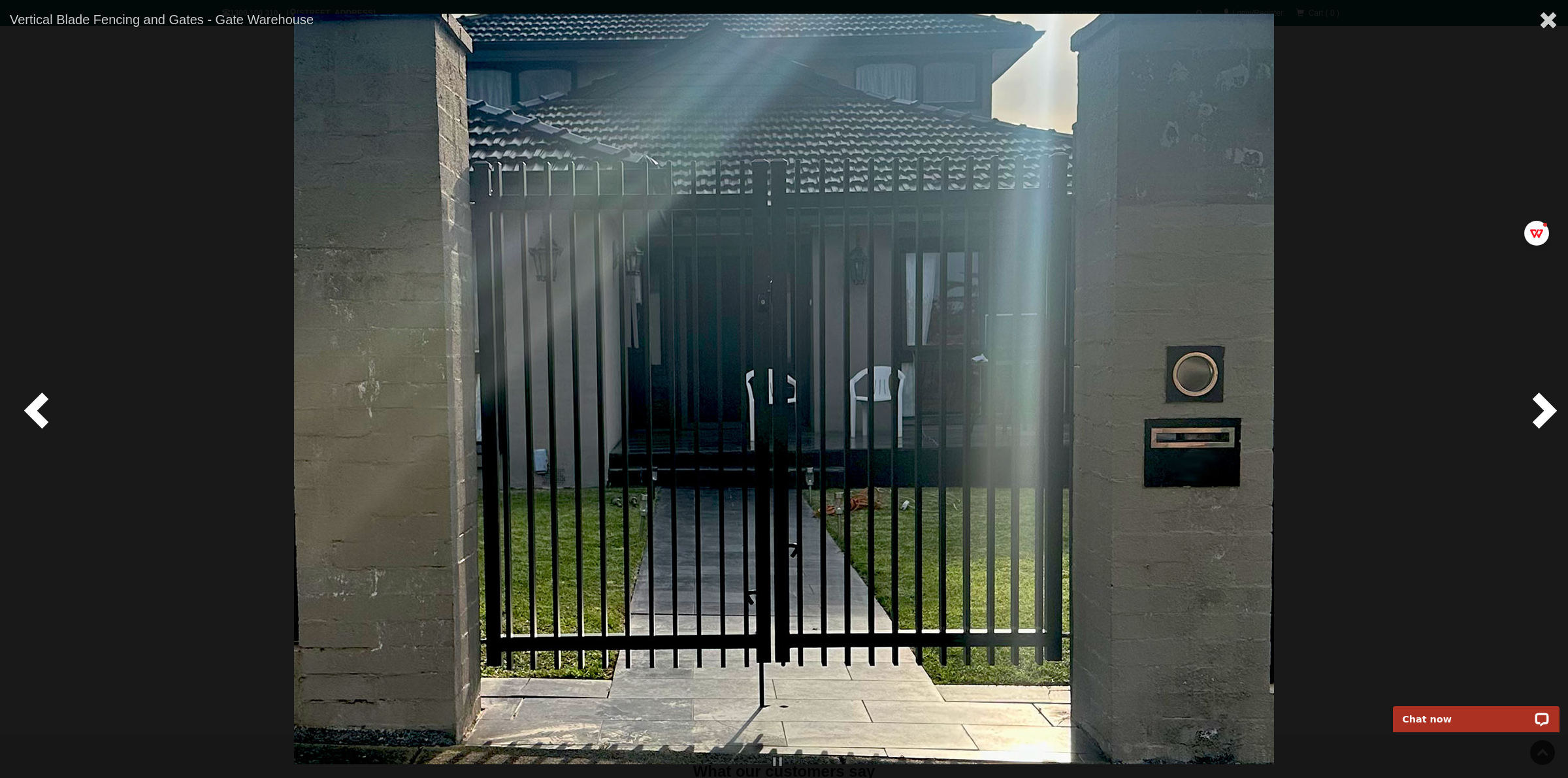
drag, startPoint x: 810, startPoint y: 429, endPoint x: 578, endPoint y: 400, distance: 233.8
click at [625, 399] on img at bounding box center [784, 389] width 980 height 750
click at [1253, 360] on div at bounding box center [784, 389] width 1568 height 778
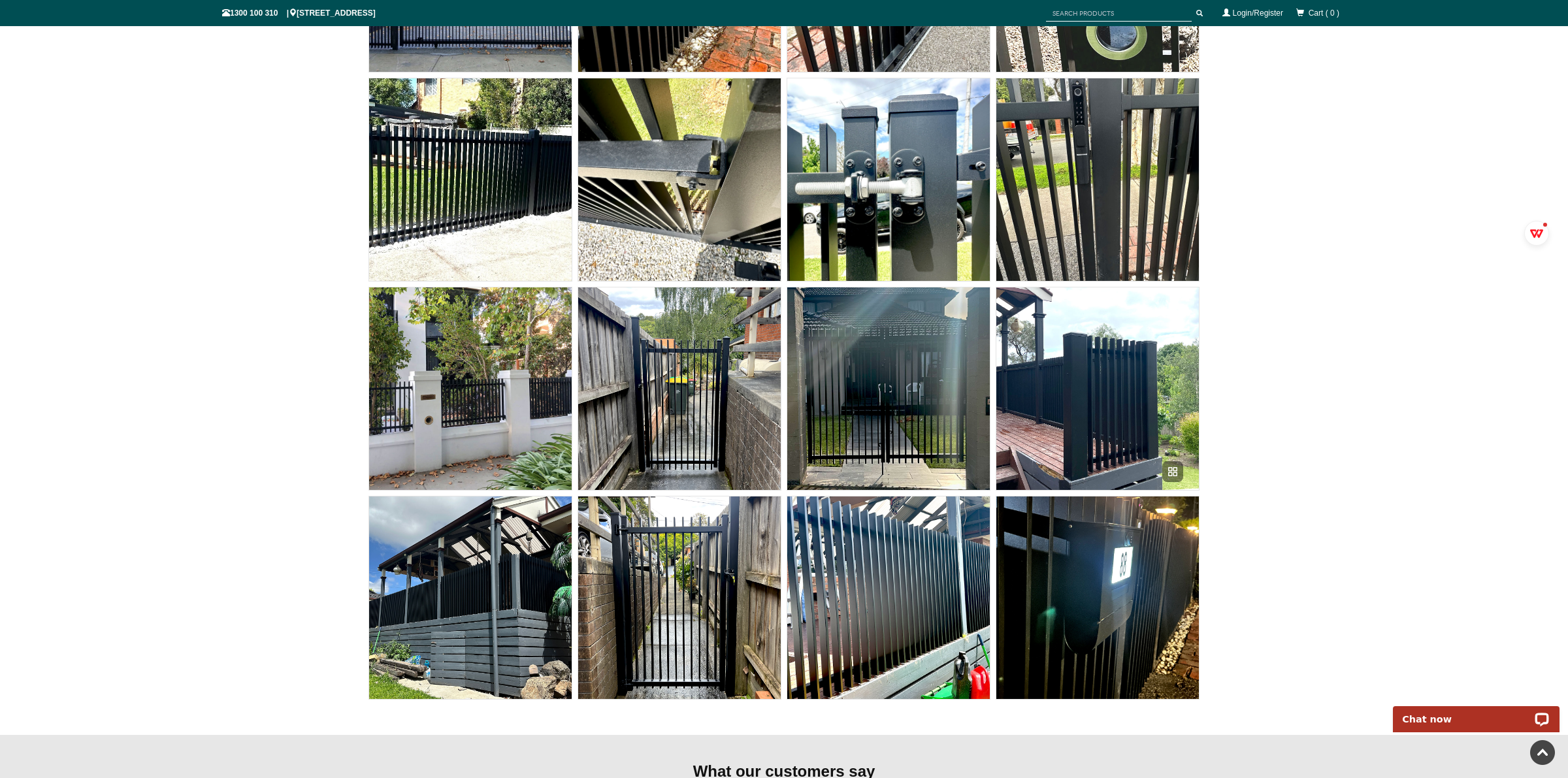
click at [1096, 390] on img at bounding box center [1098, 389] width 203 height 203
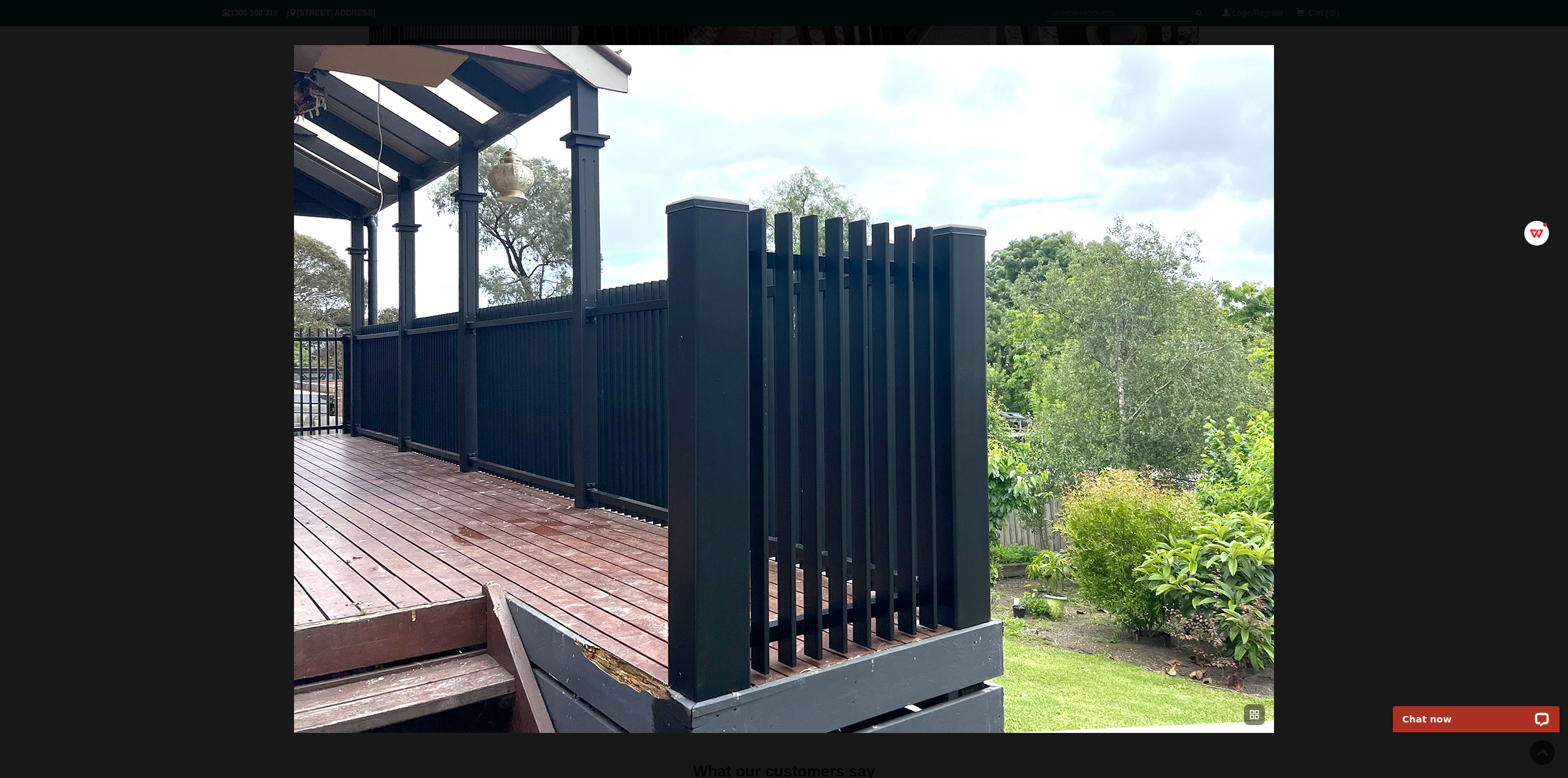
click at [892, 308] on img at bounding box center [784, 389] width 980 height 687
click at [40, 415] on span at bounding box center [40, 410] width 40 height 40
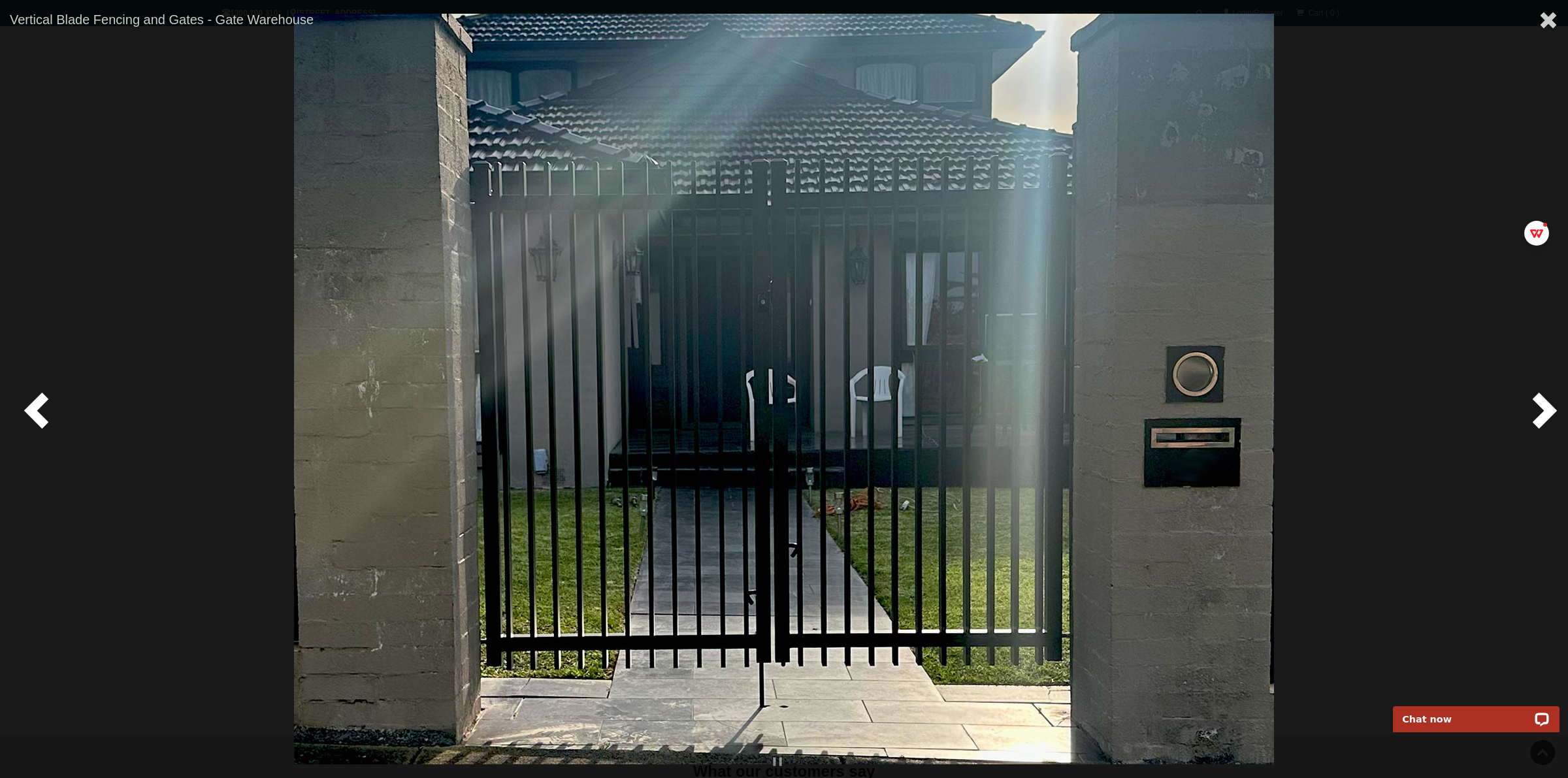
click at [37, 415] on span at bounding box center [40, 410] width 40 height 40
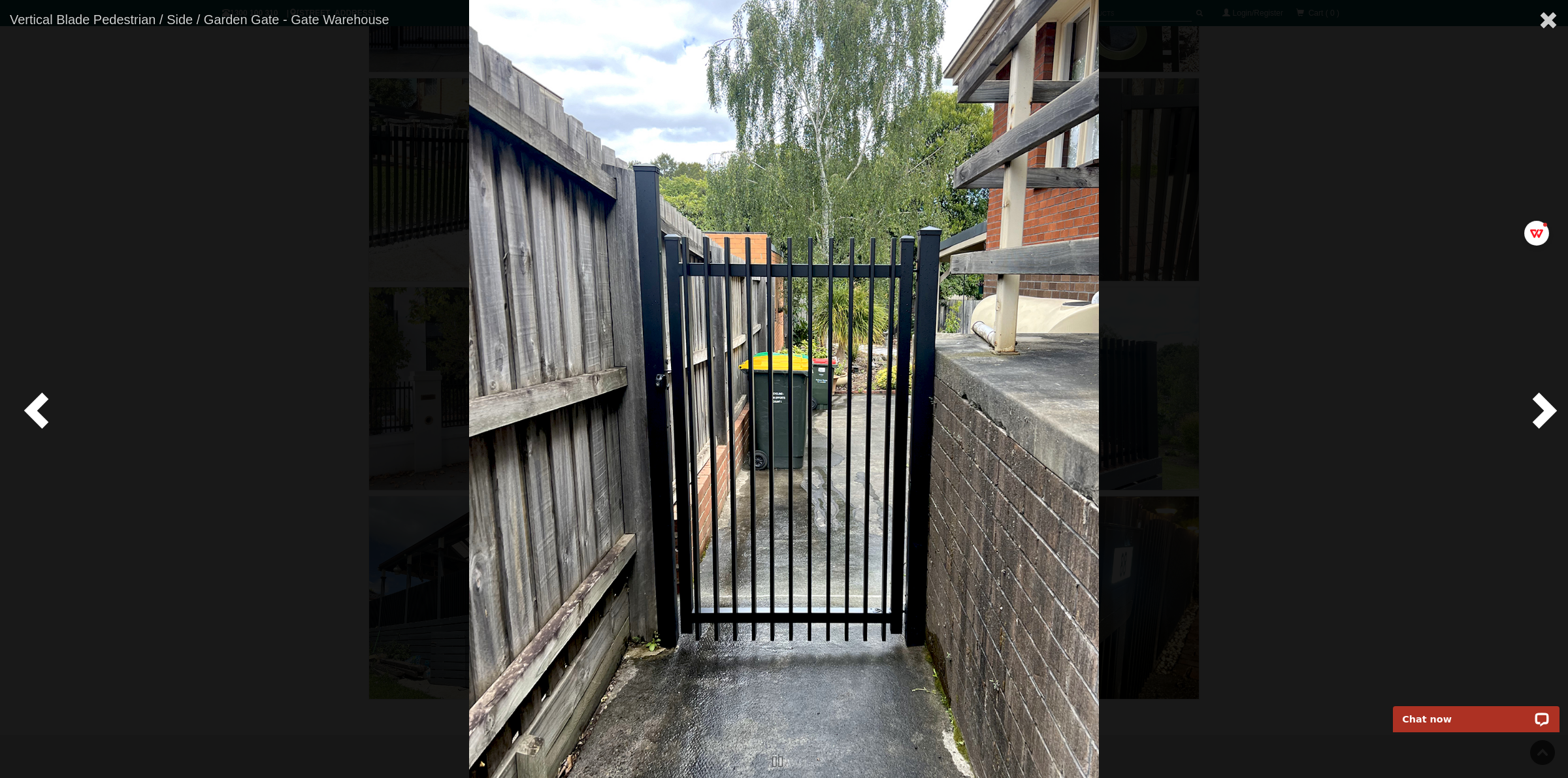
click at [37, 415] on span at bounding box center [40, 410] width 40 height 40
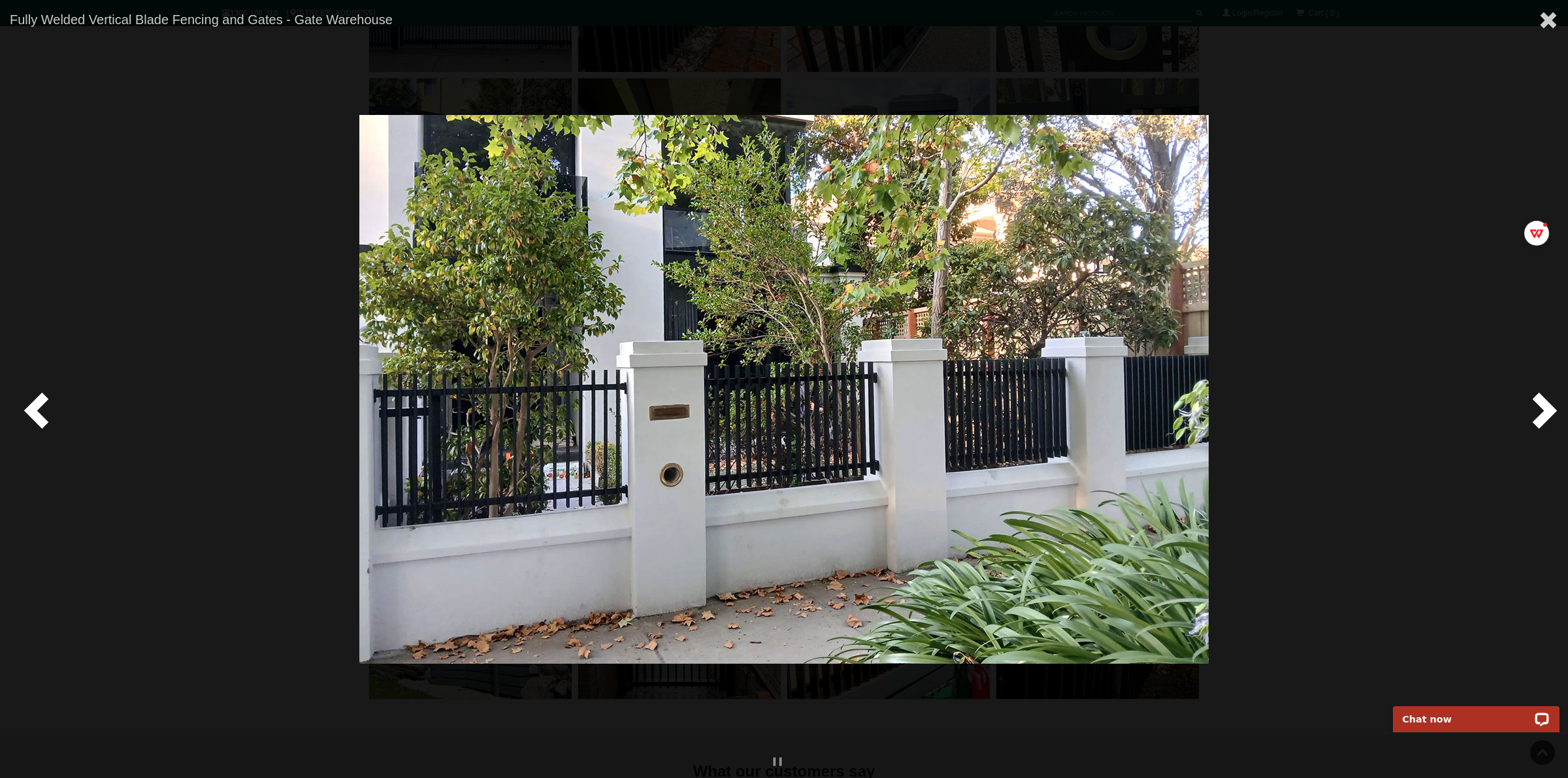
click at [35, 415] on span at bounding box center [40, 410] width 40 height 40
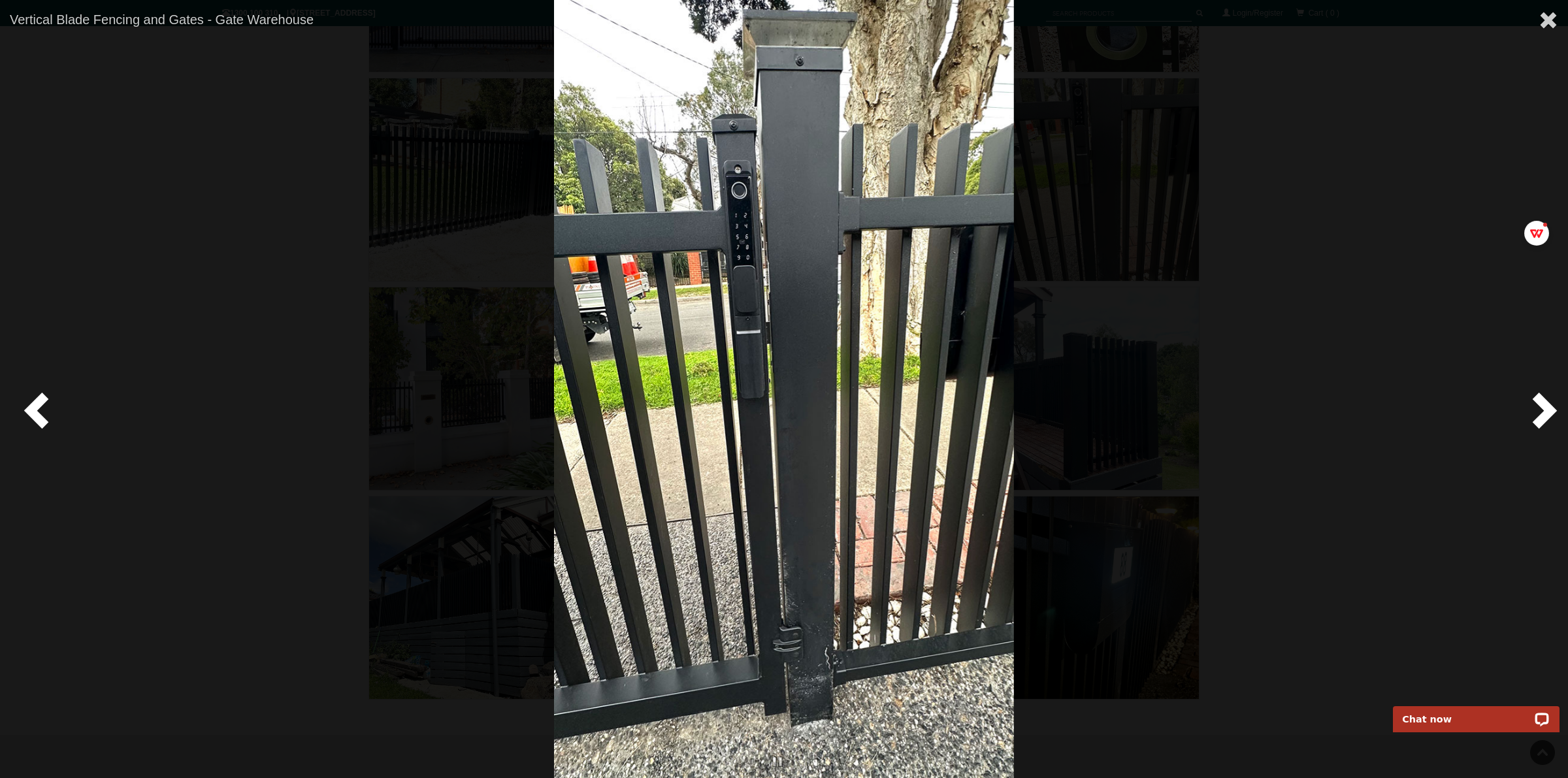
click at [34, 413] on span at bounding box center [40, 410] width 40 height 40
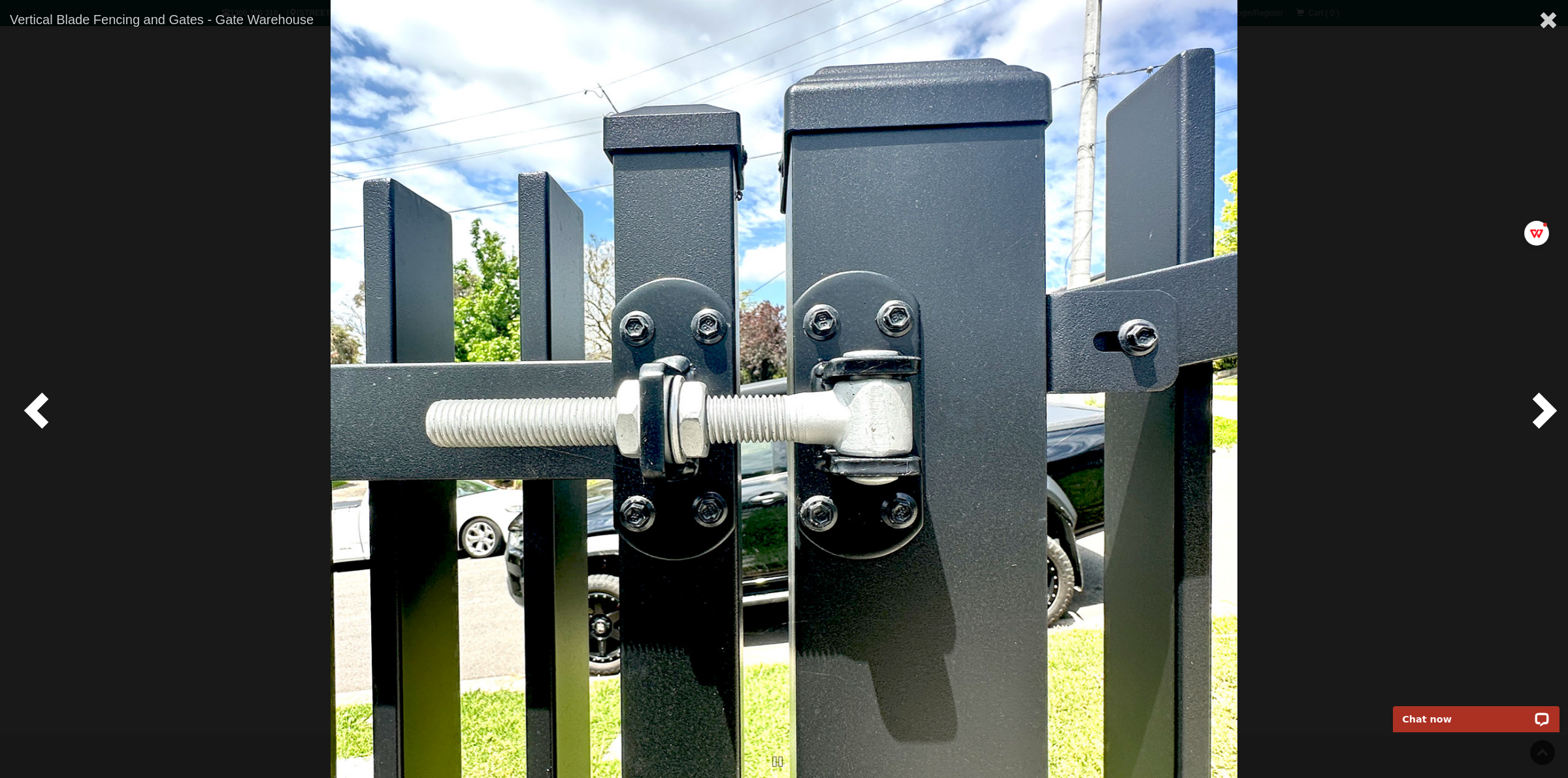
click at [33, 412] on span at bounding box center [40, 410] width 40 height 40
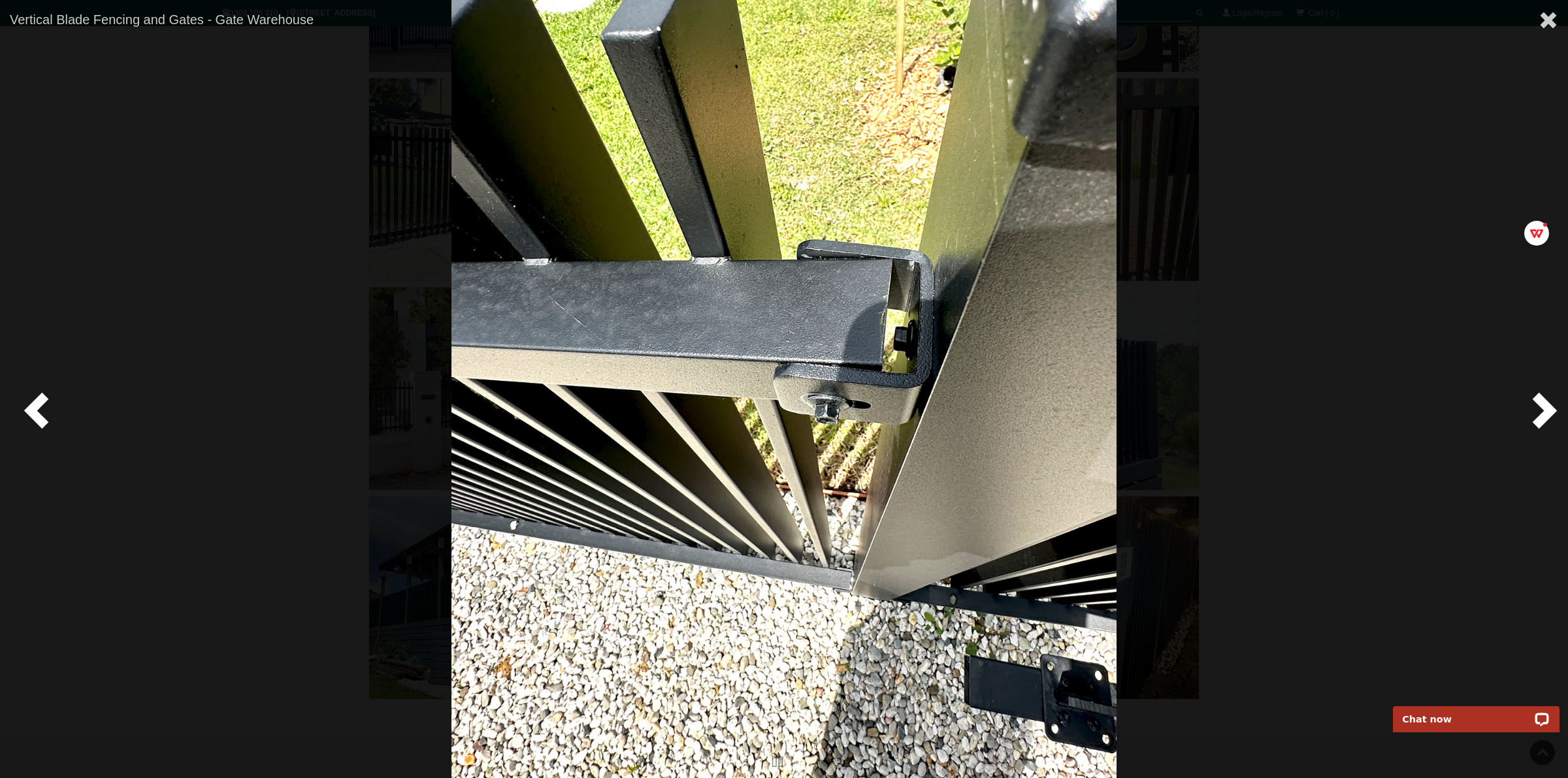
click at [34, 409] on span at bounding box center [40, 410] width 40 height 40
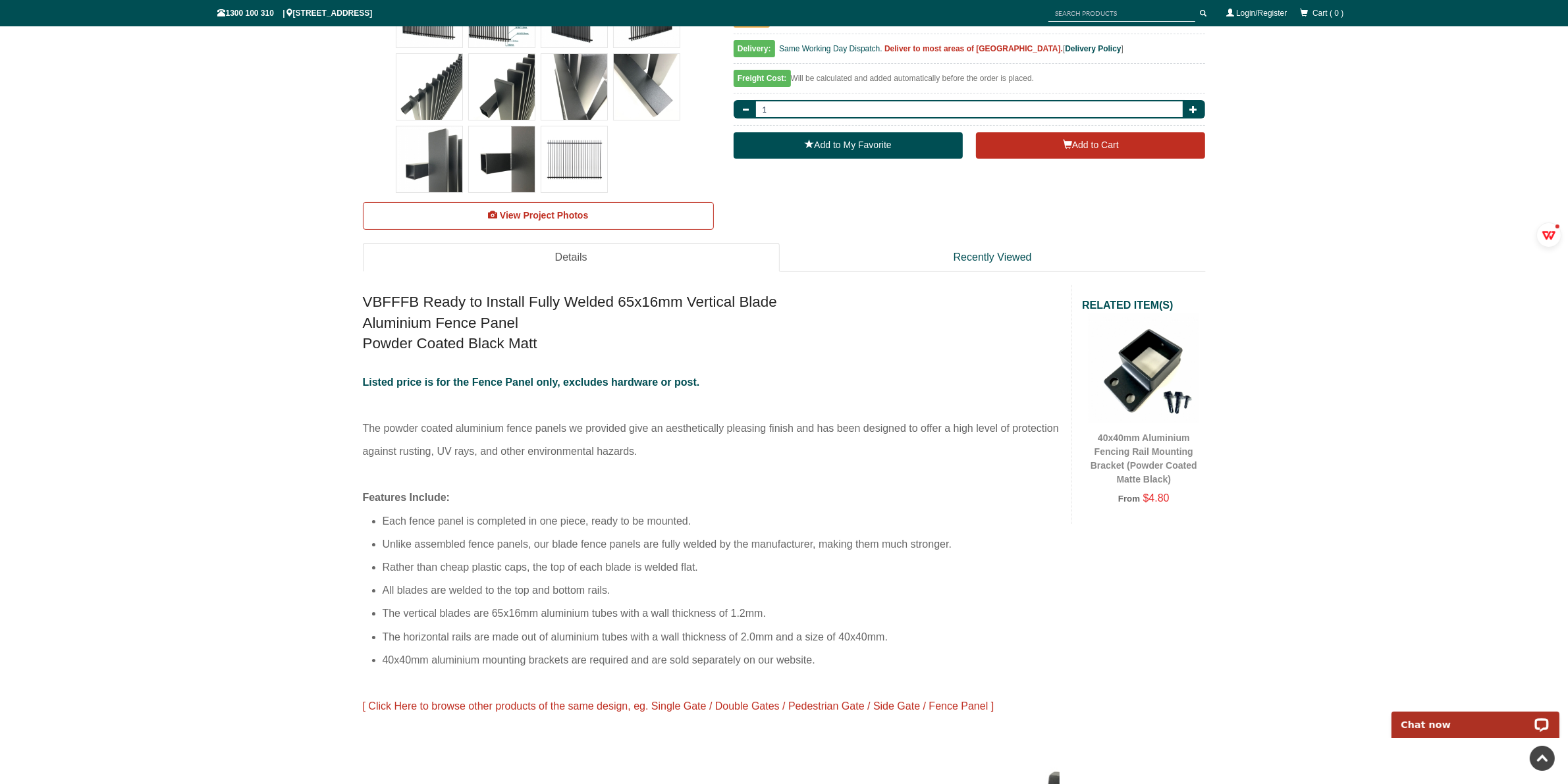
scroll to position [313, 0]
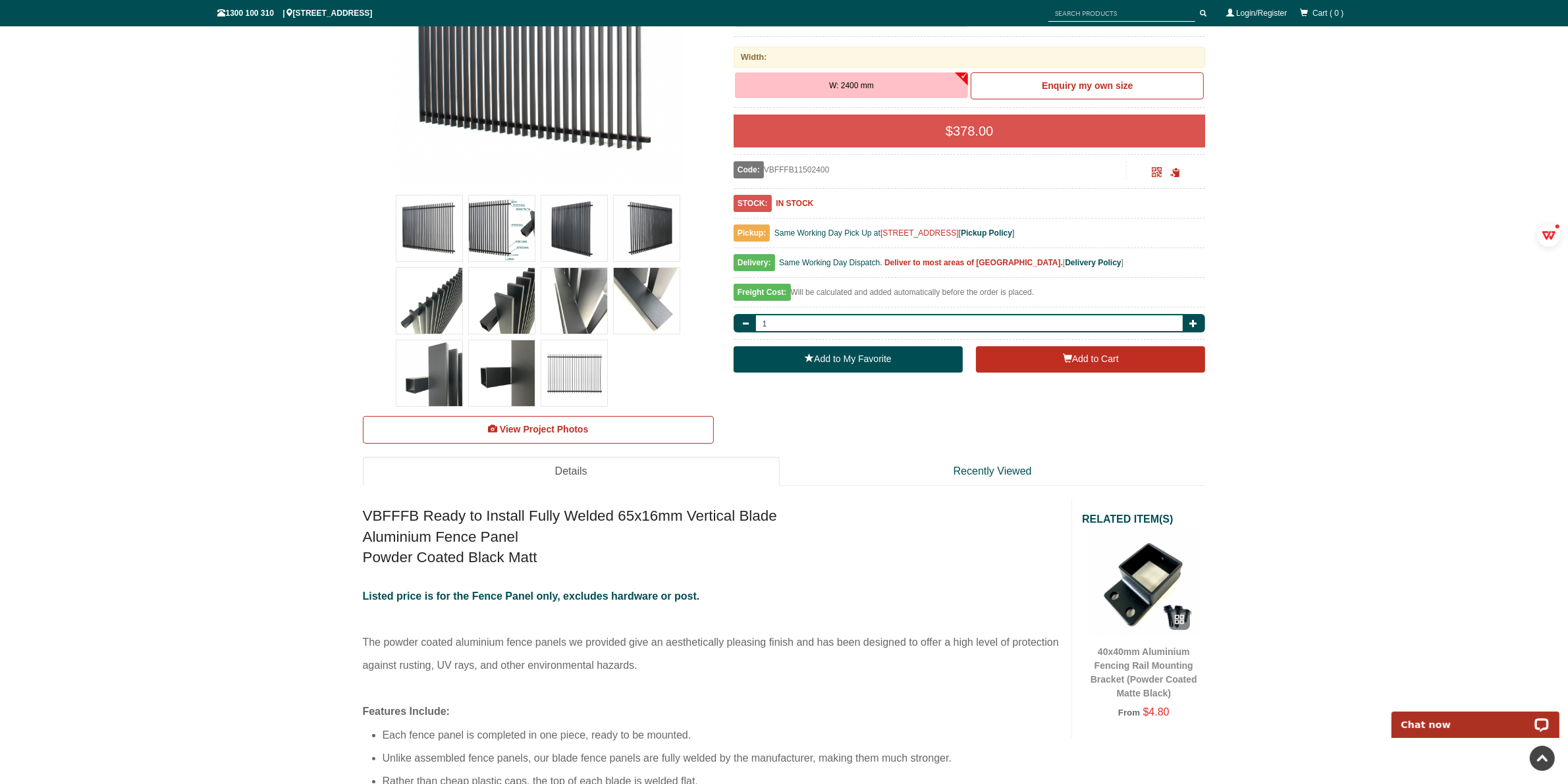
click at [1175, 599] on img at bounding box center [1143, 582] width 110 height 110
click at [1170, 616] on div at bounding box center [1179, 619] width 21 height 21
click at [1125, 589] on img at bounding box center [1143, 582] width 110 height 110
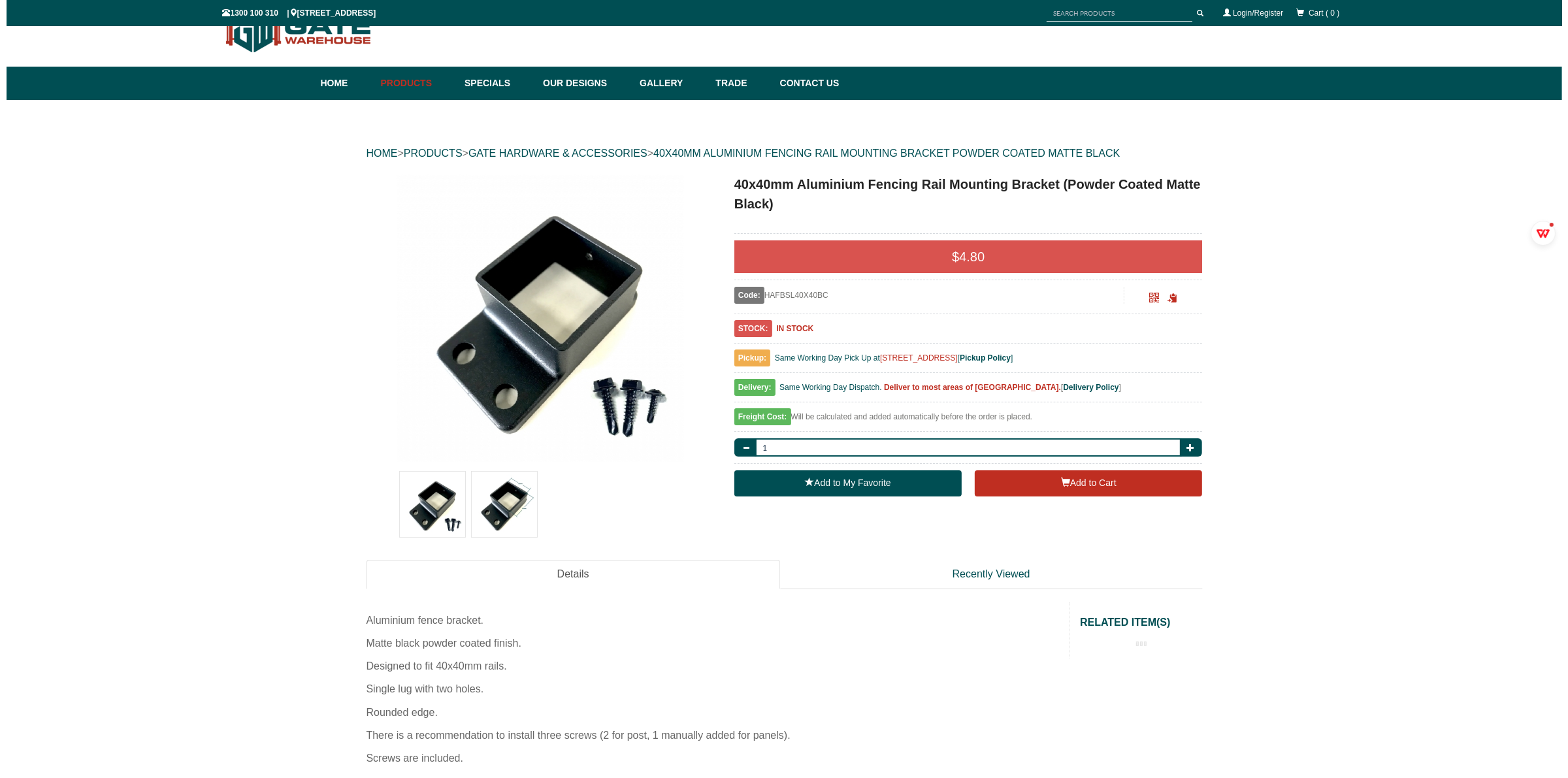
scroll to position [33, 0]
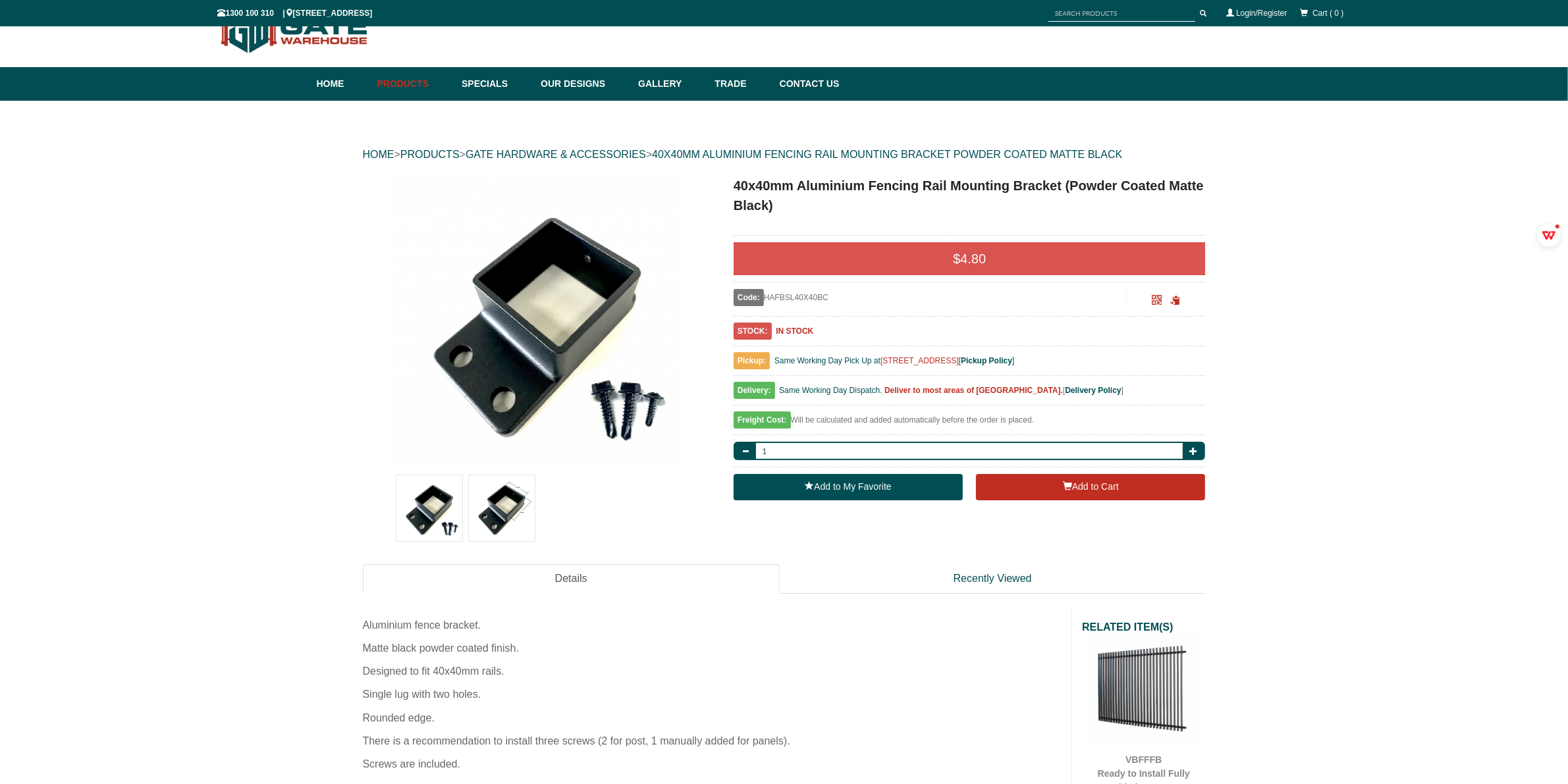
click at [489, 519] on img at bounding box center [501, 508] width 66 height 66
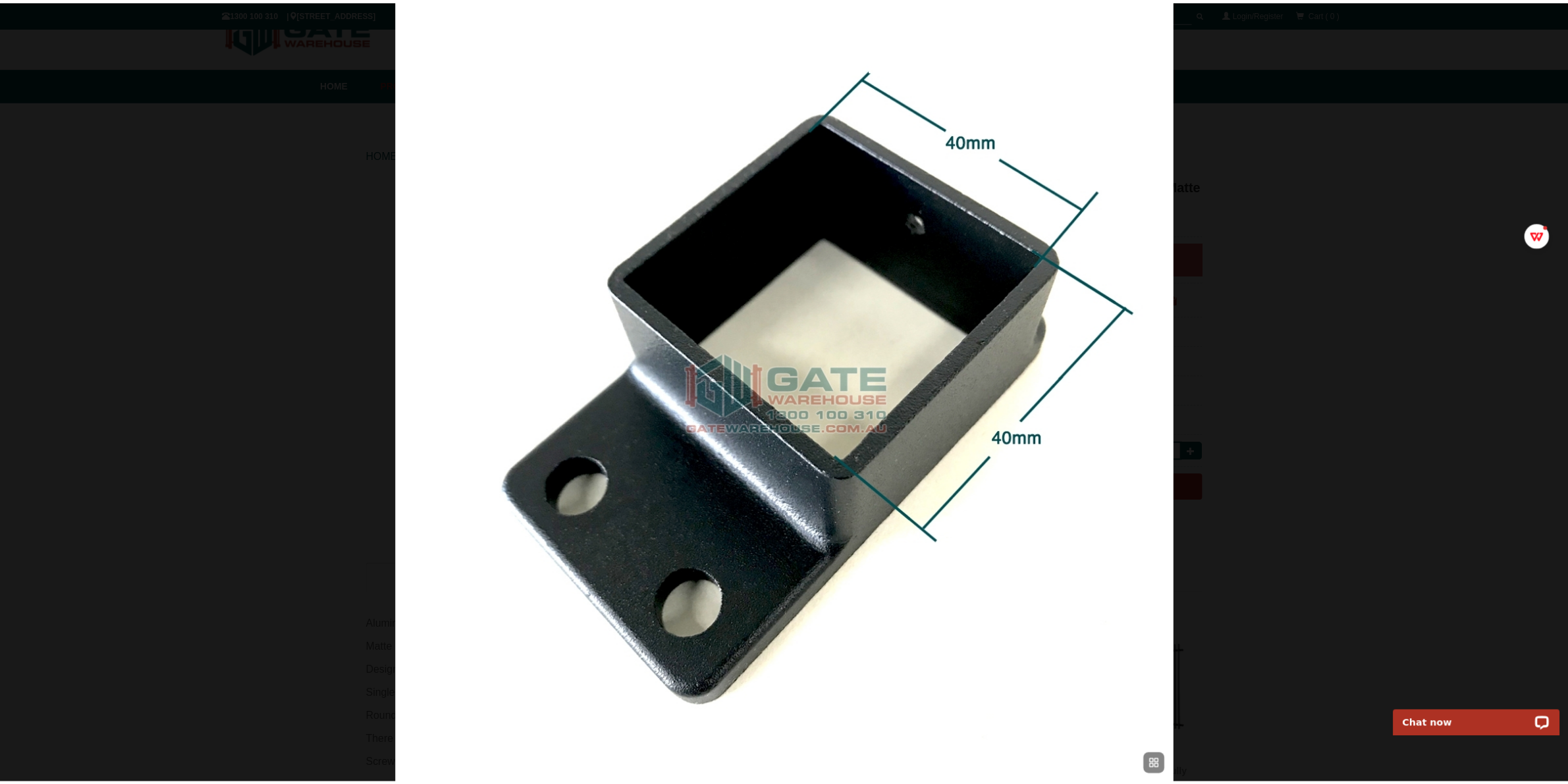
scroll to position [0, 0]
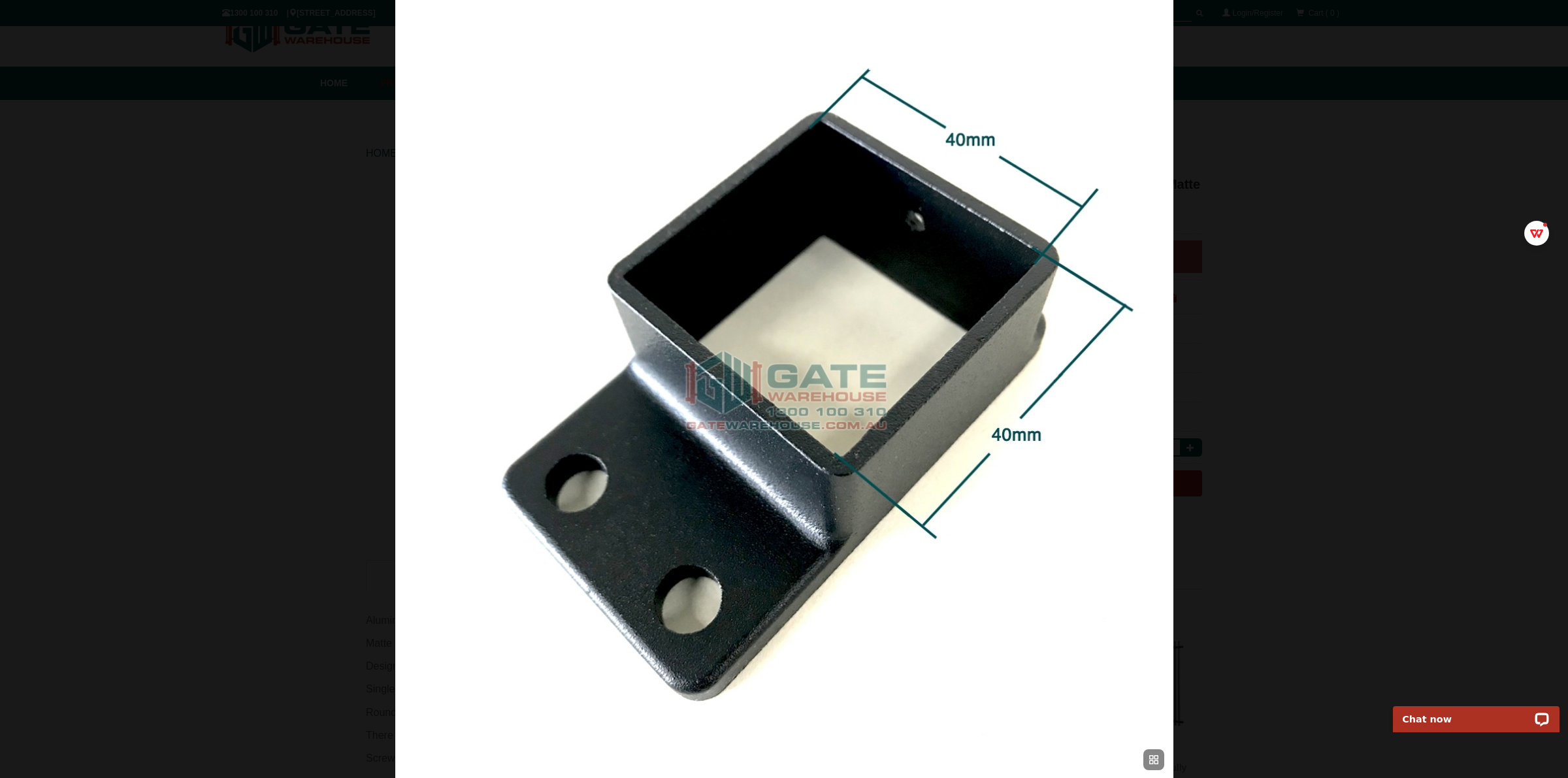
click at [592, 440] on img at bounding box center [784, 389] width 778 height 778
click at [1555, 16] on span at bounding box center [1548, 21] width 20 height 20
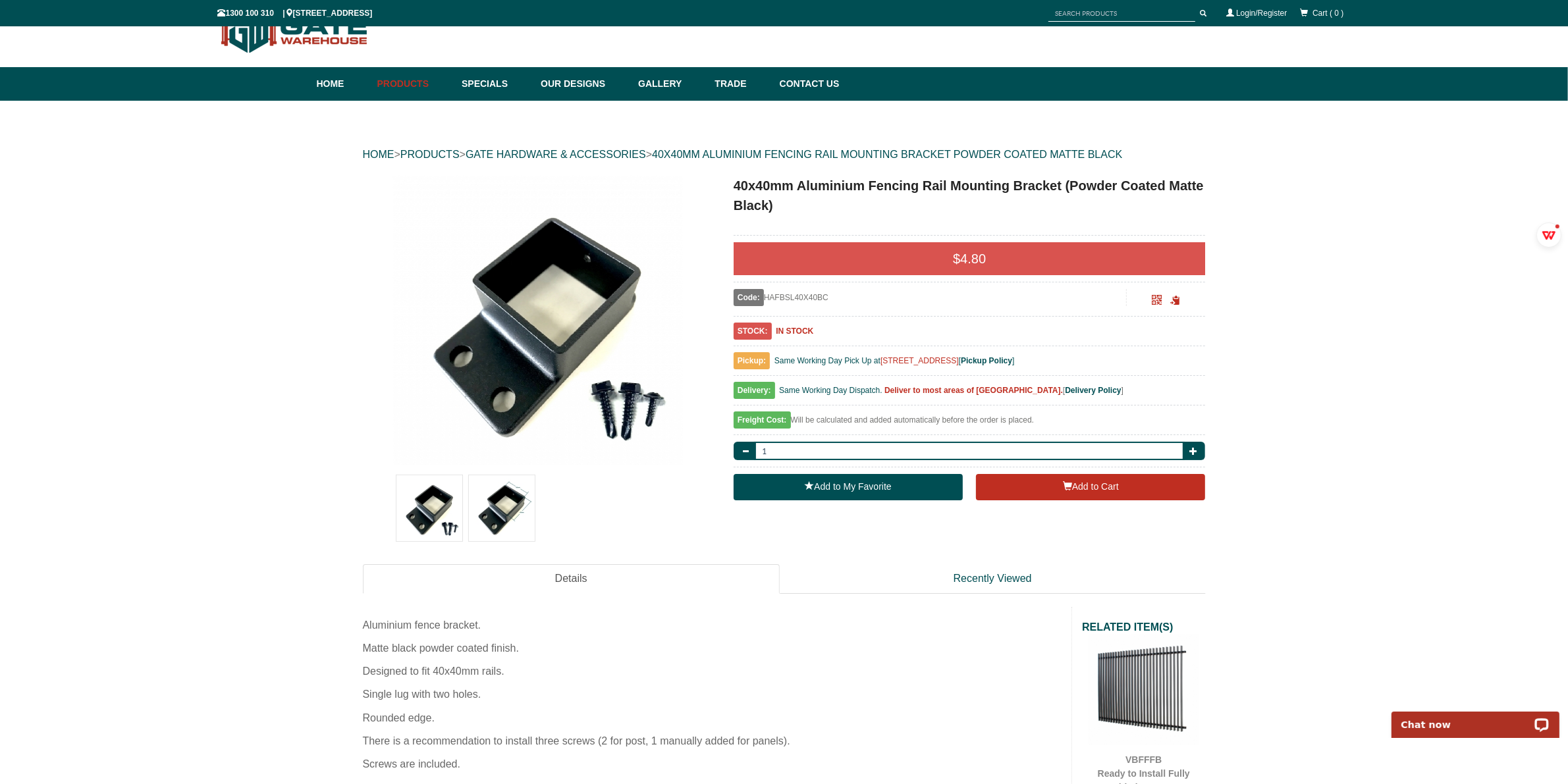
click at [432, 505] on img at bounding box center [429, 508] width 66 height 66
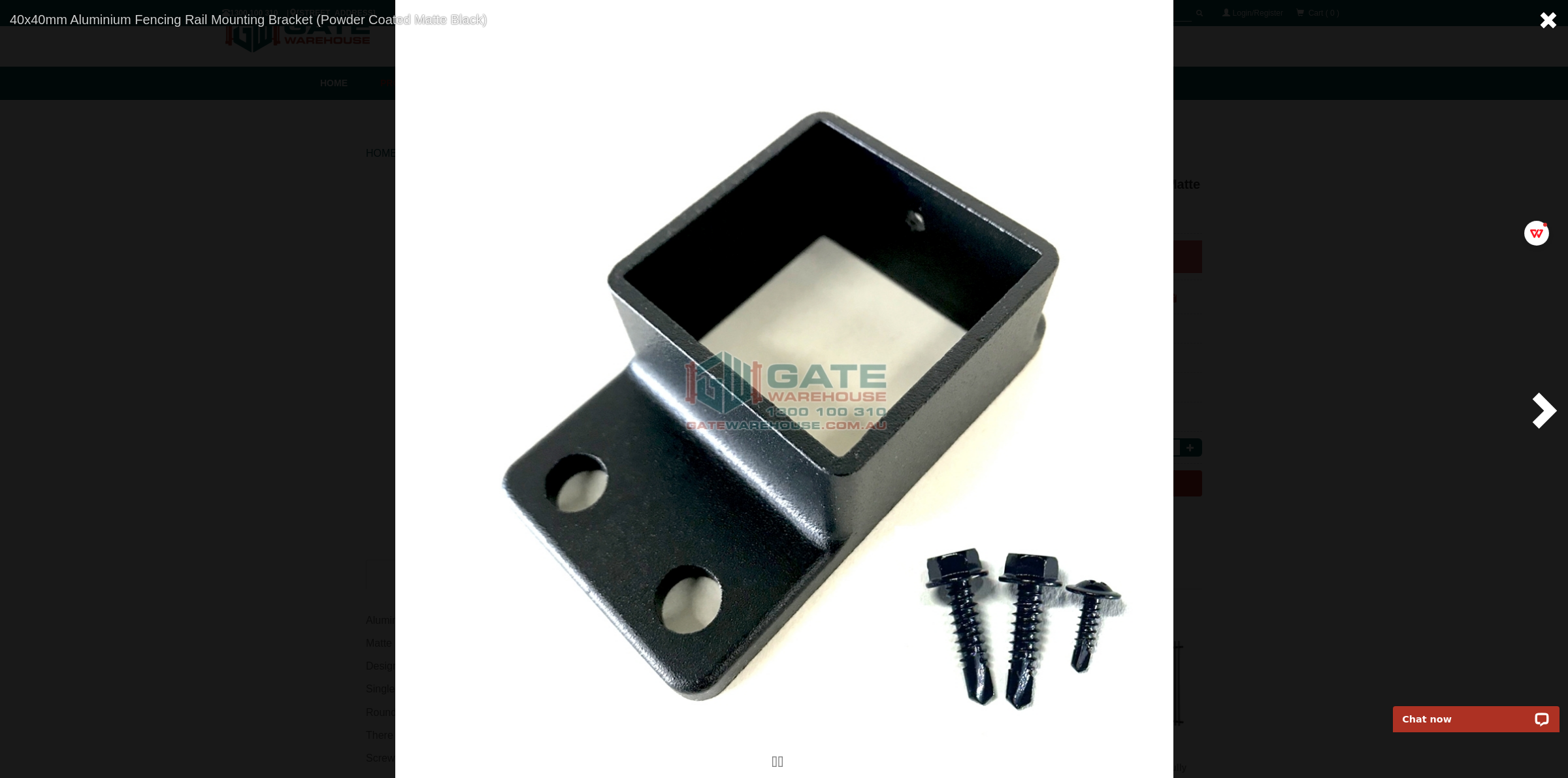
click at [1547, 25] on span at bounding box center [1548, 21] width 20 height 20
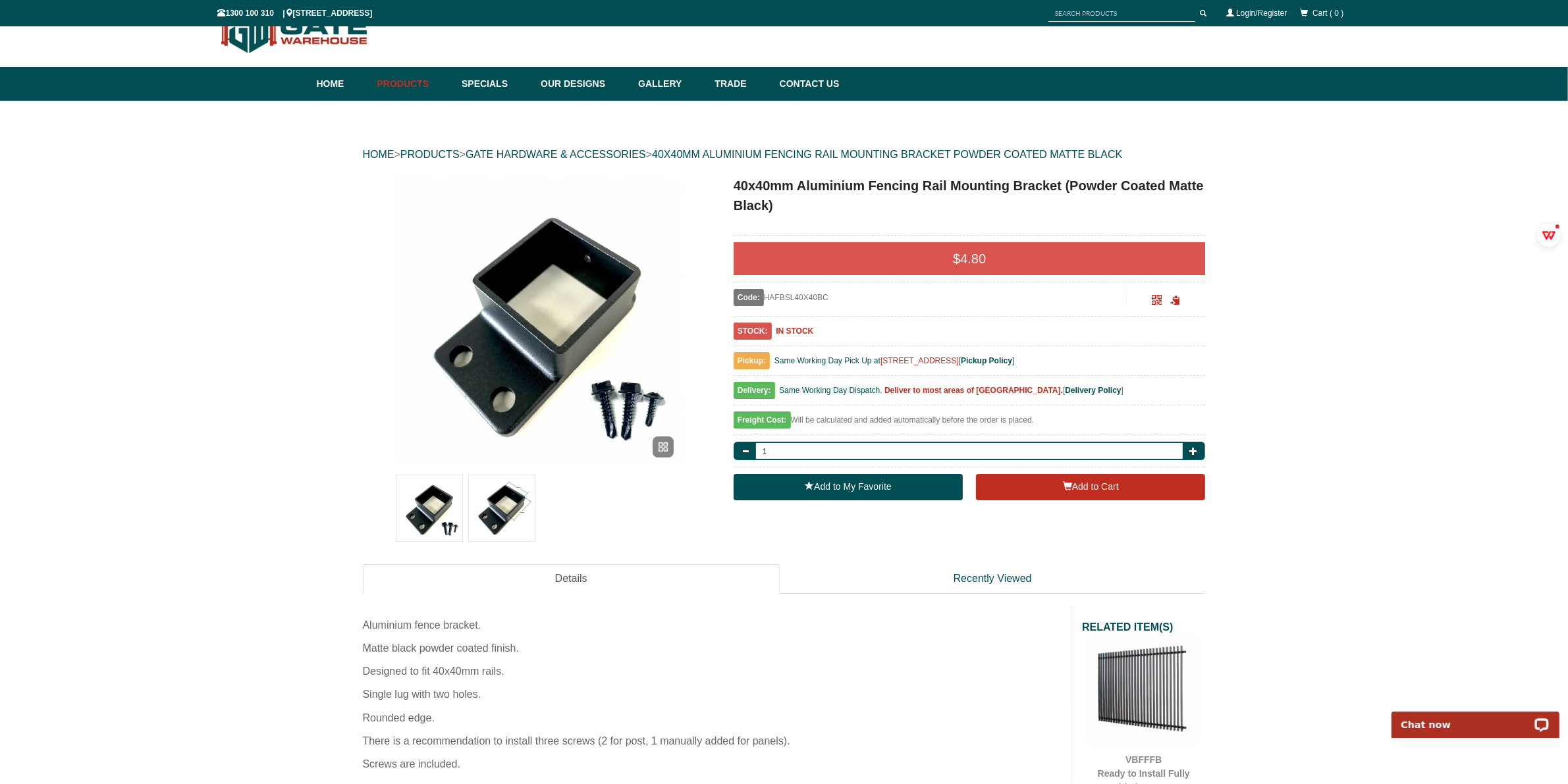
click at [506, 369] on img at bounding box center [538, 320] width 290 height 290
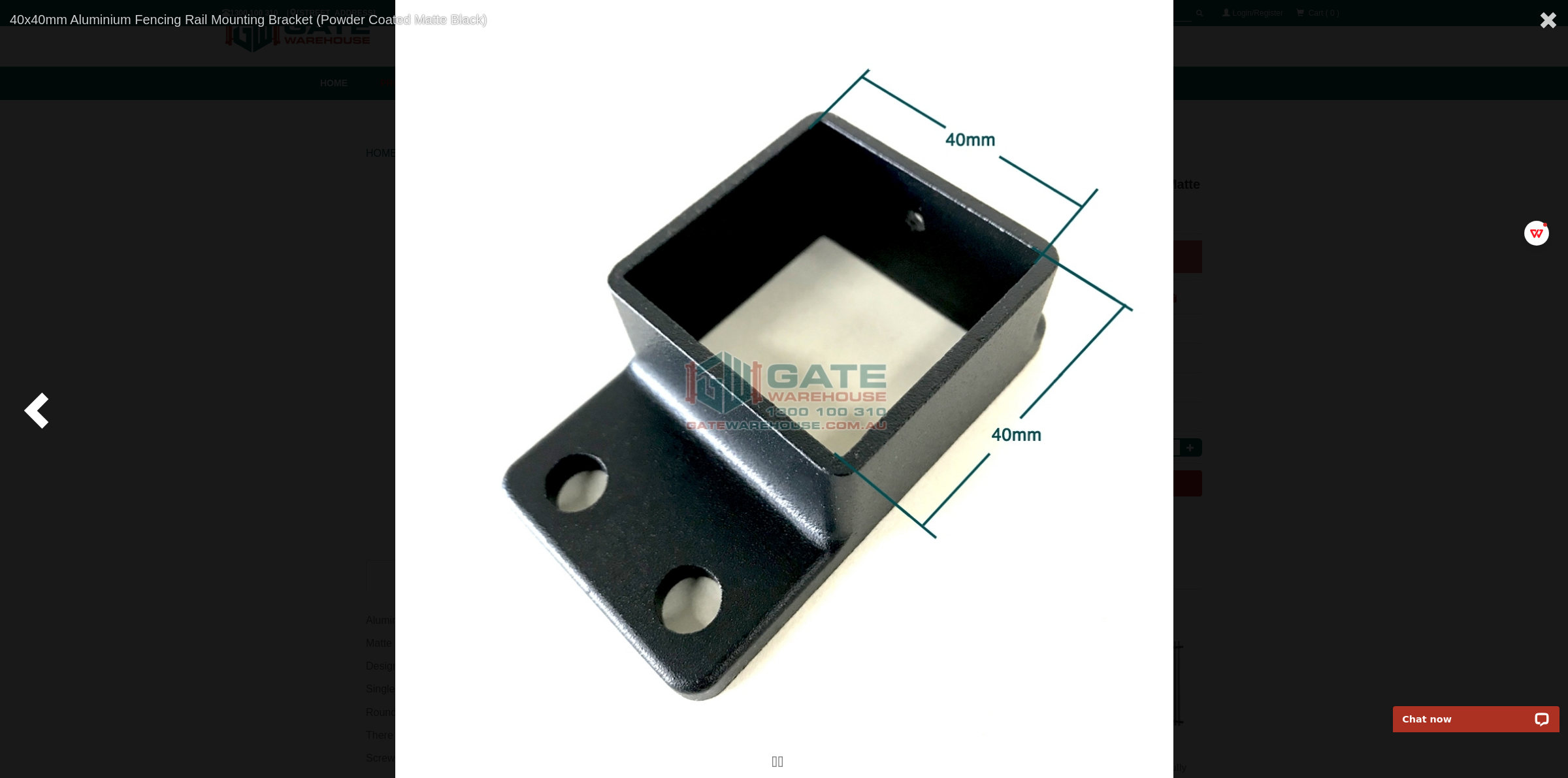
drag, startPoint x: 217, startPoint y: 722, endPoint x: 1291, endPoint y: 126, distance: 1228.3
click at [217, 723] on div at bounding box center [784, 389] width 1568 height 778
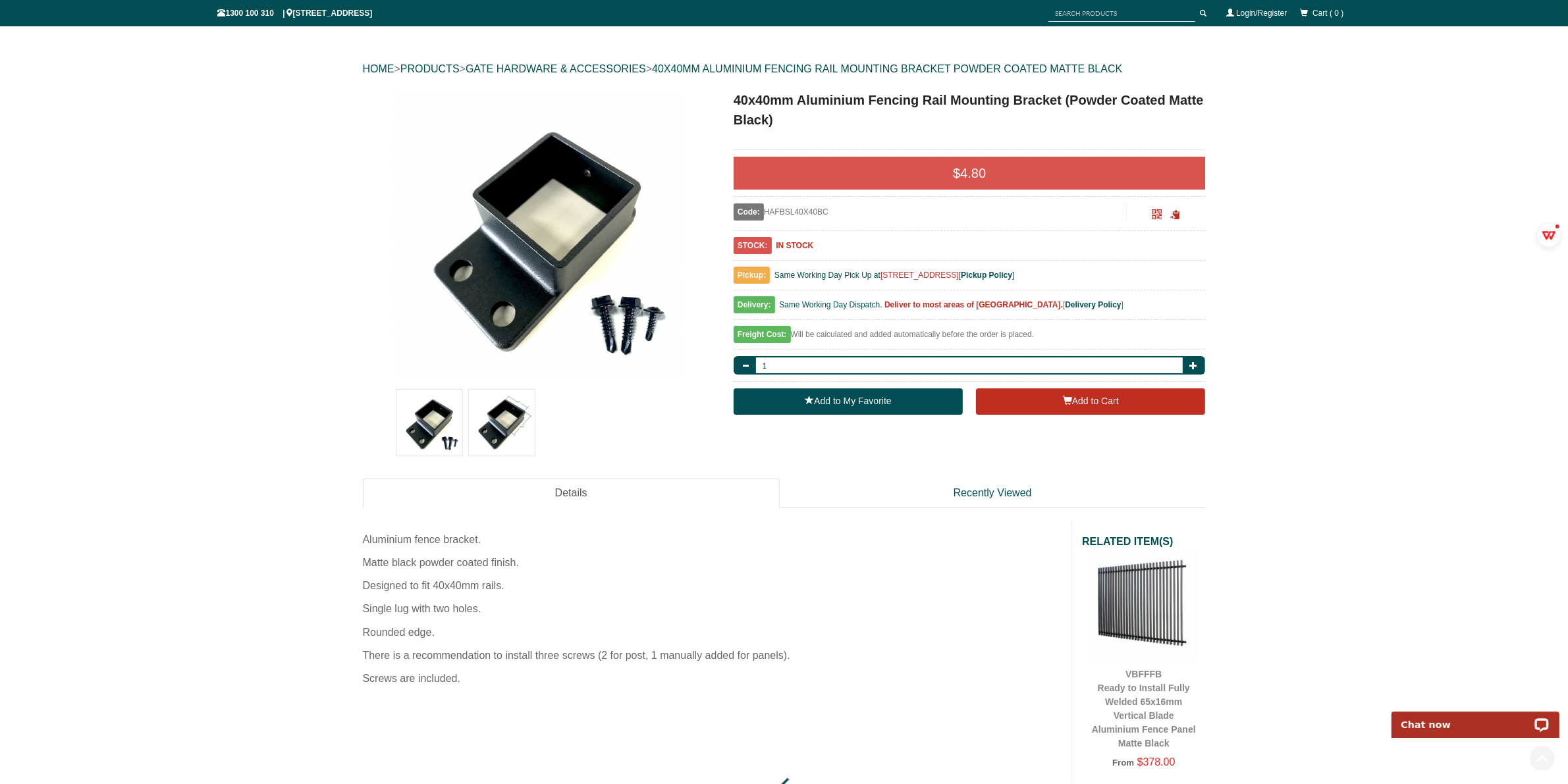
scroll to position [280, 0]
